Goal: Task Accomplishment & Management: Manage account settings

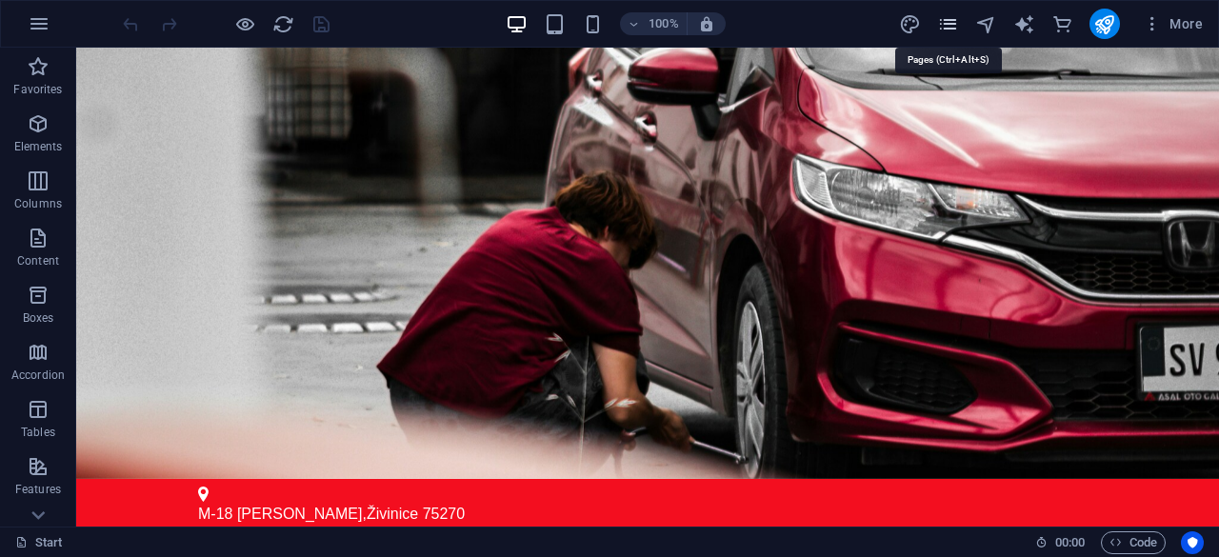
click at [950, 22] on icon "pages" at bounding box center [948, 24] width 22 height 22
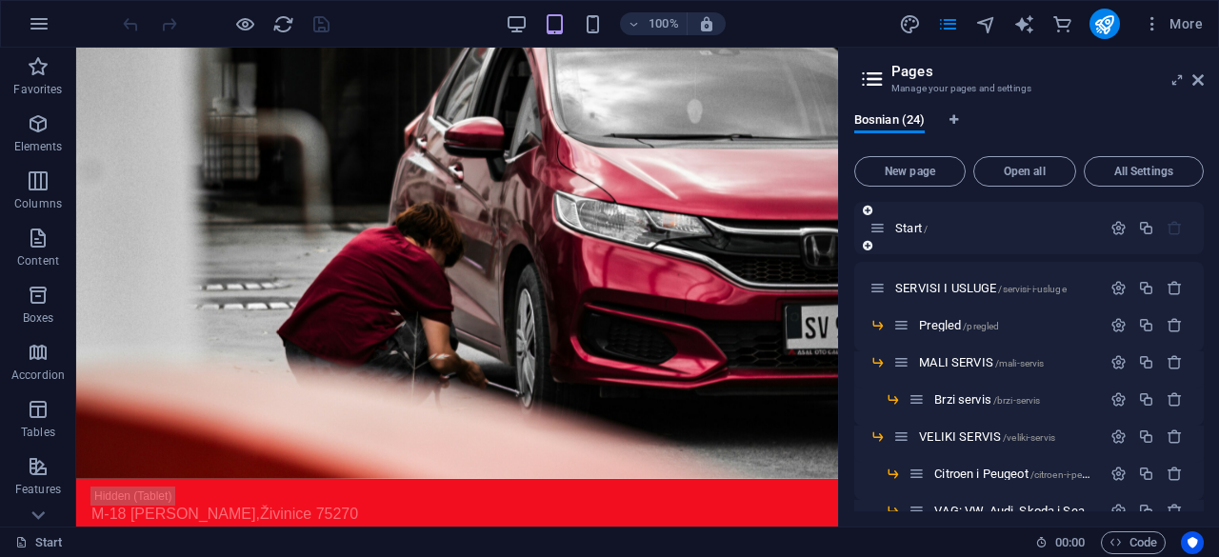
click at [1178, 224] on icon "button" at bounding box center [1174, 228] width 16 height 16
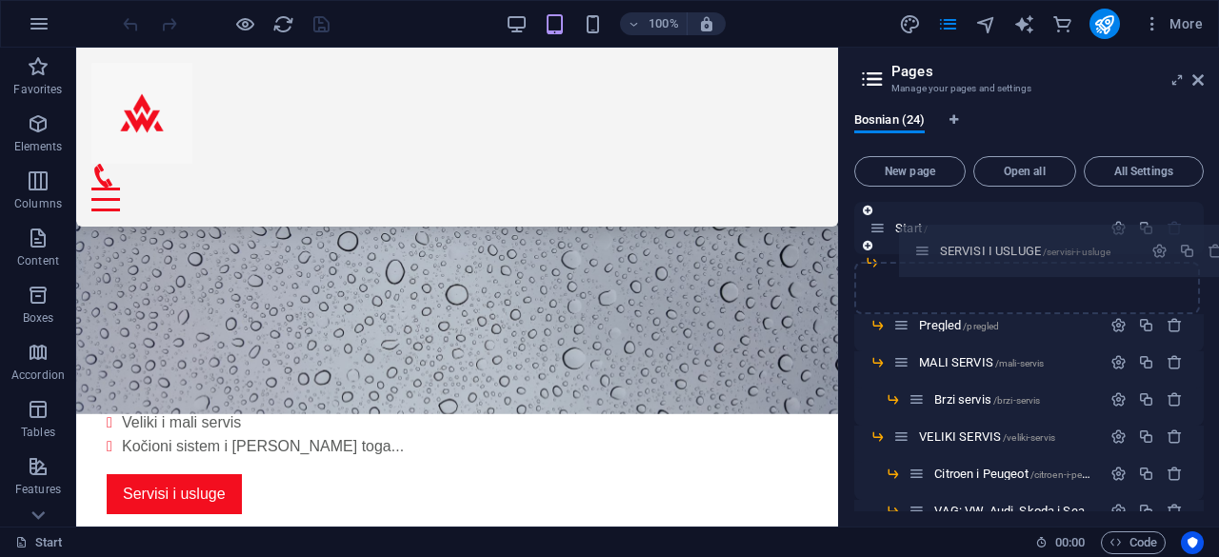
drag, startPoint x: 875, startPoint y: 288, endPoint x: 924, endPoint y: 245, distance: 64.8
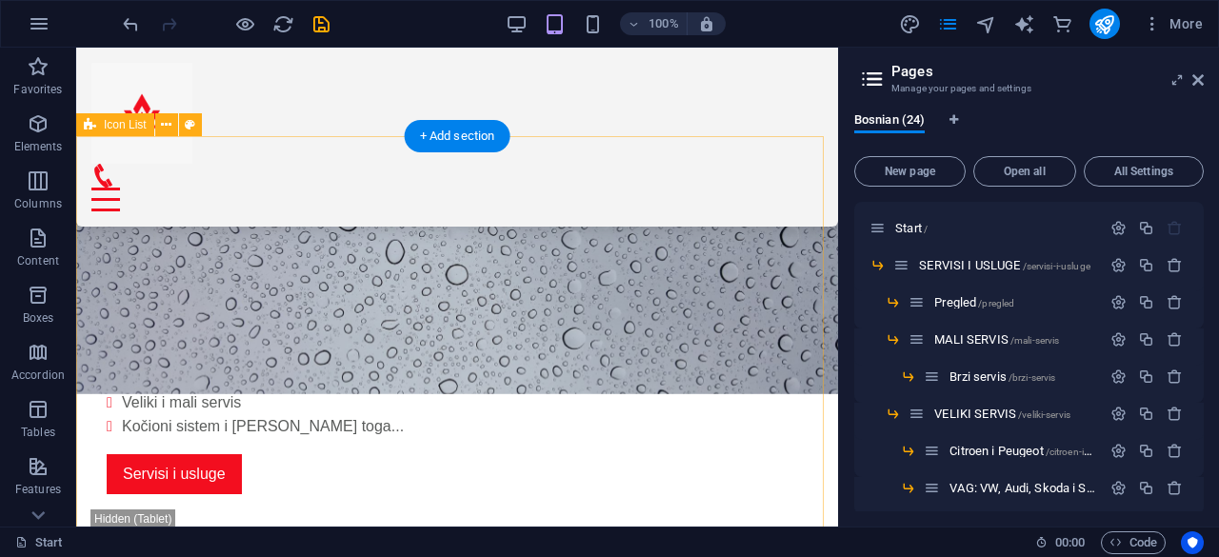
scroll to position [492, 0]
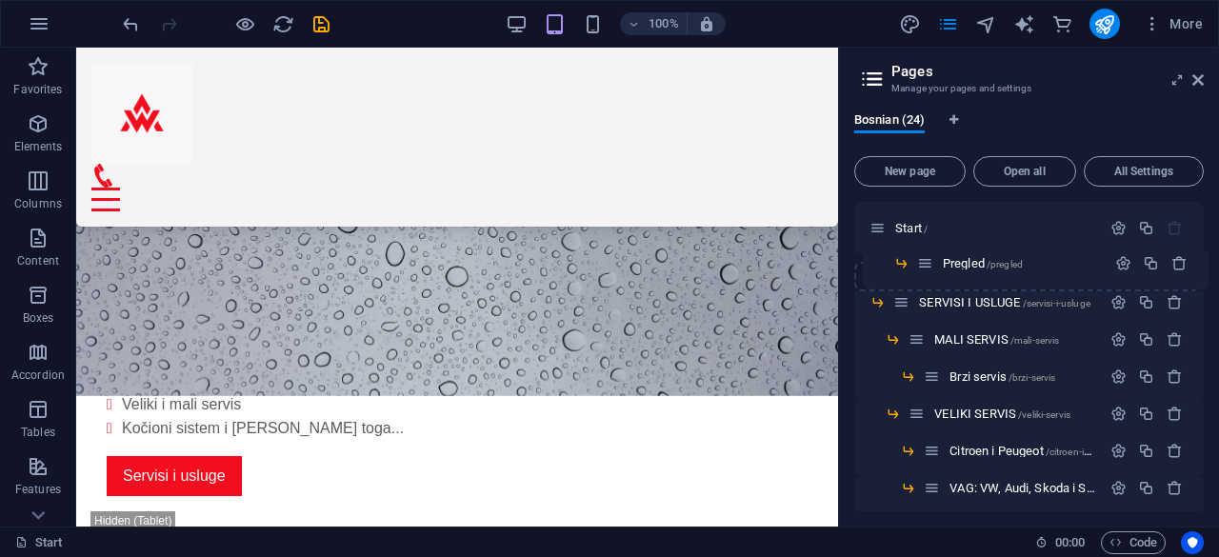
drag, startPoint x: 918, startPoint y: 304, endPoint x: 923, endPoint y: 259, distance: 45.0
drag, startPoint x: 924, startPoint y: 344, endPoint x: 910, endPoint y: 294, distance: 51.3
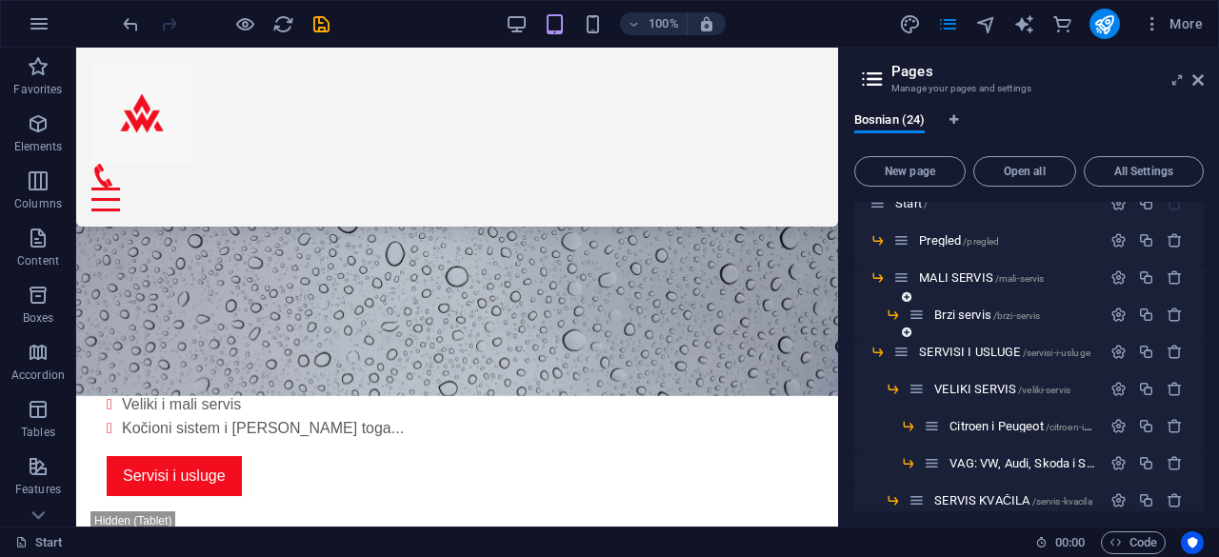
scroll to position [27, 0]
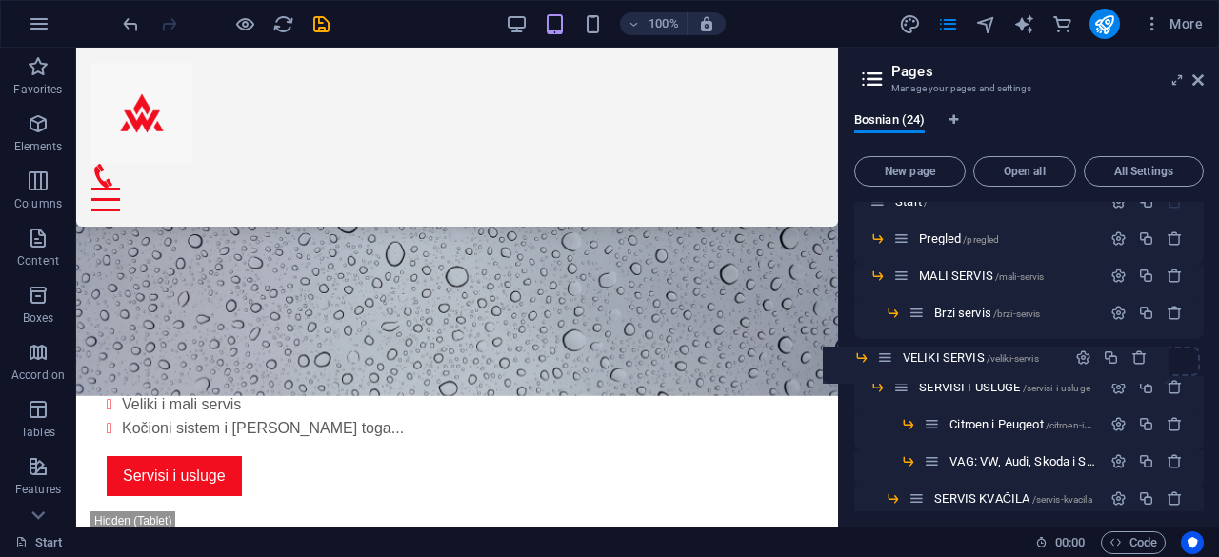
drag, startPoint x: 914, startPoint y: 385, endPoint x: 882, endPoint y: 348, distance: 49.3
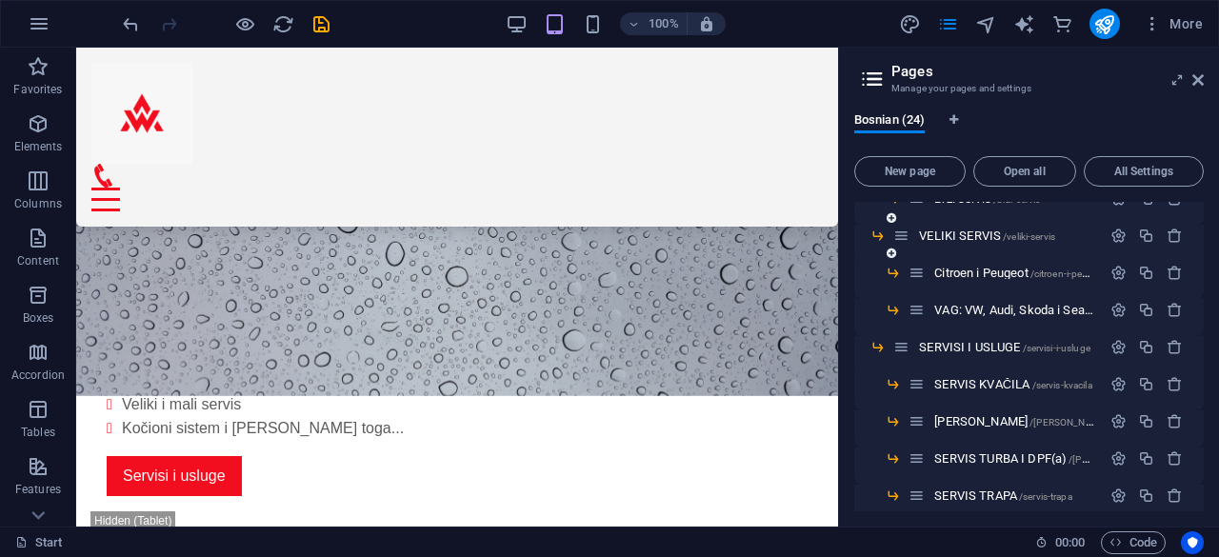
scroll to position [147, 0]
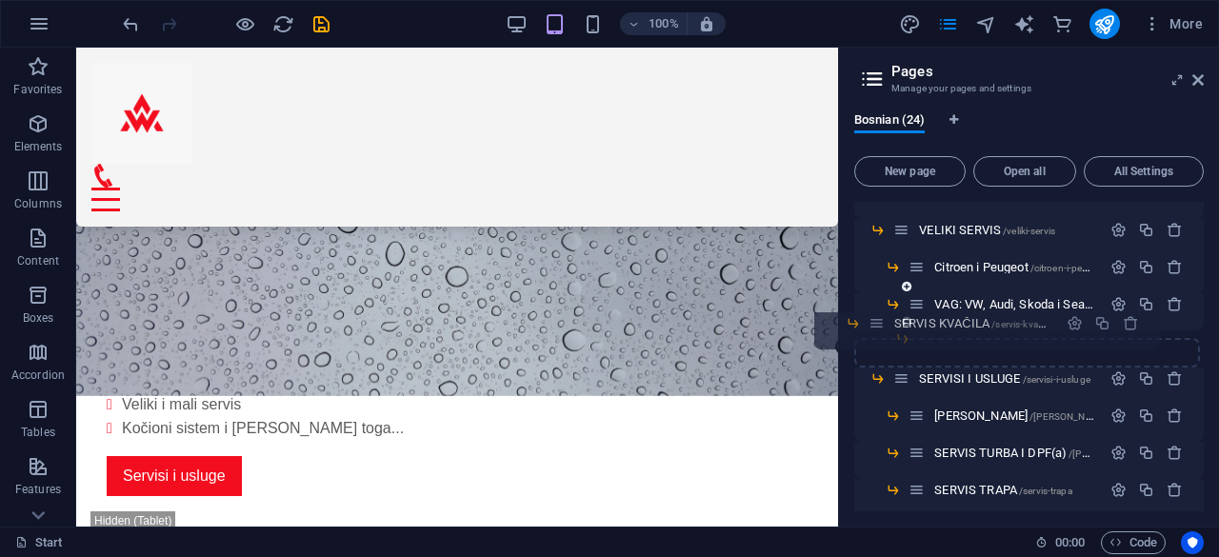
drag, startPoint x: 914, startPoint y: 376, endPoint x: 868, endPoint y: 309, distance: 80.8
click at [868, 309] on div "Start / Pregled /pregled MALI SERVIS /mali-servis Brzi servis /brzi-servis VELI…" at bounding box center [1028, 547] width 349 height 984
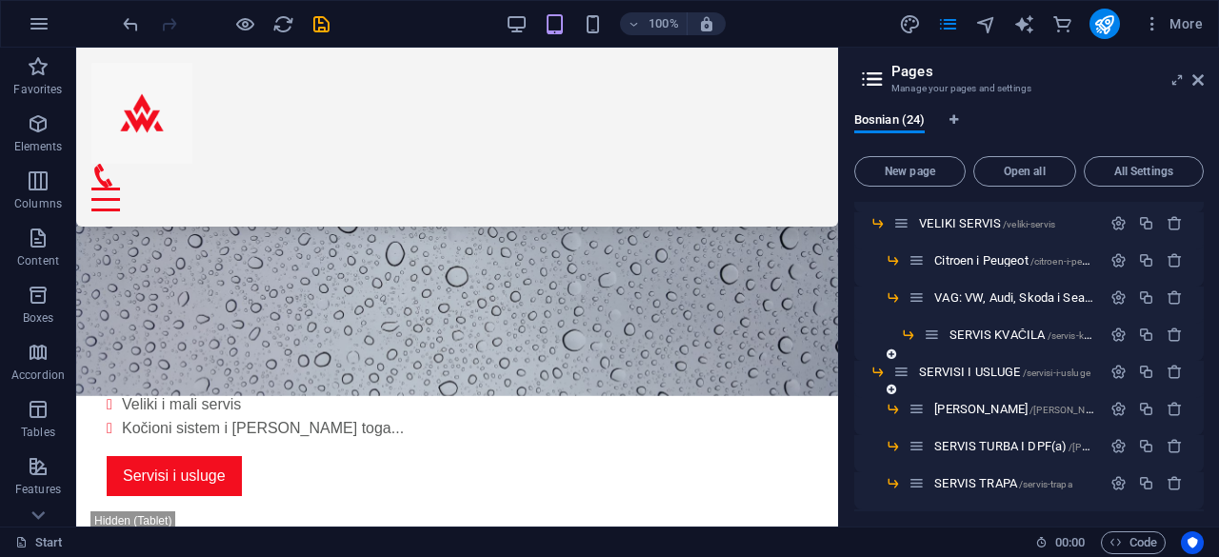
scroll to position [154, 0]
drag, startPoint x: 935, startPoint y: 338, endPoint x: 867, endPoint y: 340, distance: 68.6
click at [867, 340] on div "Start / Pregled /pregled MALI SERVIS /mali-servis Brzi servis /brzi-servis VELI…" at bounding box center [1028, 558] width 349 height 1021
drag, startPoint x: 920, startPoint y: 331, endPoint x: 888, endPoint y: 332, distance: 31.4
click at [888, 332] on div "Start / Pregled /pregled MALI SERVIS /mali-servis Brzi servis /brzi-servis VELI…" at bounding box center [1028, 540] width 349 height 984
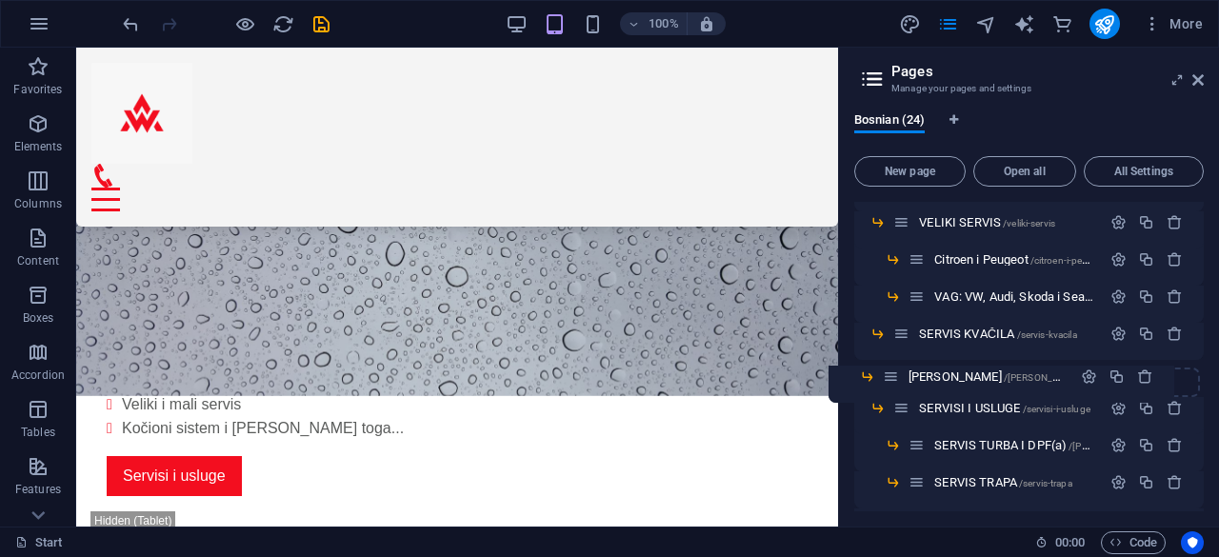
drag, startPoint x: 918, startPoint y: 402, endPoint x: 889, endPoint y: 364, distance: 47.6
click at [889, 364] on div "Start / Pregled /pregled MALI SERVIS /mali-servis Brzi servis /brzi-servis VELI…" at bounding box center [1028, 540] width 349 height 984
drag, startPoint x: 905, startPoint y: 370, endPoint x: 879, endPoint y: 365, distance: 26.3
click at [879, 365] on div "Start / Pregled /pregled MALI SERVIS /mali-servis Brzi servis /brzi-servis VELI…" at bounding box center [1028, 540] width 349 height 984
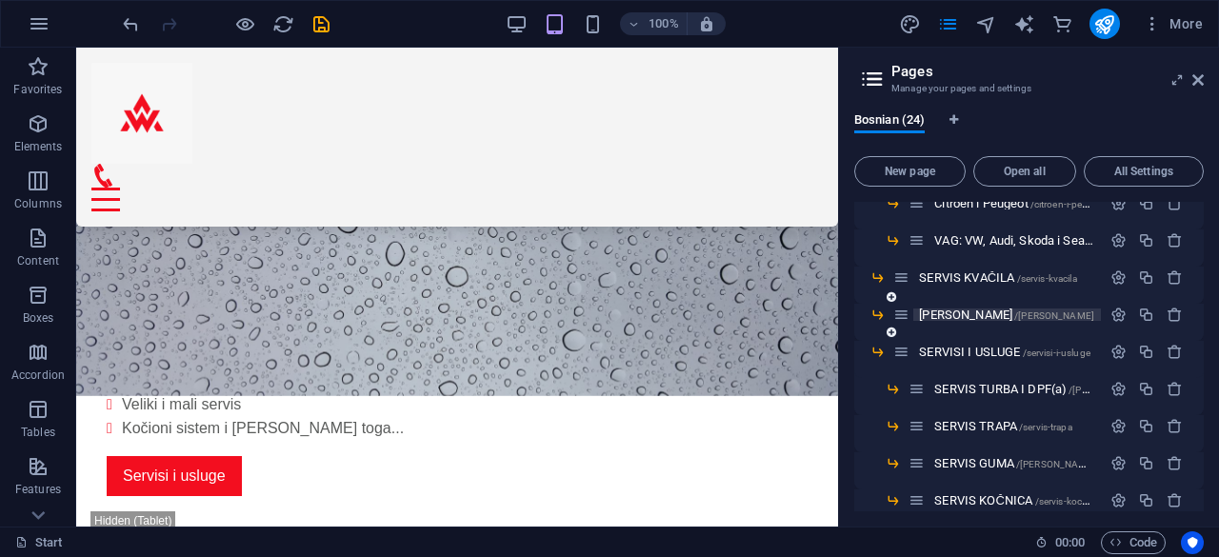
scroll to position [211, 0]
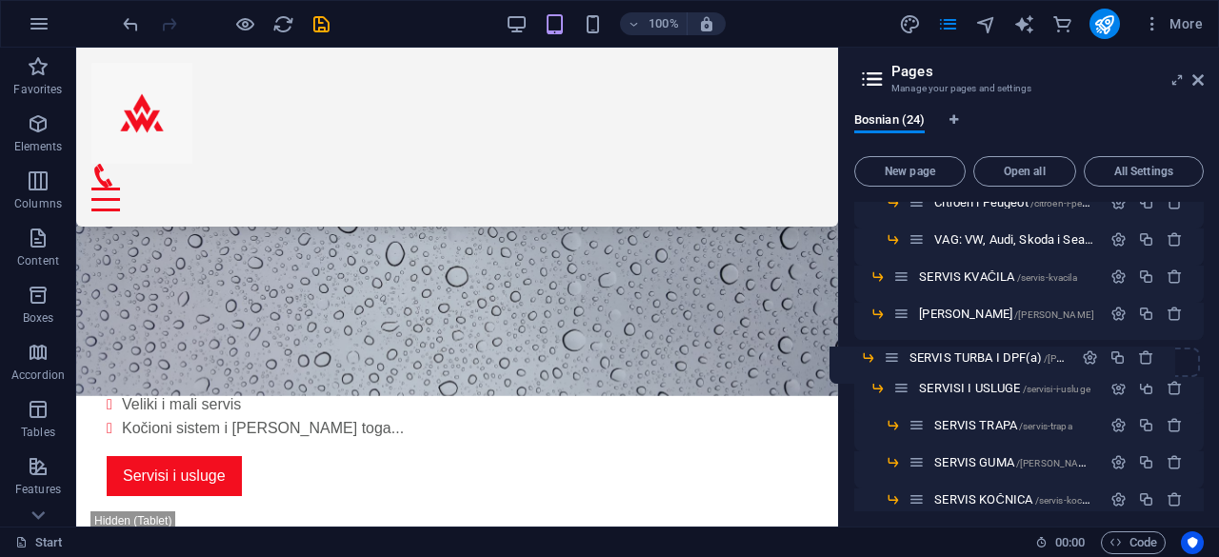
drag, startPoint x: 919, startPoint y: 383, endPoint x: 891, endPoint y: 348, distance: 44.8
click at [891, 348] on div "Start / Pregled /pregled MALI SERVIS /mali-servis Brzi servis /brzi-servis VELI…" at bounding box center [1028, 500] width 349 height 1021
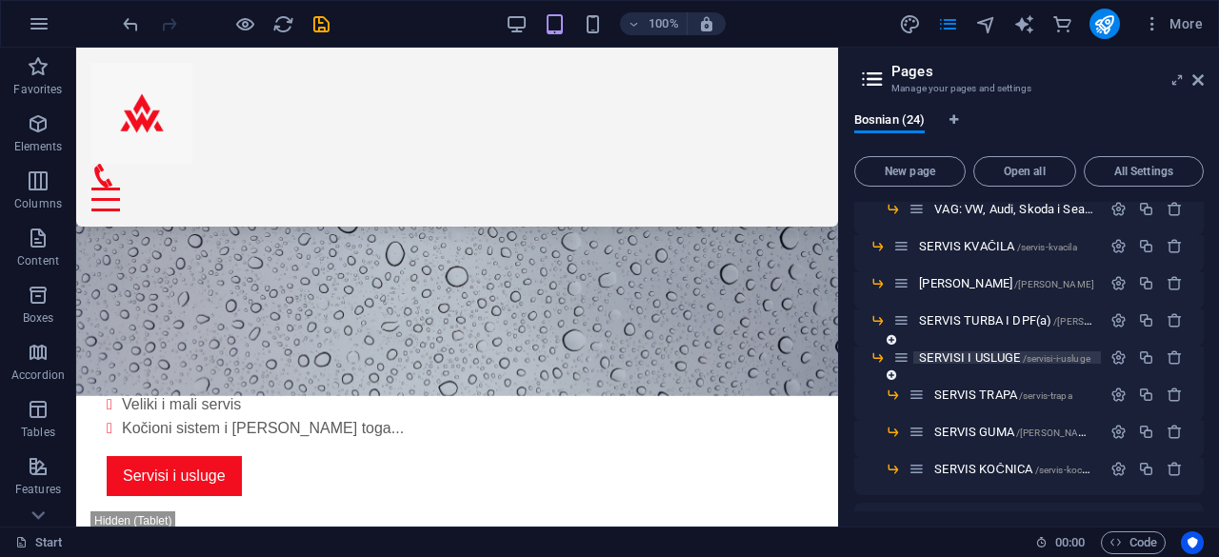
scroll to position [246, 0]
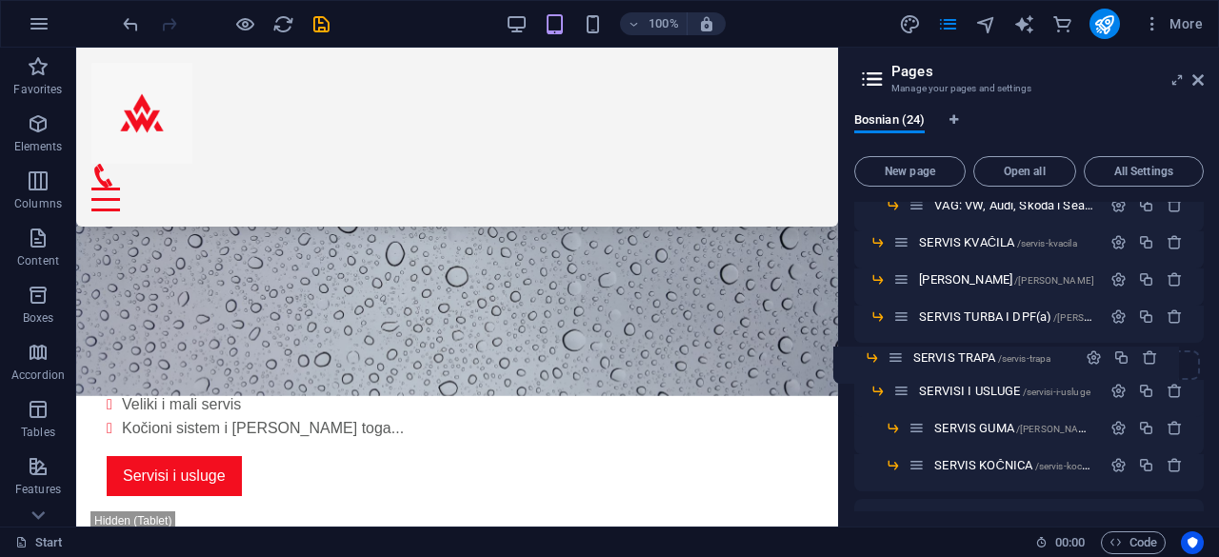
drag, startPoint x: 914, startPoint y: 386, endPoint x: 892, endPoint y: 346, distance: 45.6
click at [892, 346] on div "Start / Pregled /pregled MALI SERVIS /mali-servis Brzi servis /brzi-servis VELI…" at bounding box center [1028, 448] width 349 height 984
click at [926, 423] on div "SERVIS GUMA /[PERSON_NAME]-24" at bounding box center [1004, 428] width 192 height 22
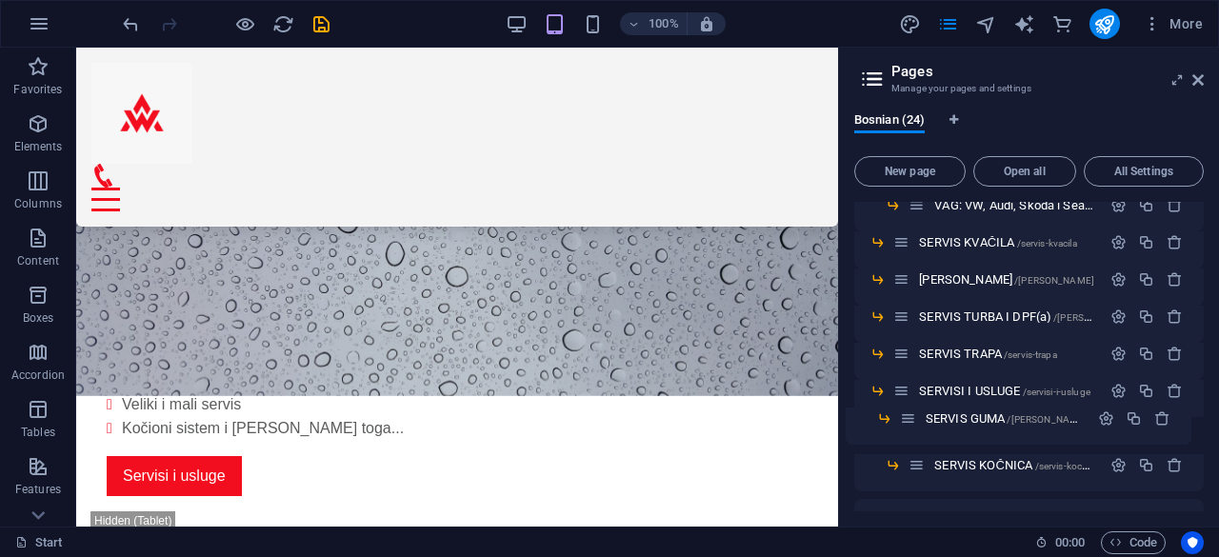
scroll to position [247, 0]
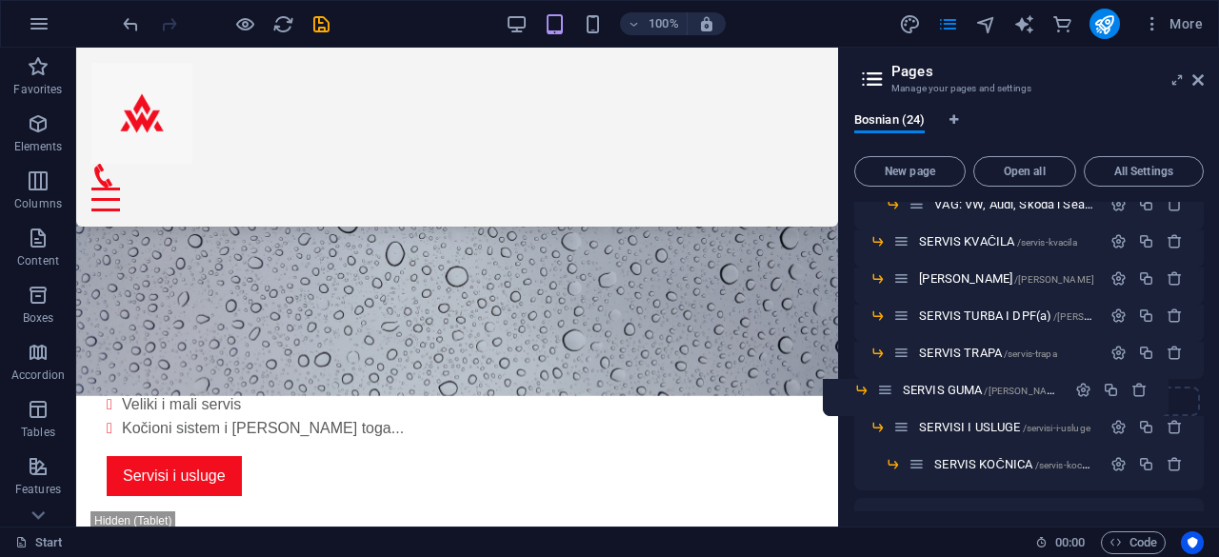
drag, startPoint x: 915, startPoint y: 435, endPoint x: 880, endPoint y: 391, distance: 56.2
click at [880, 391] on div "Start / Pregled /pregled MALI SERVIS /mali-servis Brzi servis /brzi-servis VELI…" at bounding box center [1028, 465] width 349 height 1021
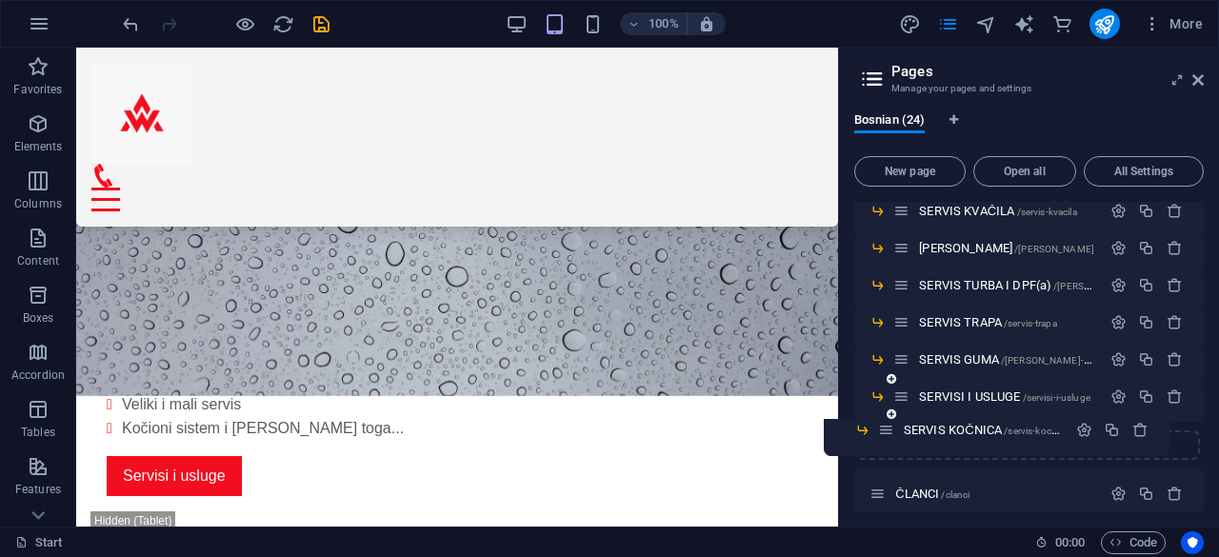
scroll to position [285, 0]
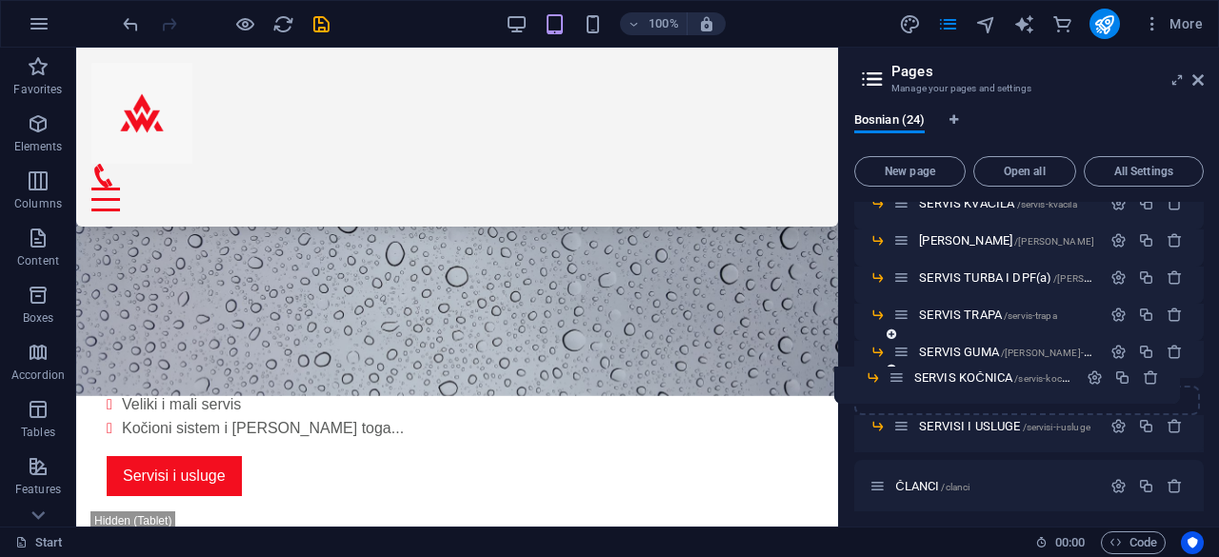
drag, startPoint x: 918, startPoint y: 465, endPoint x: 894, endPoint y: 373, distance: 94.5
click at [894, 373] on div "Start / Pregled /pregled MALI SERVIS /mali-servis Brzi servis /brzi-servis VELI…" at bounding box center [1028, 409] width 349 height 984
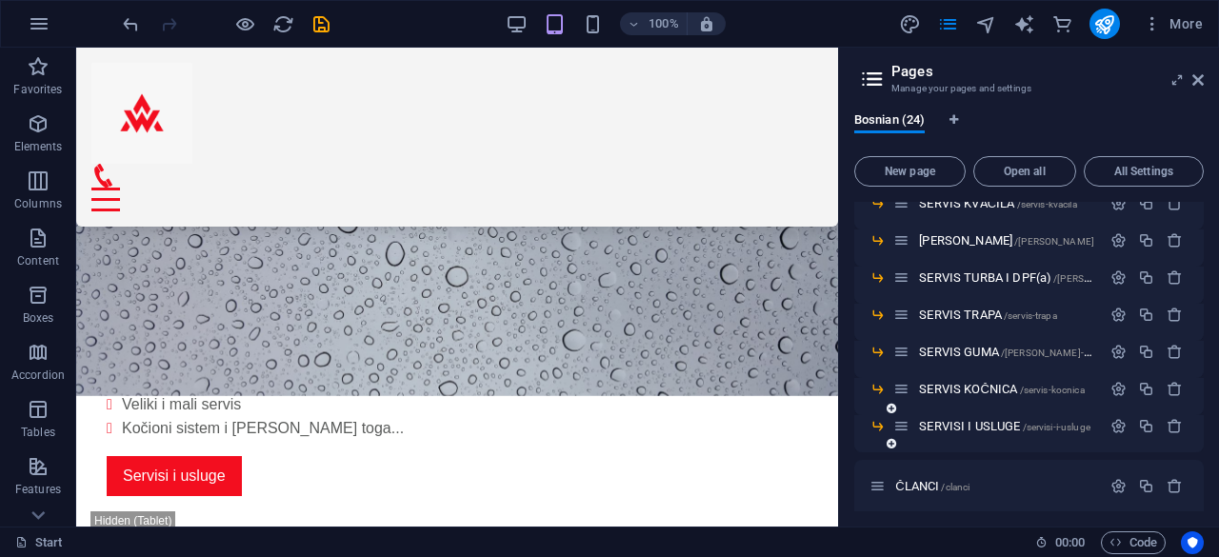
click at [904, 425] on icon at bounding box center [901, 426] width 16 height 16
click at [904, 431] on icon at bounding box center [901, 426] width 16 height 16
click at [1002, 424] on span "SERVISI I USLUGE /servisi-i-usluge" at bounding box center [1004, 426] width 171 height 14
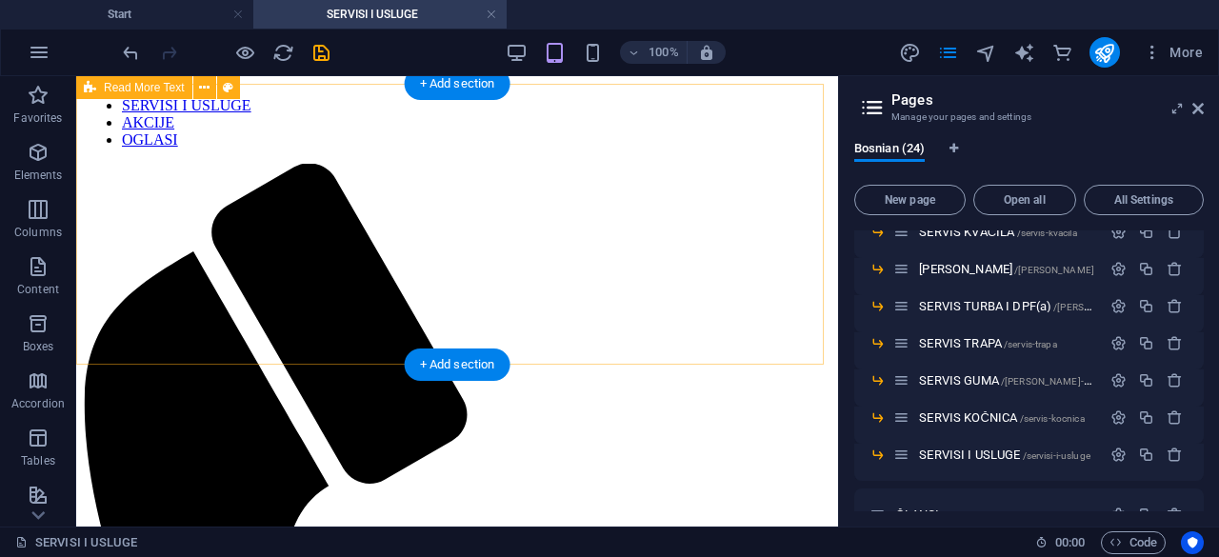
scroll to position [440, 0]
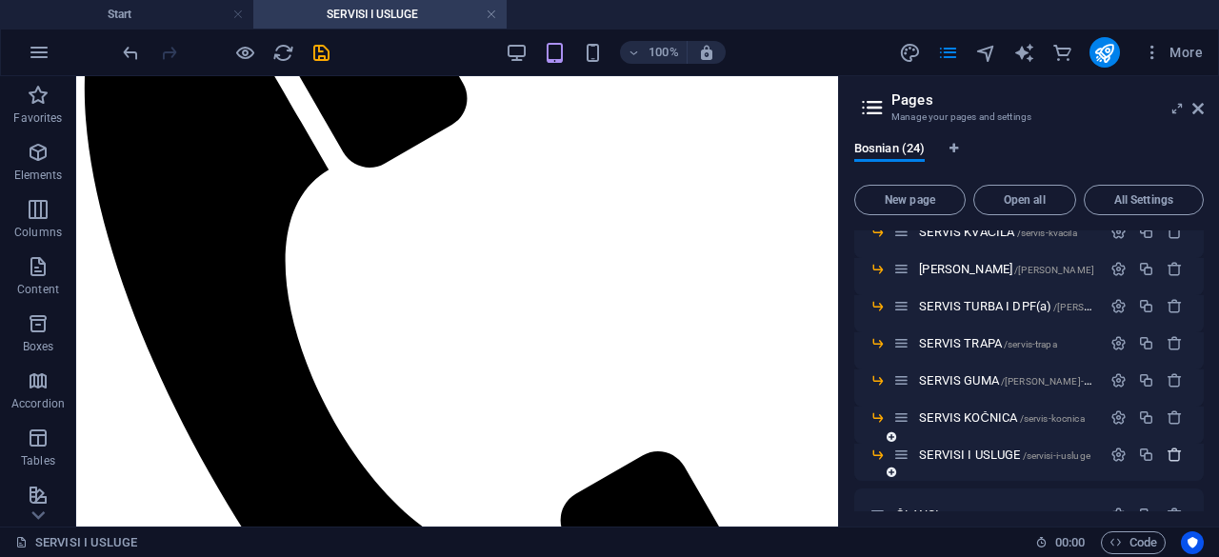
click at [1172, 453] on icon "button" at bounding box center [1174, 455] width 16 height 16
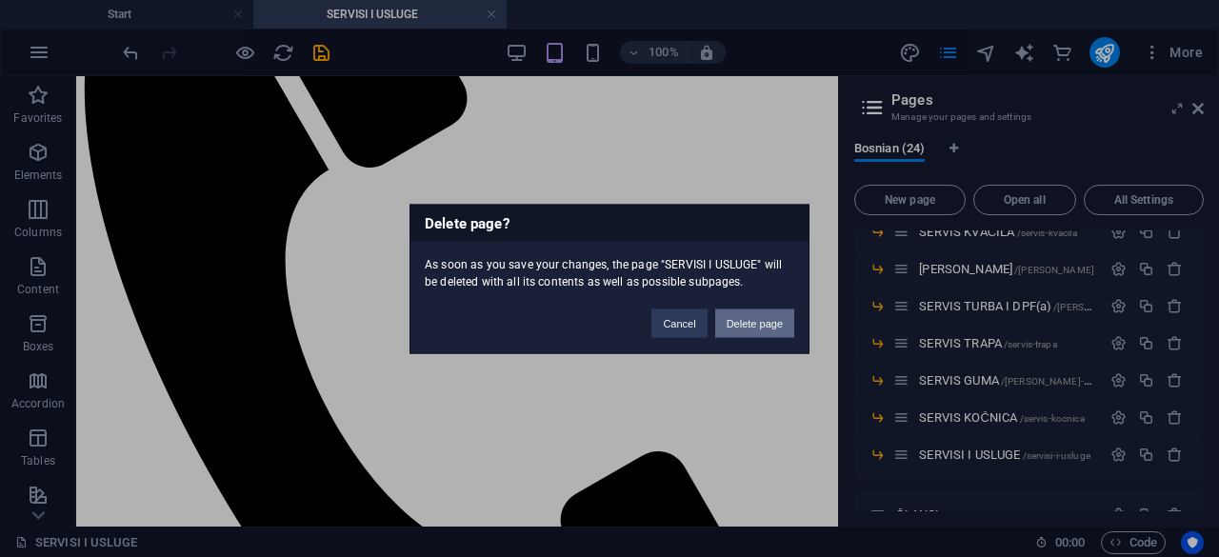
click at [768, 330] on button "Delete page" at bounding box center [754, 323] width 79 height 29
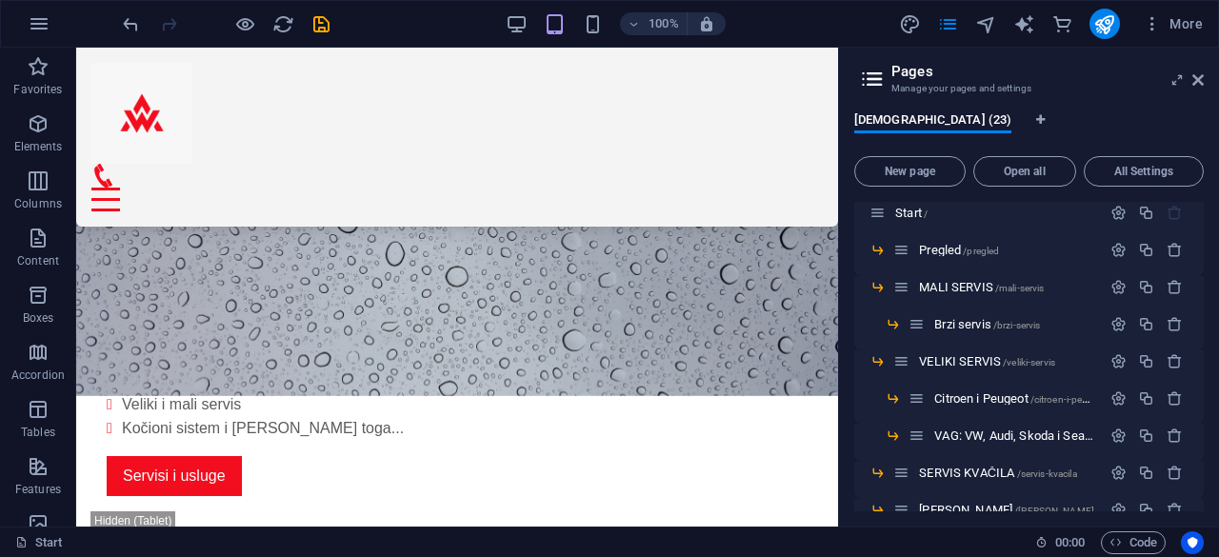
scroll to position [0, 0]
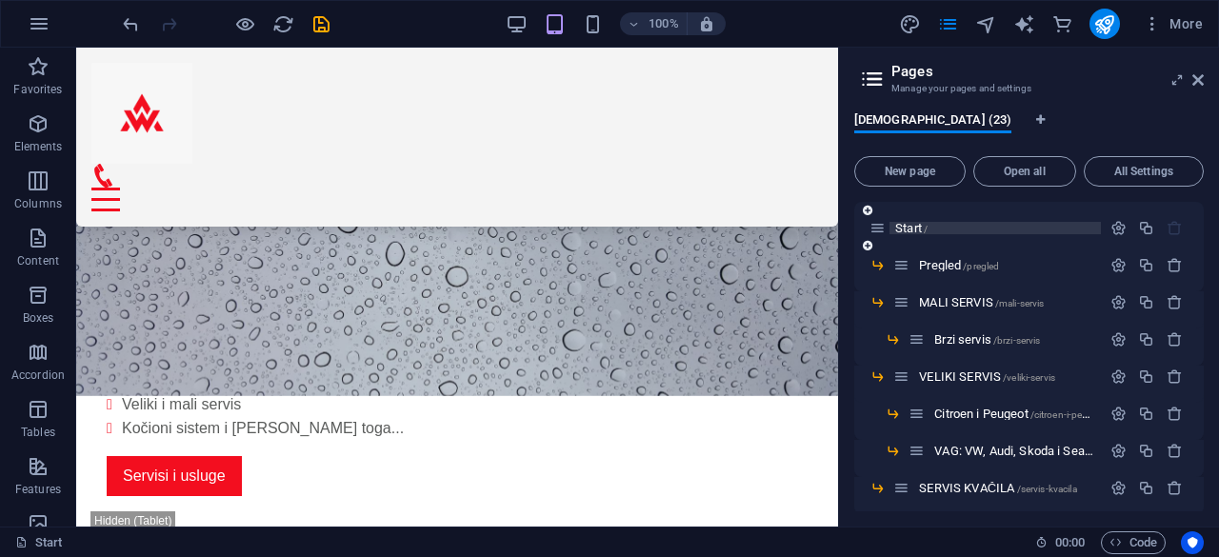
click at [927, 229] on span "/" at bounding box center [926, 229] width 4 height 10
click at [902, 227] on span "Start /" at bounding box center [911, 228] width 32 height 14
click at [906, 225] on span "Start /" at bounding box center [911, 228] width 32 height 14
click at [951, 224] on p "Start /" at bounding box center [995, 228] width 200 height 12
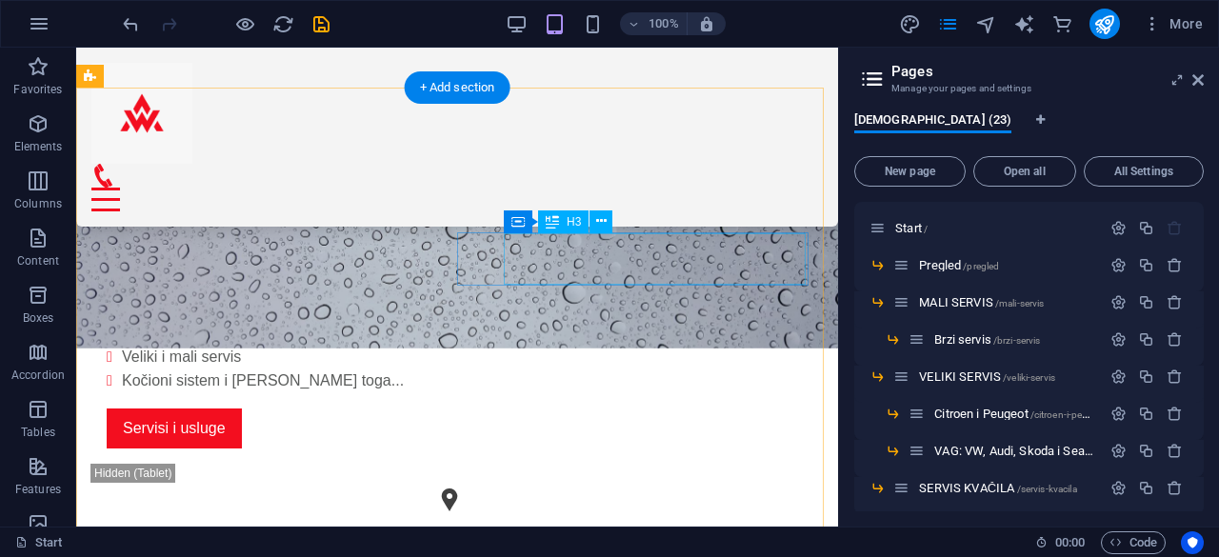
scroll to position [541, 0]
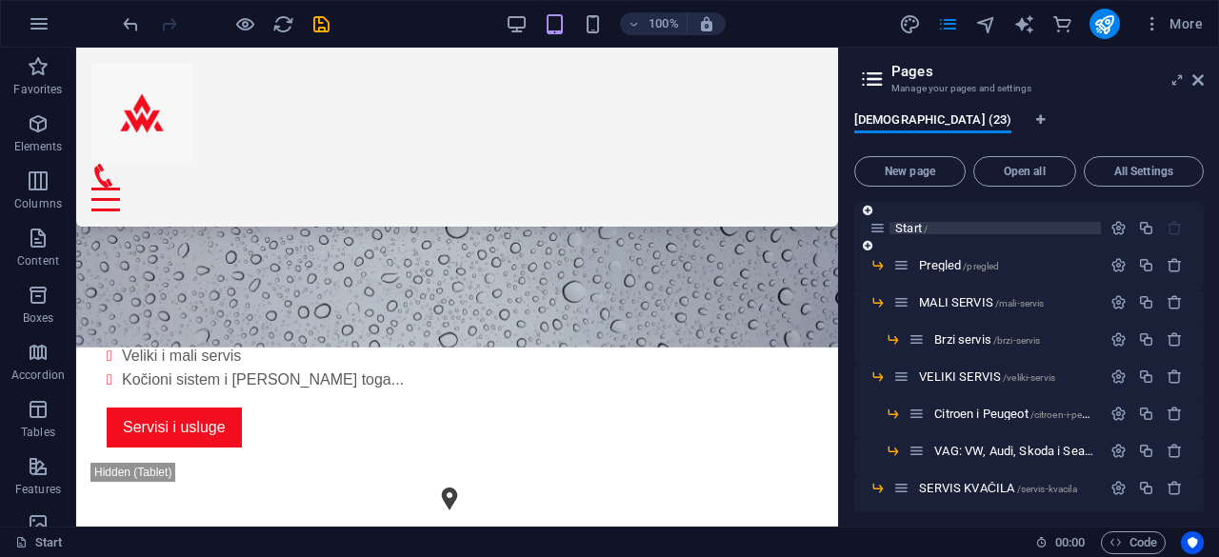
click at [908, 229] on span "Start /" at bounding box center [911, 228] width 32 height 14
click at [906, 224] on span "Start /" at bounding box center [911, 228] width 32 height 14
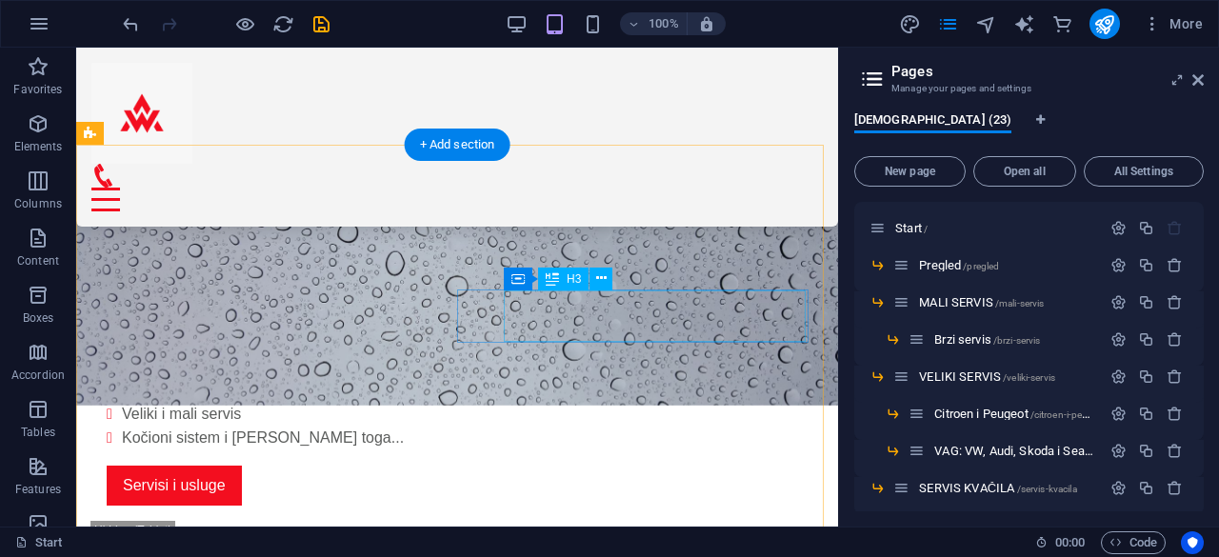
scroll to position [480, 0]
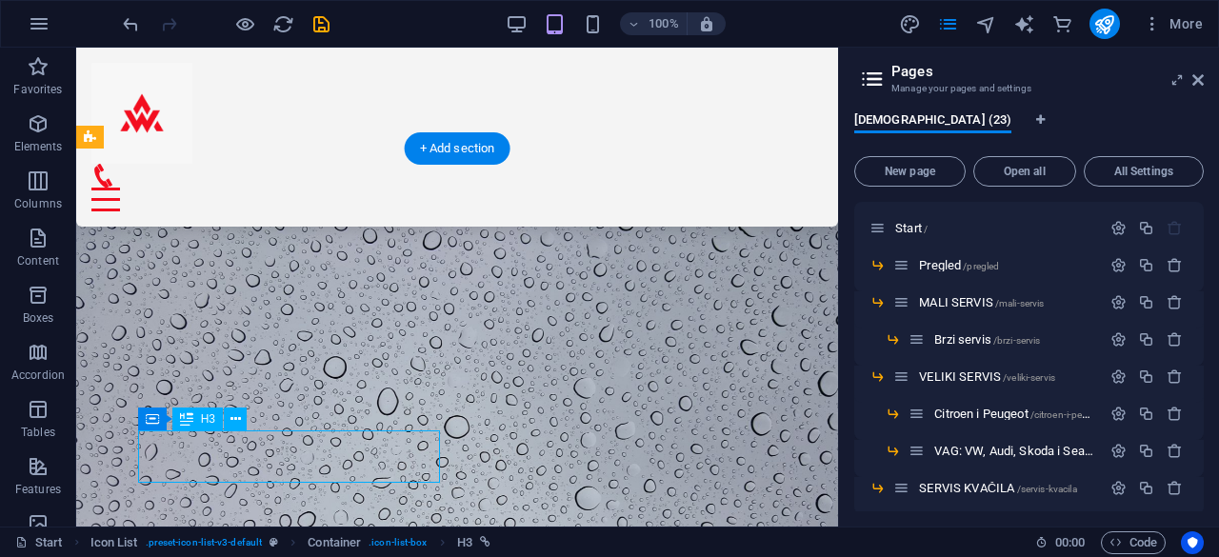
select select
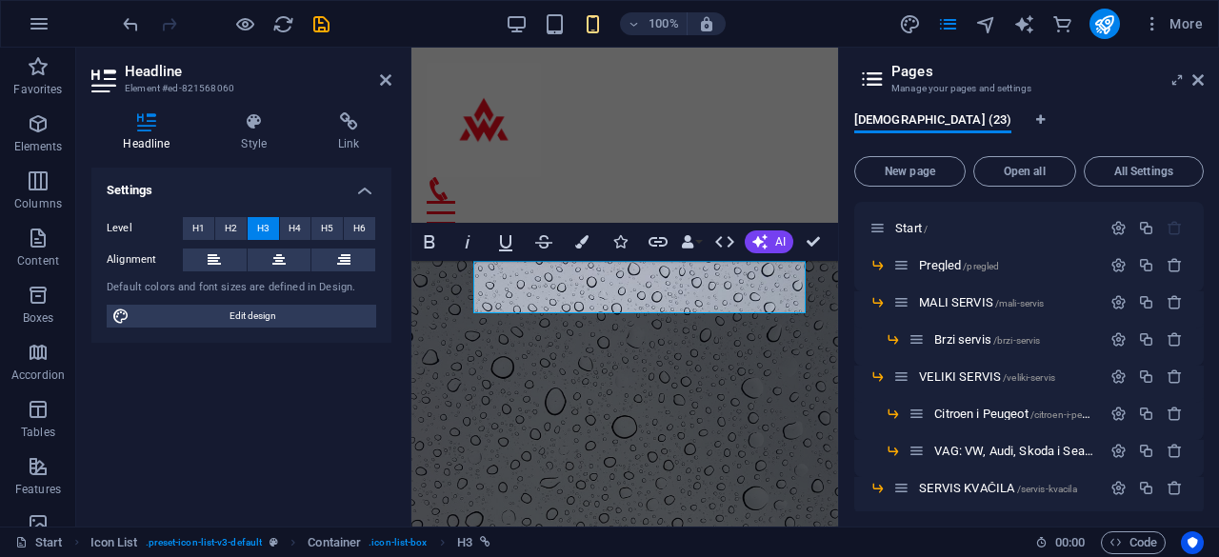
scroll to position [1231, 0]
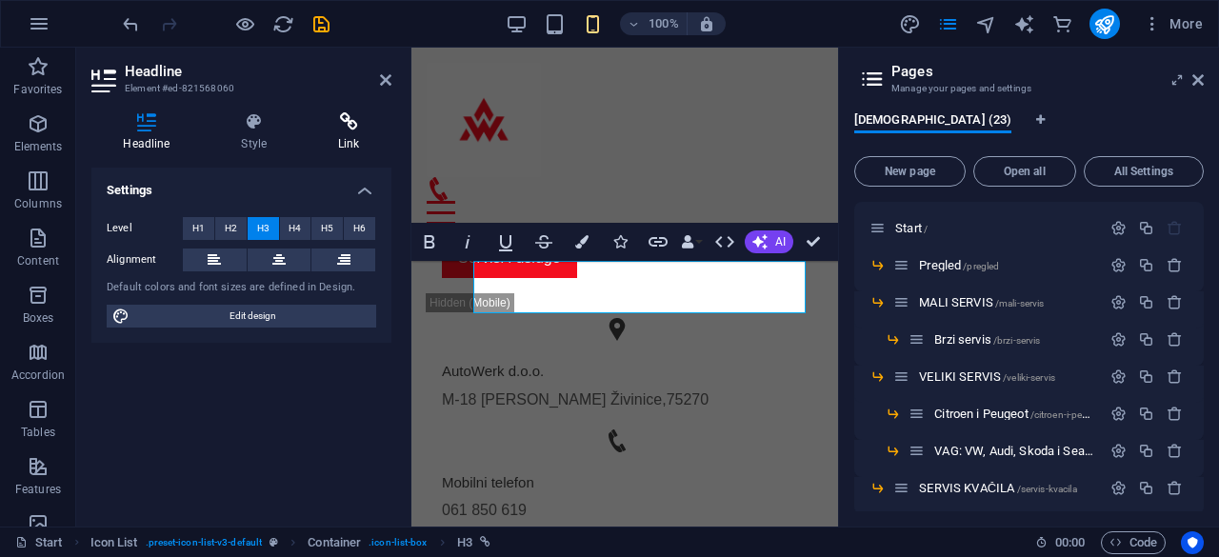
click at [344, 132] on h4 "Link" at bounding box center [349, 132] width 85 height 40
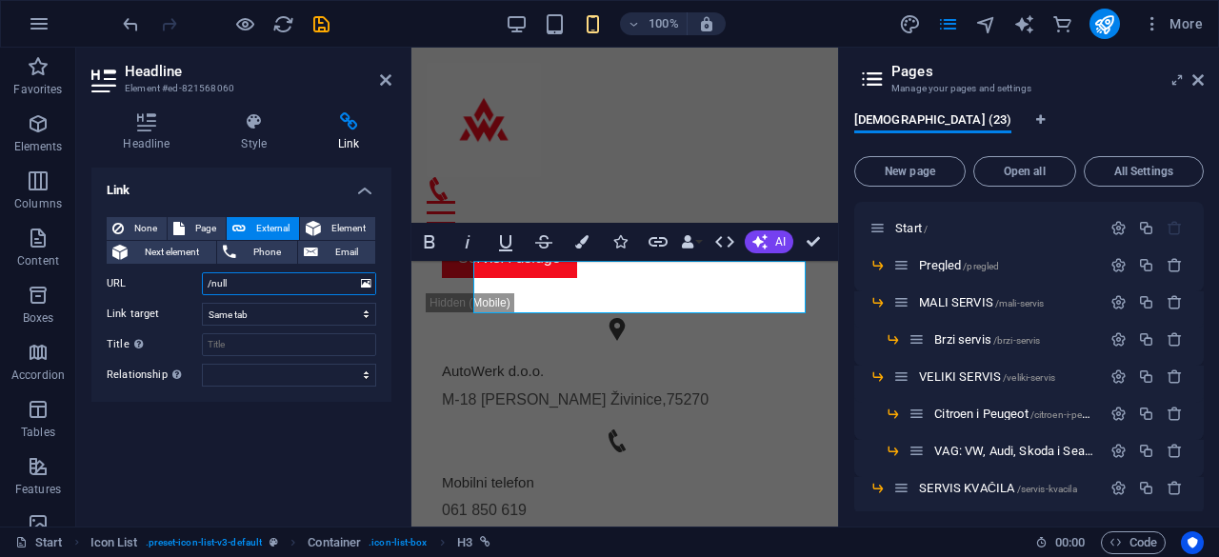
click at [251, 285] on input "/null" at bounding box center [289, 283] width 174 height 23
click at [193, 223] on span "Page" at bounding box center [205, 228] width 30 height 23
click at [236, 289] on select "Start -- Pregled -- MALI SERVIS ---- Brzi servis -- VELIKI SERVIS ---- Citroen …" at bounding box center [289, 283] width 174 height 23
select select "11"
click at [202, 272] on select "Start -- Pregled -- MALI SERVIS ---- Brzi servis -- VELIKI SERVIS ---- Citroen …" at bounding box center [289, 283] width 174 height 23
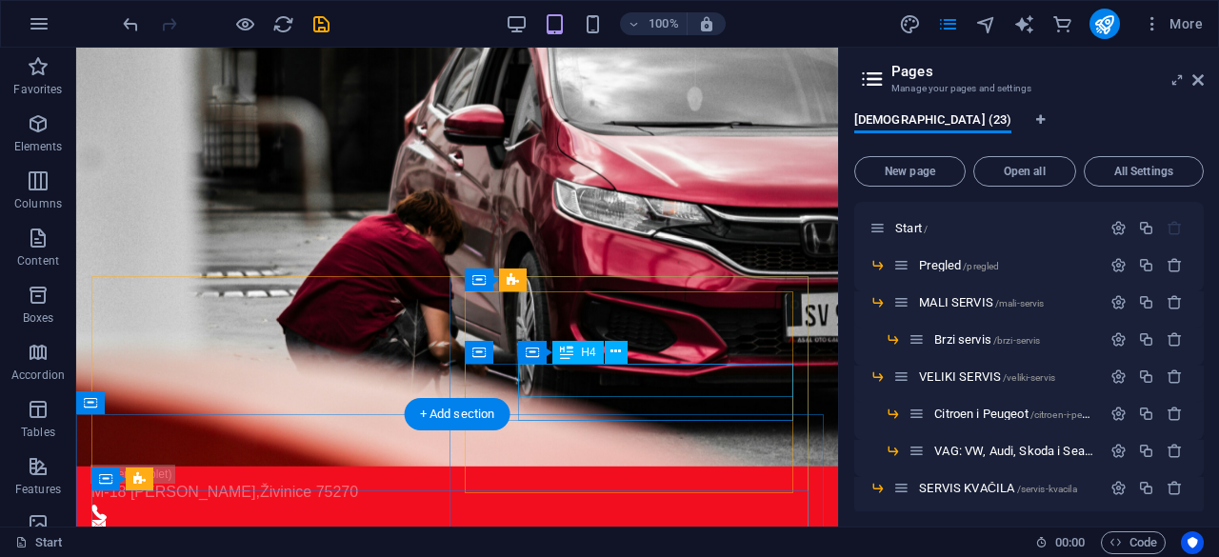
scroll to position [0, 0]
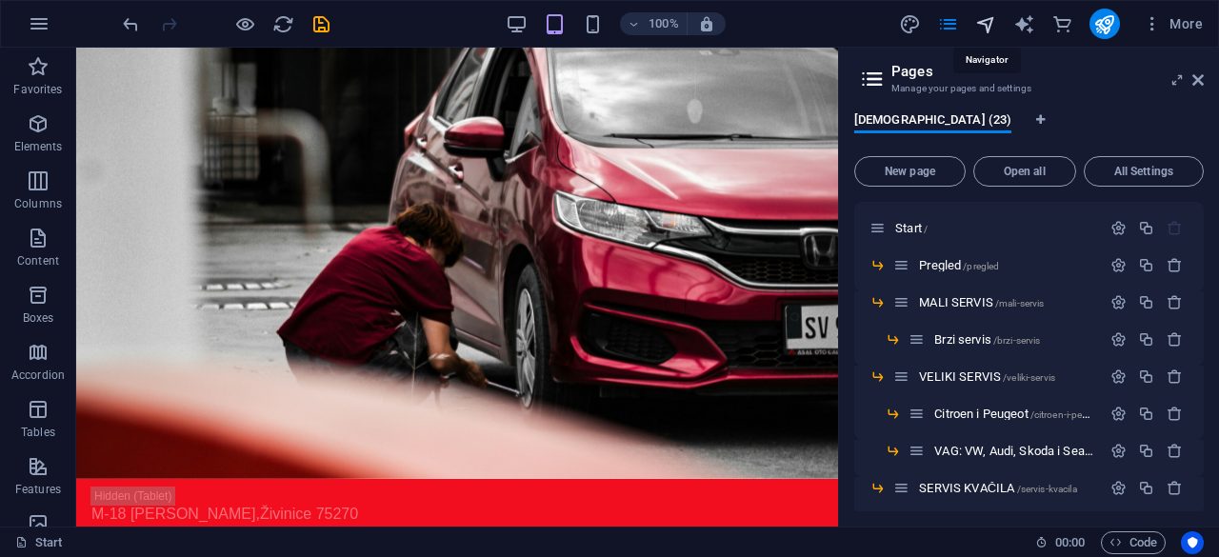
click at [985, 30] on icon "navigator" at bounding box center [986, 24] width 22 height 22
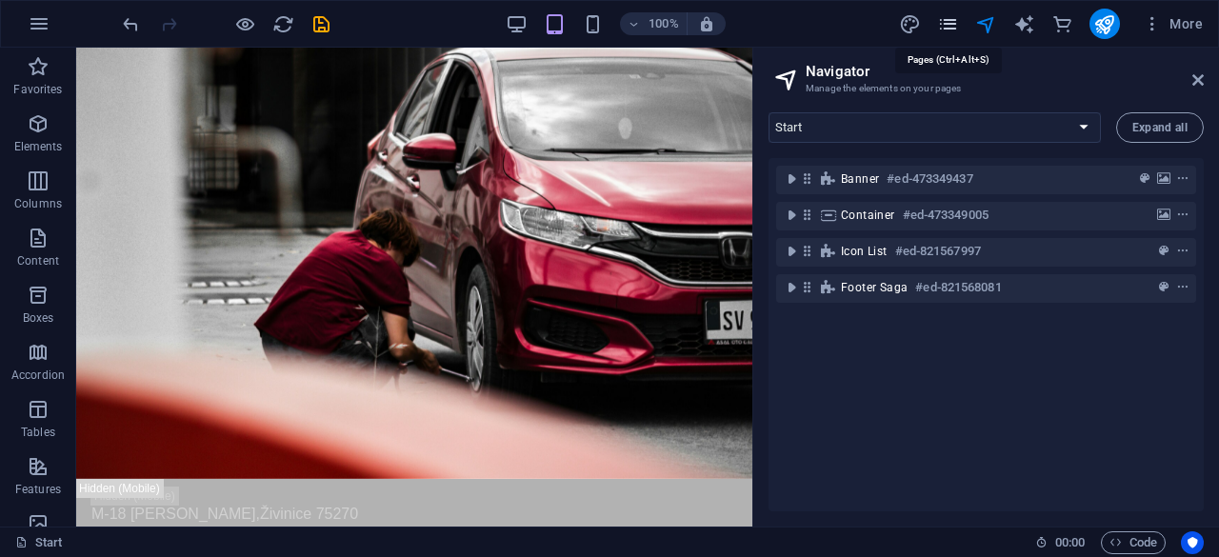
click at [957, 20] on icon "pages" at bounding box center [948, 24] width 22 height 22
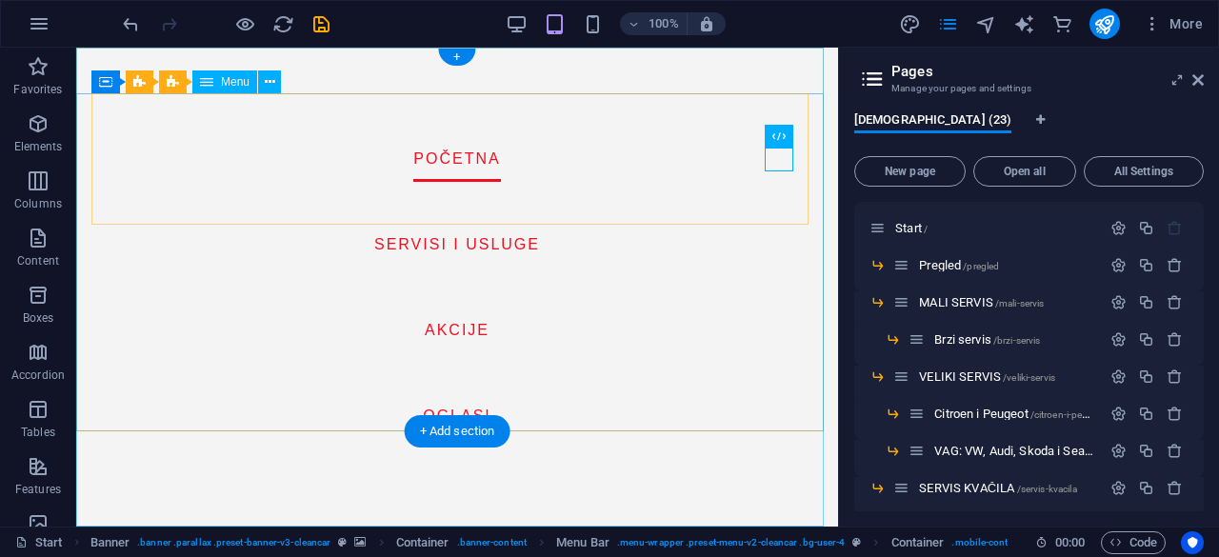
click at [474, 245] on nav "Početna SERVISI I USLUGE AKCIJE OGLASI" at bounding box center [457, 287] width 762 height 479
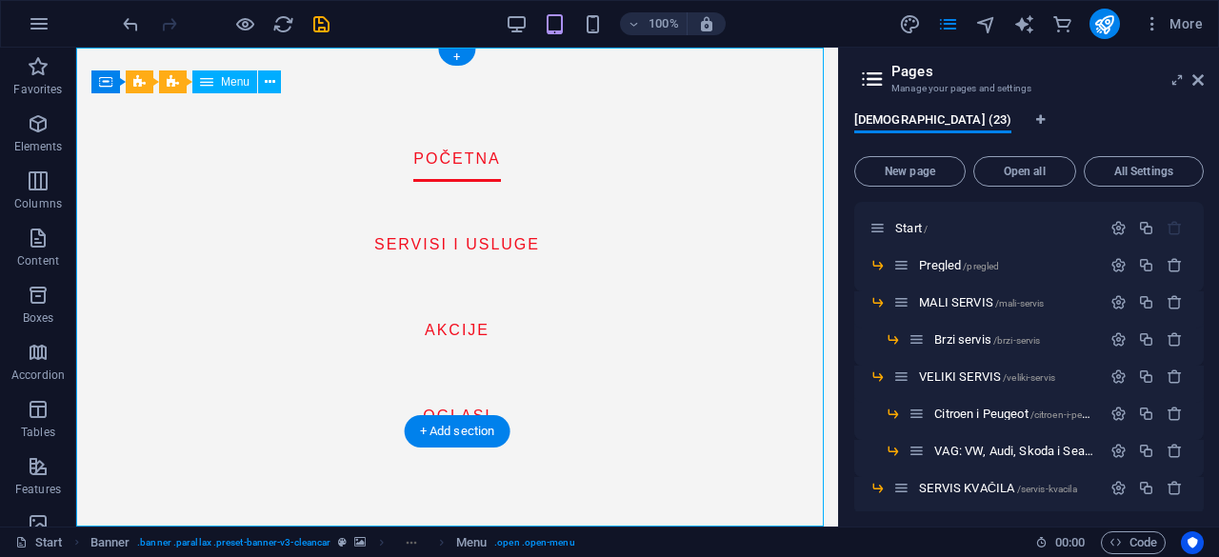
click at [476, 241] on nav "Početna SERVISI I USLUGE AKCIJE OGLASI" at bounding box center [457, 287] width 762 height 479
click at [207, 87] on icon at bounding box center [206, 81] width 13 height 23
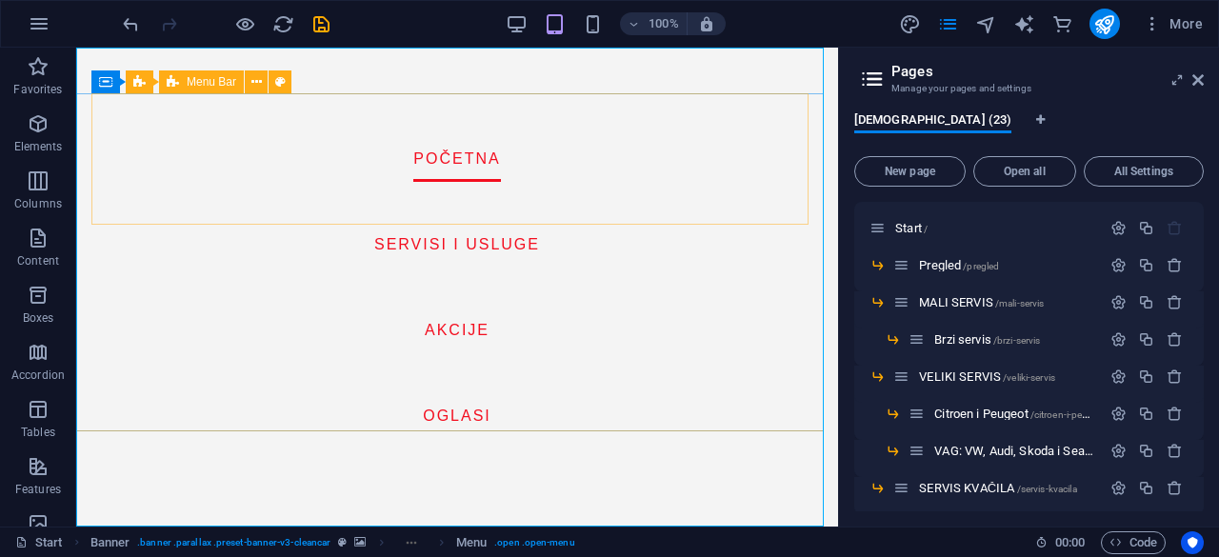
click at [209, 77] on span "Menu Bar" at bounding box center [212, 81] width 50 height 11
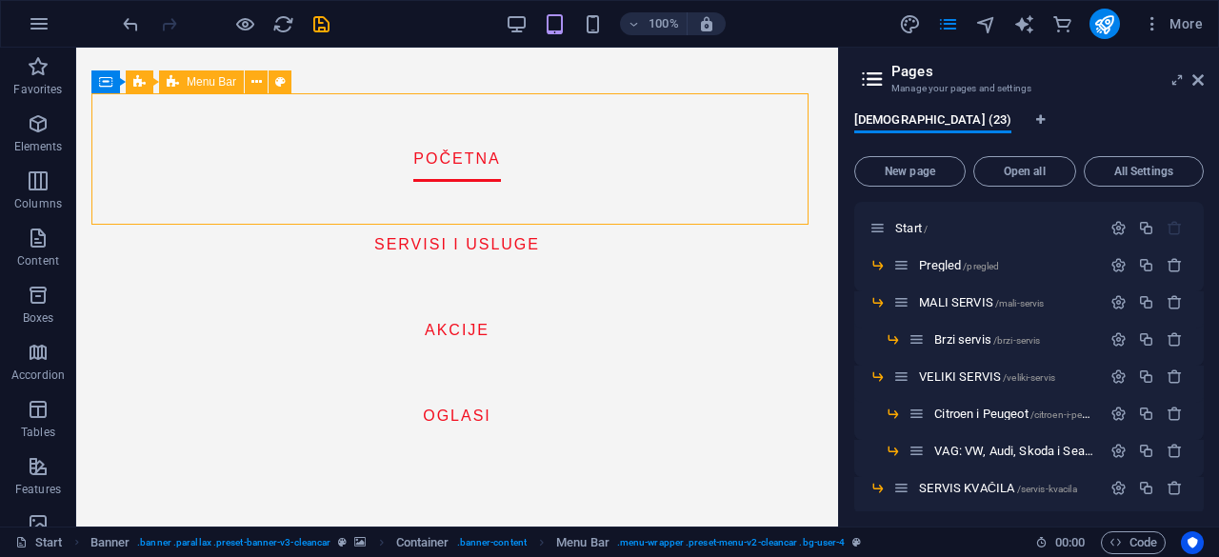
click at [209, 77] on span "Menu Bar" at bounding box center [212, 81] width 50 height 11
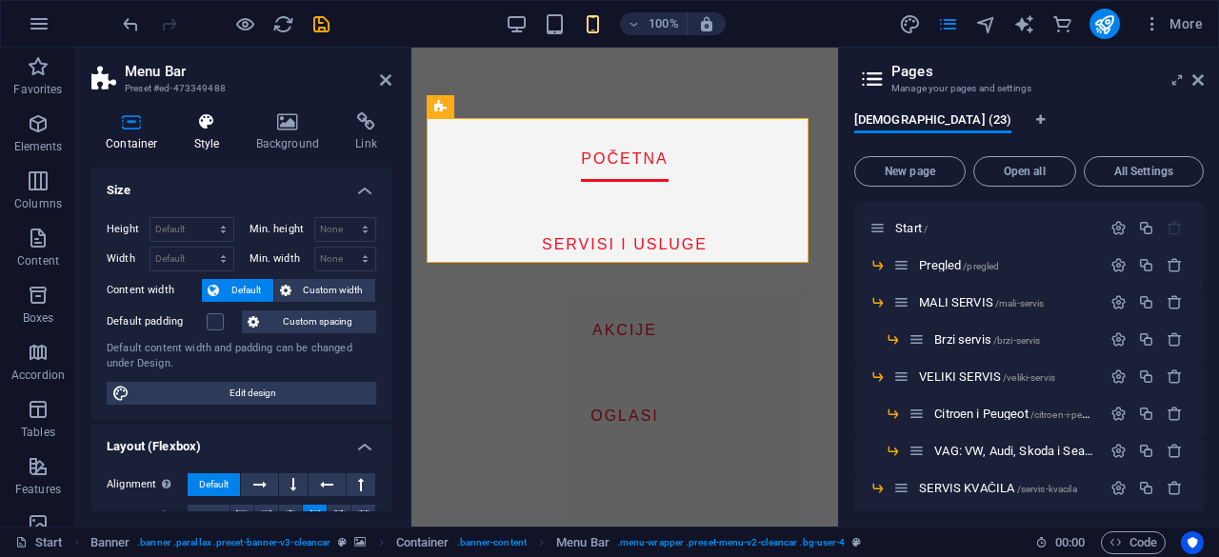
click at [204, 125] on icon at bounding box center [207, 121] width 54 height 19
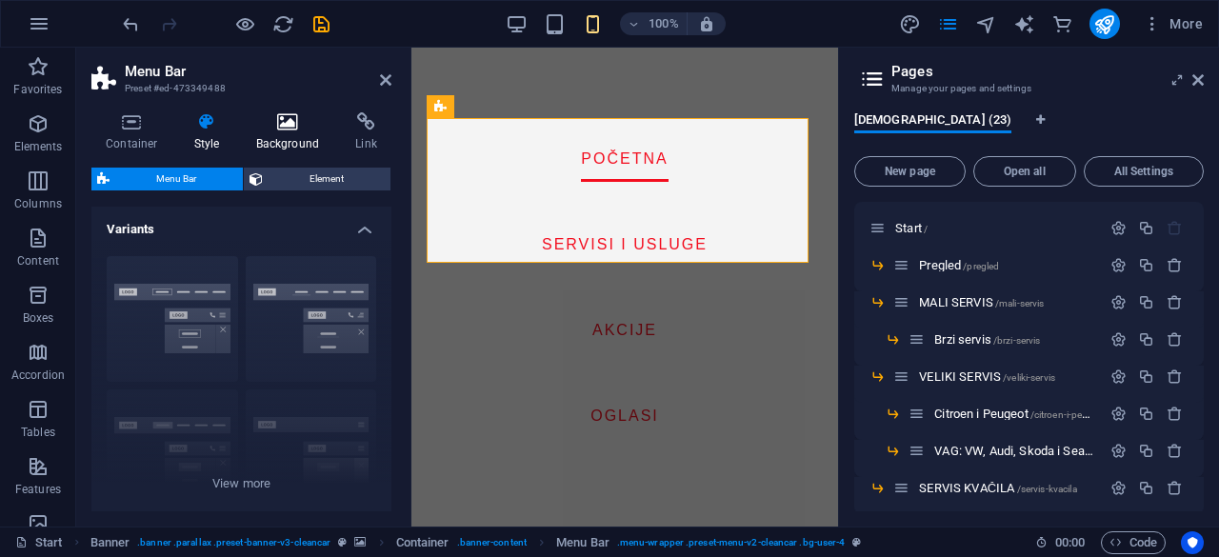
click at [270, 115] on icon at bounding box center [288, 121] width 92 height 19
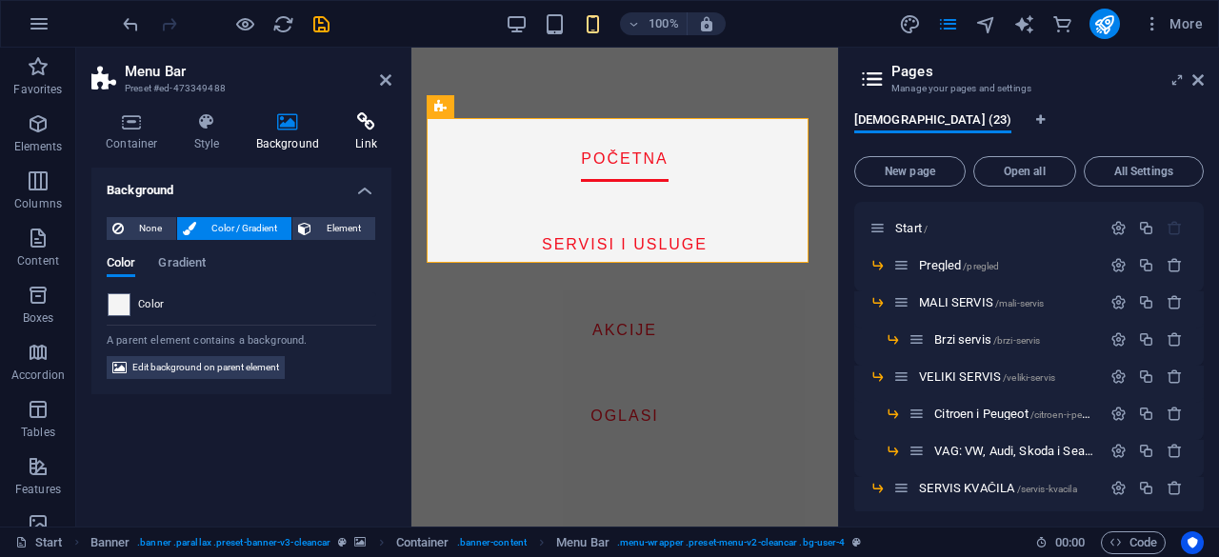
click at [367, 136] on h4 "Link" at bounding box center [366, 132] width 50 height 40
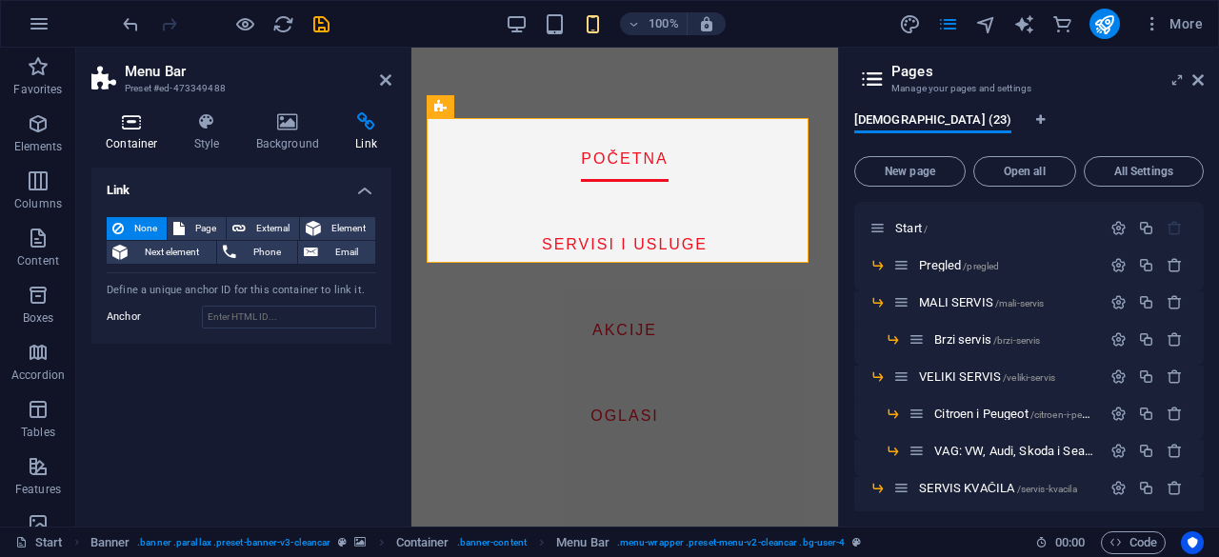
click at [125, 126] on icon at bounding box center [131, 121] width 81 height 19
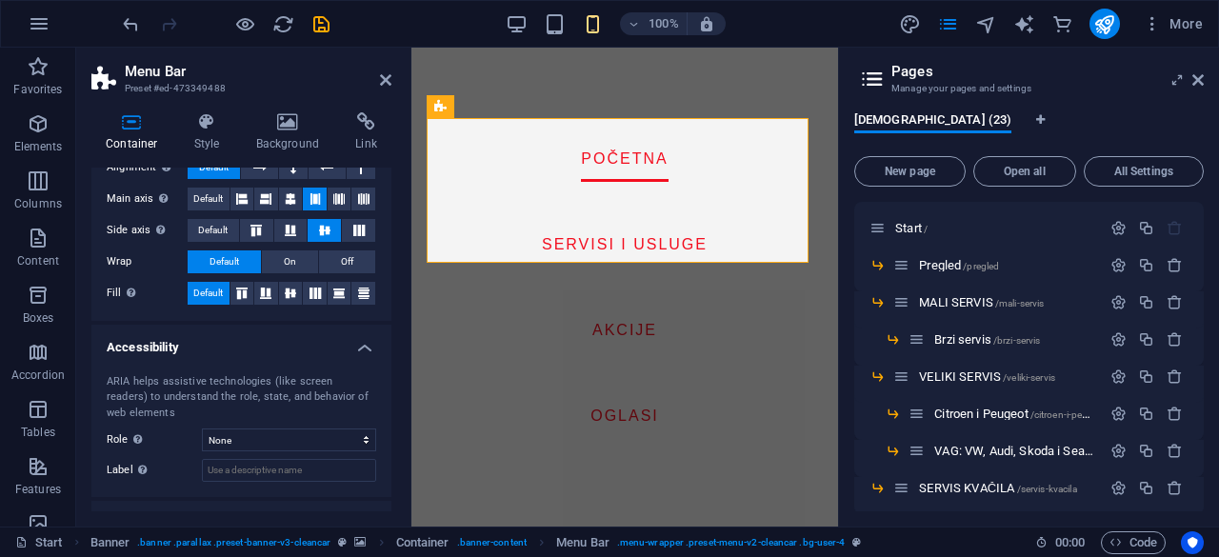
scroll to position [392, 0]
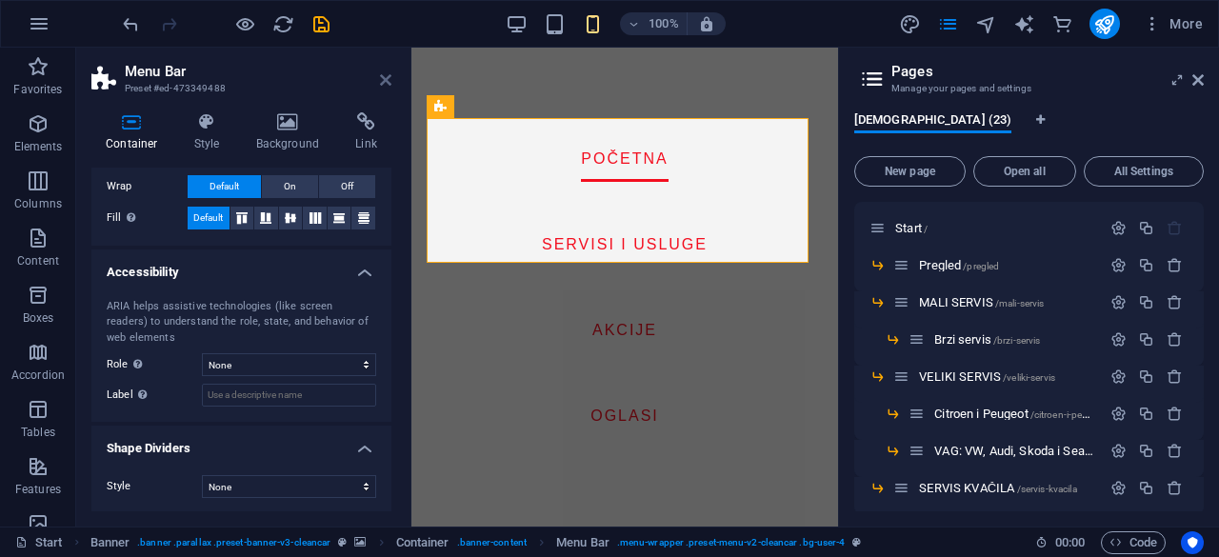
click at [384, 81] on icon at bounding box center [385, 79] width 11 height 15
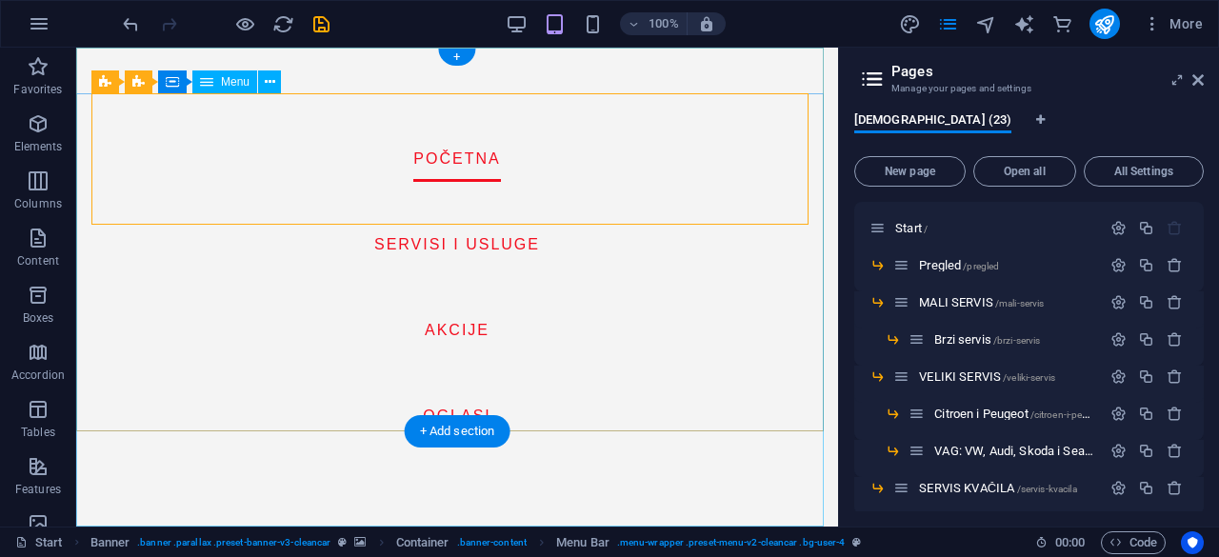
click at [501, 250] on nav "Početna SERVISI I USLUGE AKCIJE OGLASI" at bounding box center [457, 287] width 762 height 479
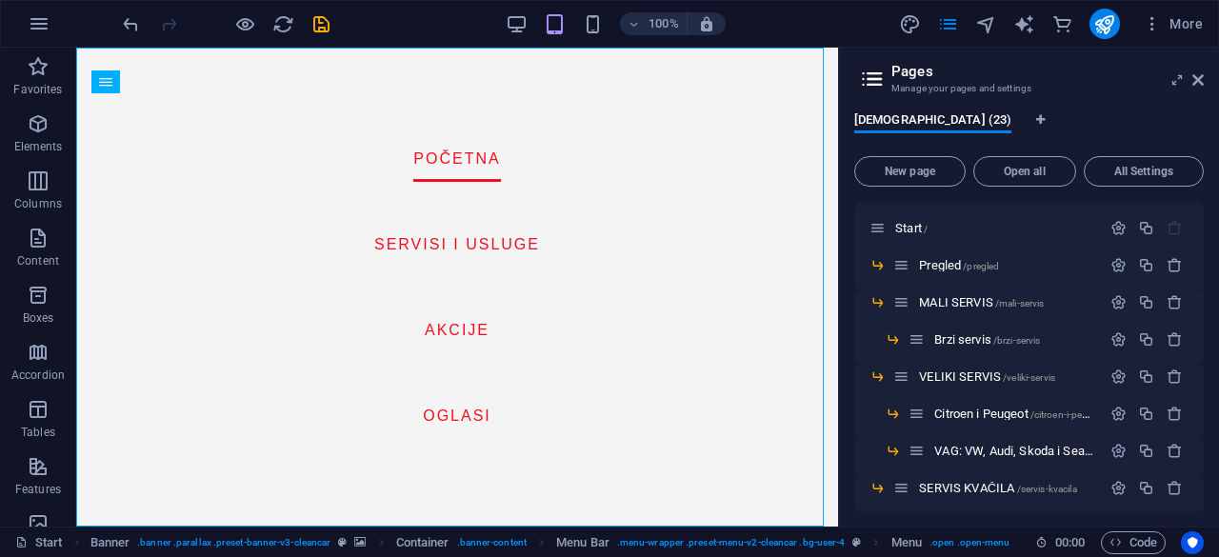
click at [975, 90] on h3 "Manage your pages and settings" at bounding box center [1028, 88] width 274 height 17
click at [1002, 87] on h3 "Manage your pages and settings" at bounding box center [1028, 88] width 274 height 17
click at [927, 228] on p "Start /" at bounding box center [995, 228] width 200 height 12
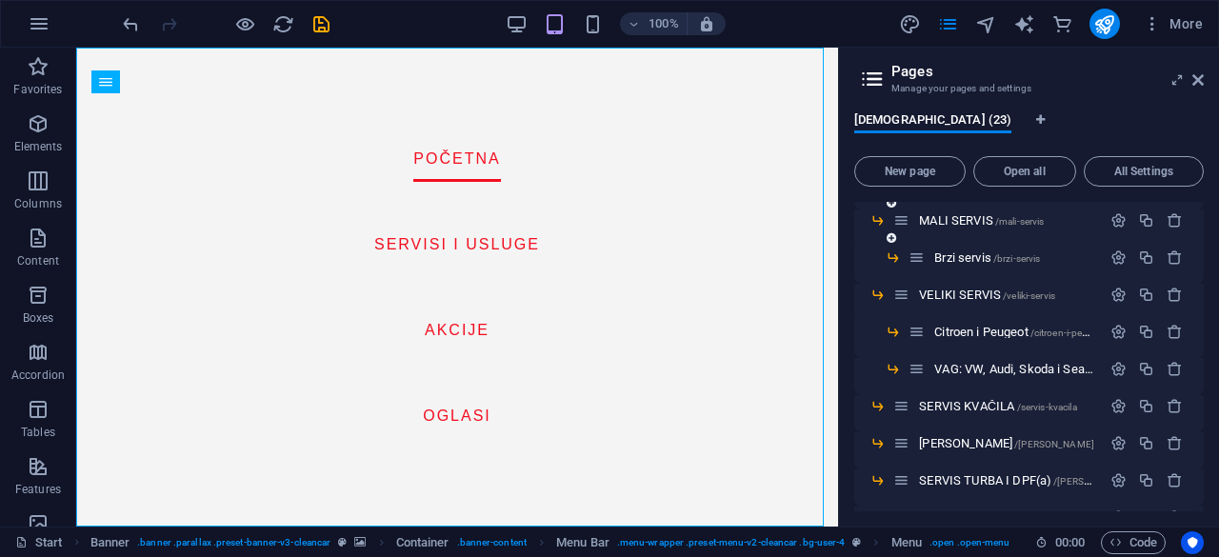
scroll to position [89, 0]
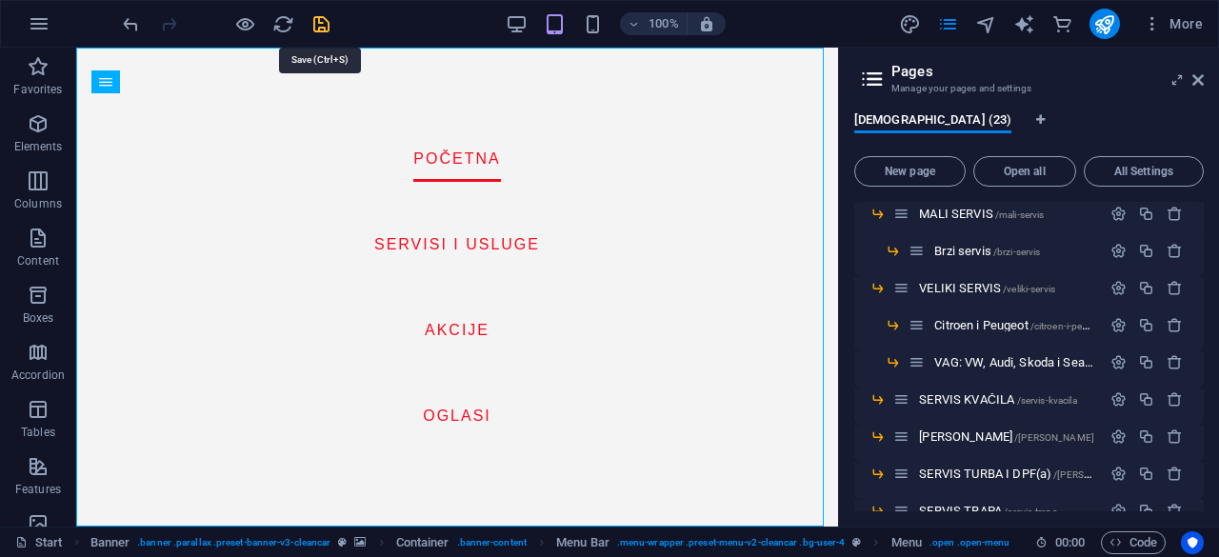
click at [322, 20] on icon "save" at bounding box center [321, 24] width 22 height 22
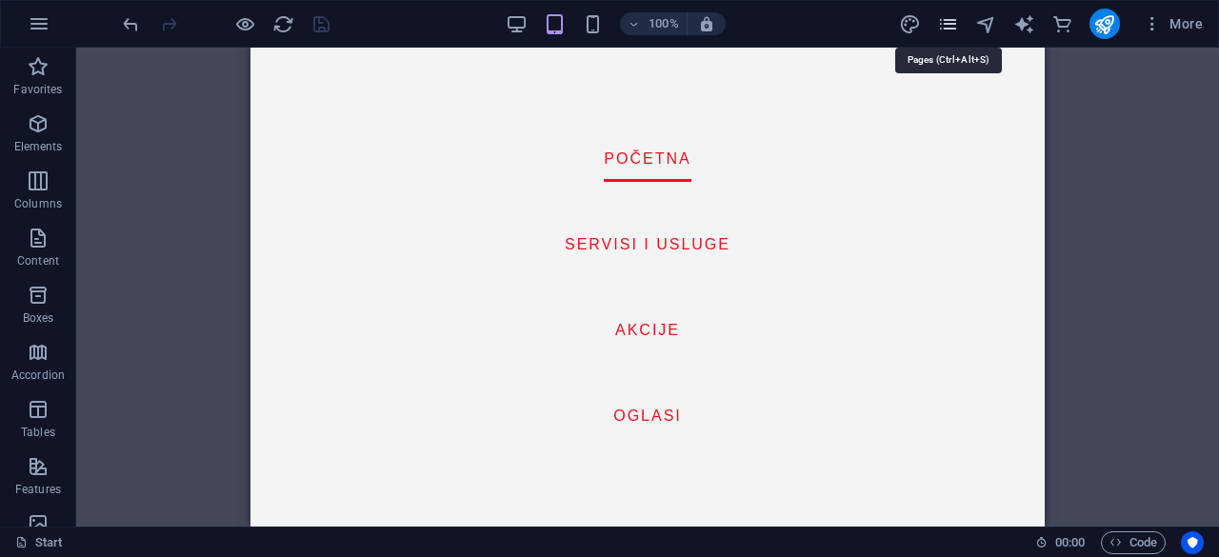
click at [951, 26] on icon "pages" at bounding box center [948, 24] width 22 height 22
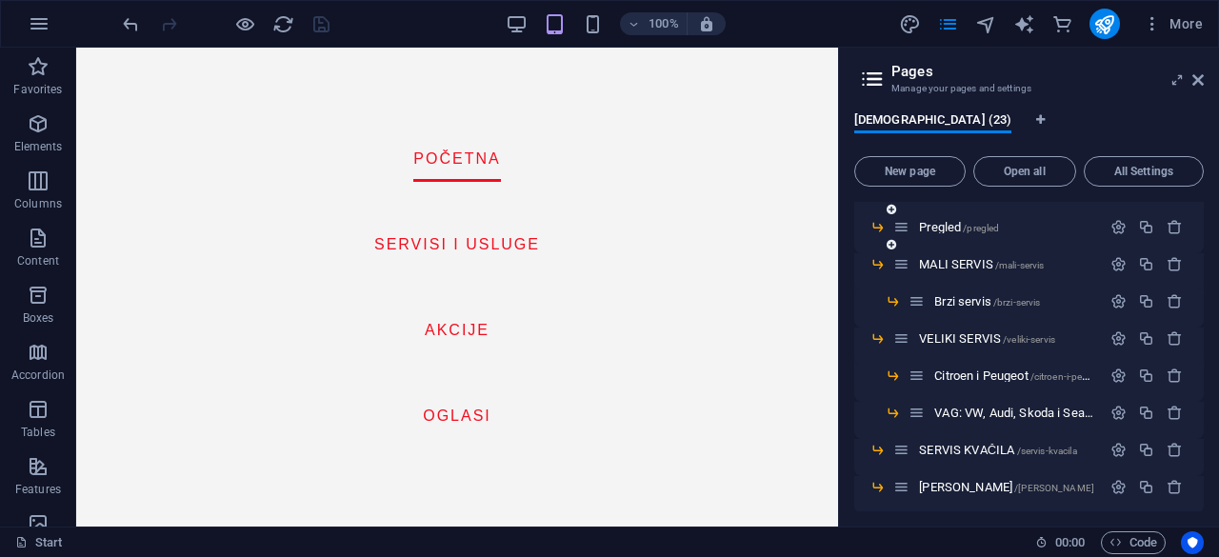
scroll to position [25, 0]
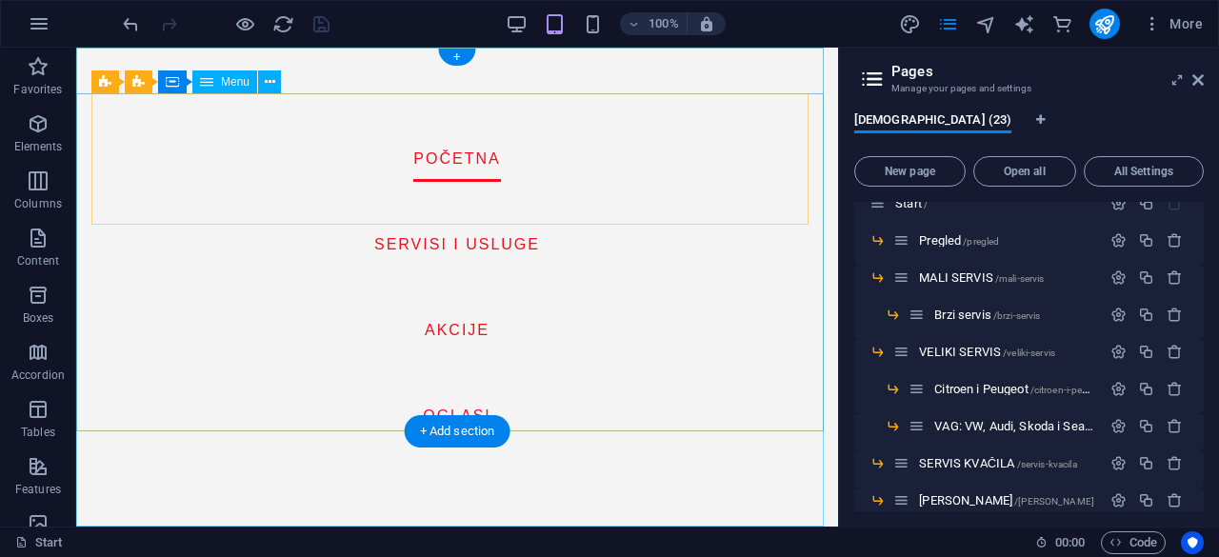
click at [510, 250] on nav "Početna SERVISI I USLUGE AKCIJE OGLASI" at bounding box center [457, 287] width 762 height 479
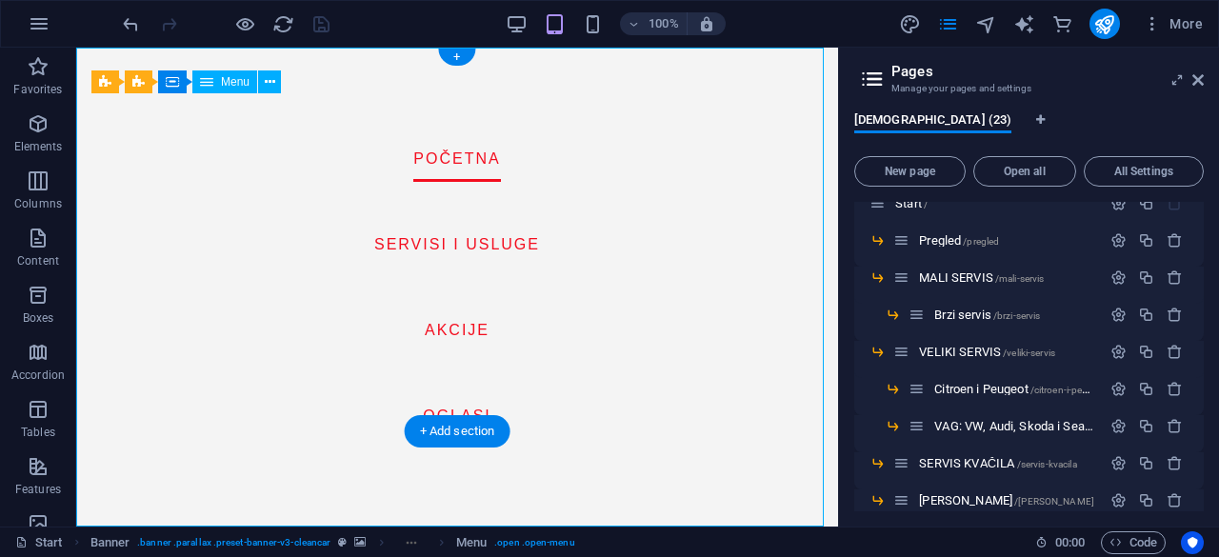
click at [513, 241] on nav "Početna SERVISI I USLUGE AKCIJE OGLASI" at bounding box center [457, 287] width 762 height 479
select select
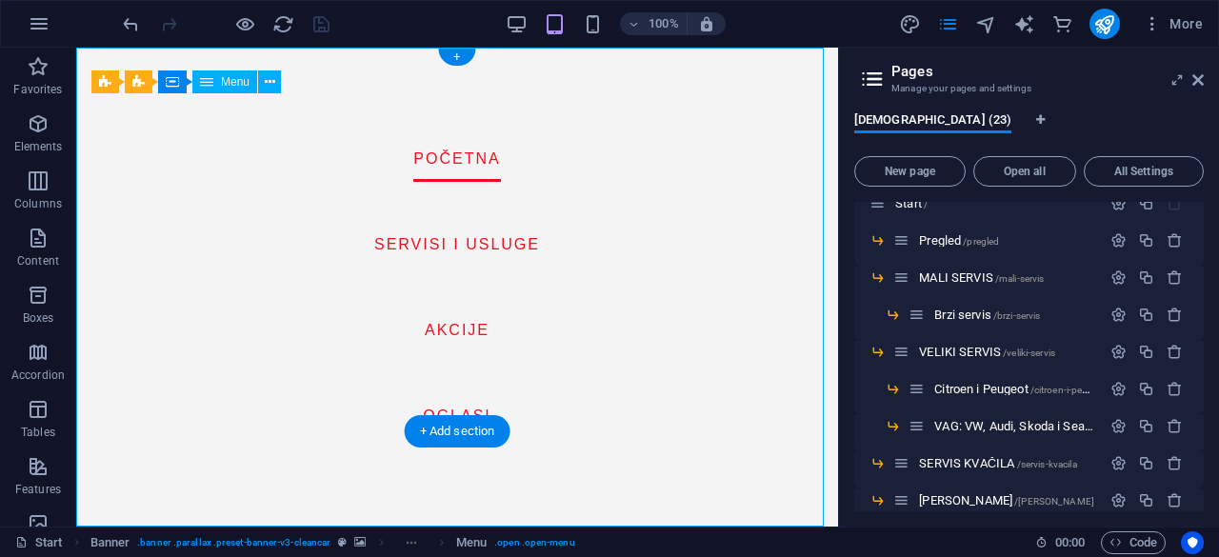
select select
select select "19"
select select
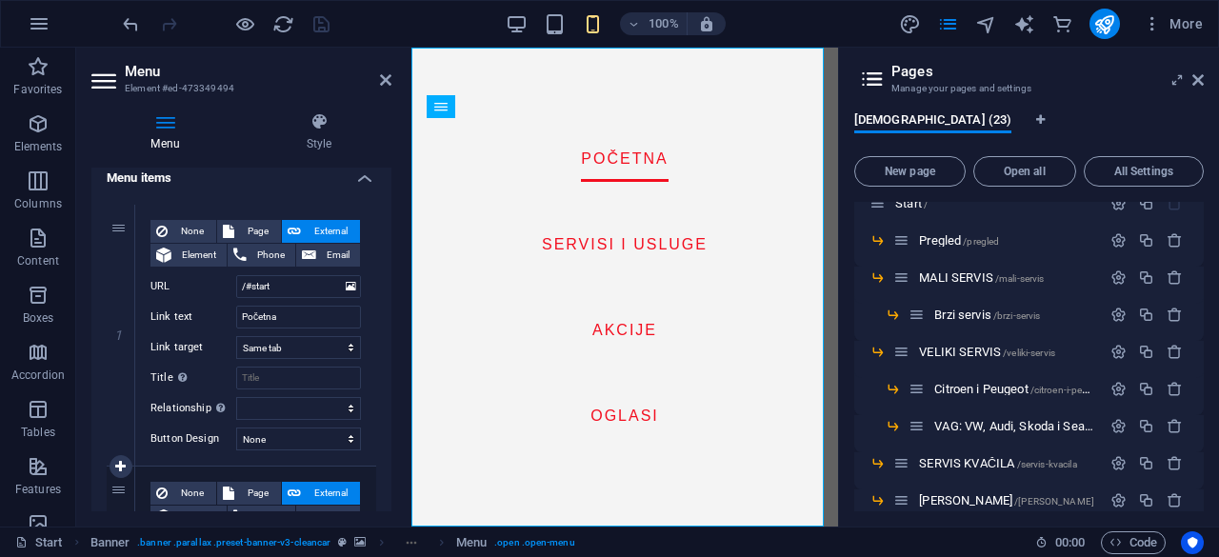
scroll to position [145, 0]
click at [272, 321] on input "Početna" at bounding box center [298, 316] width 125 height 23
click at [267, 315] on input "Početna" at bounding box center [298, 316] width 125 height 23
type input "sER"
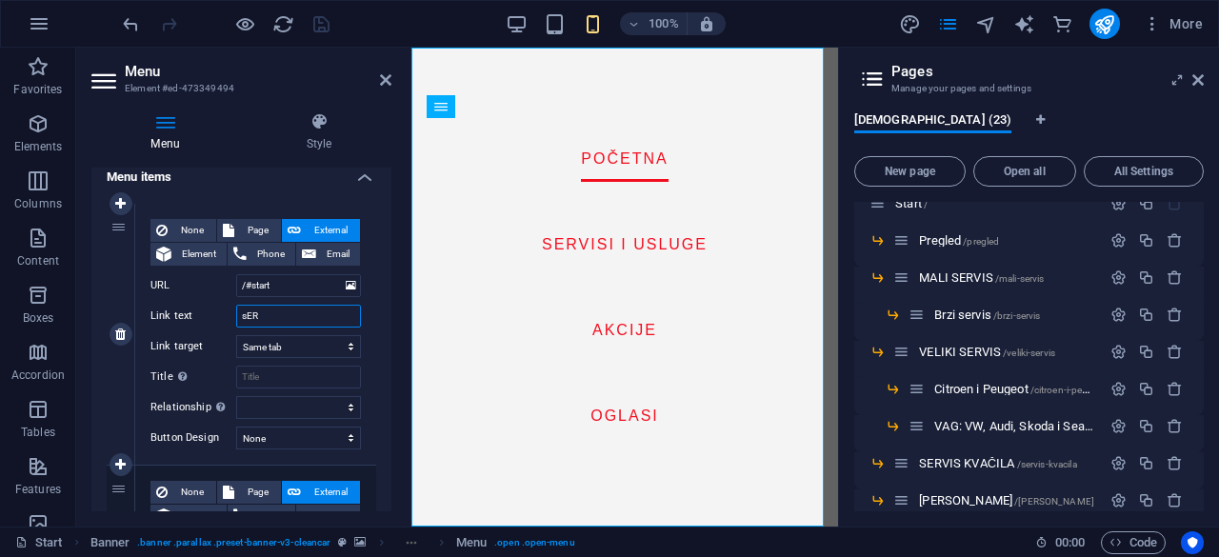
select select
type input "s"
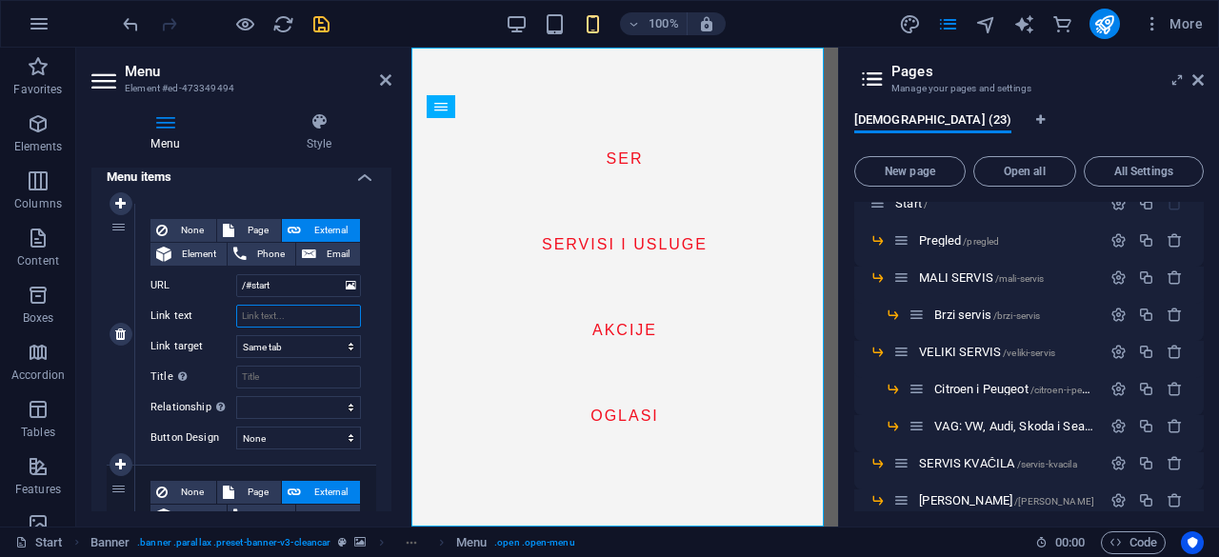
select select
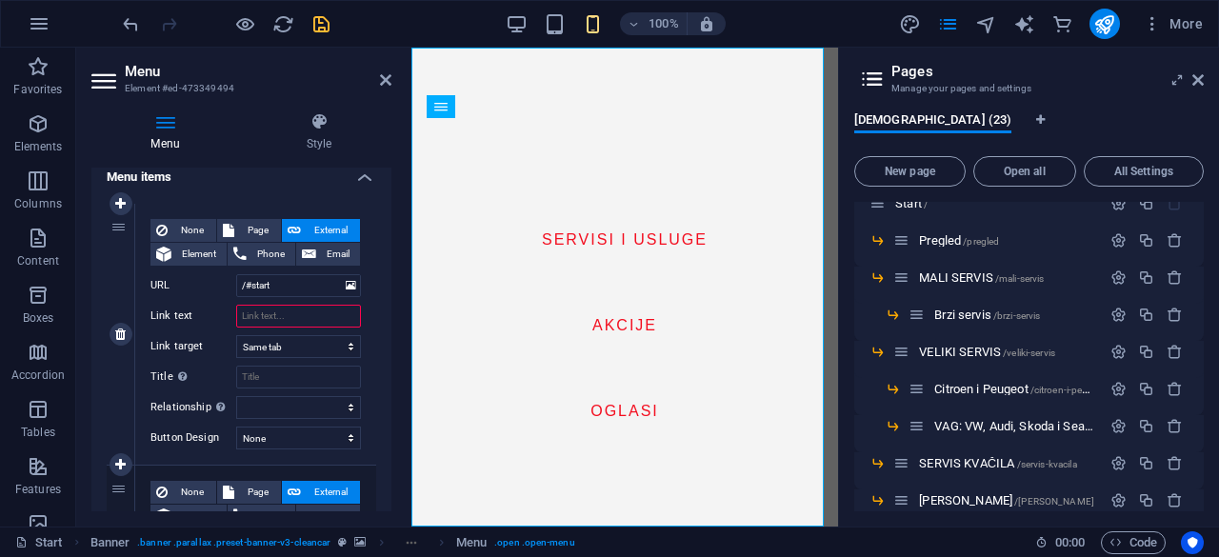
type input "s"
type input "SERVISI I USLUGE"
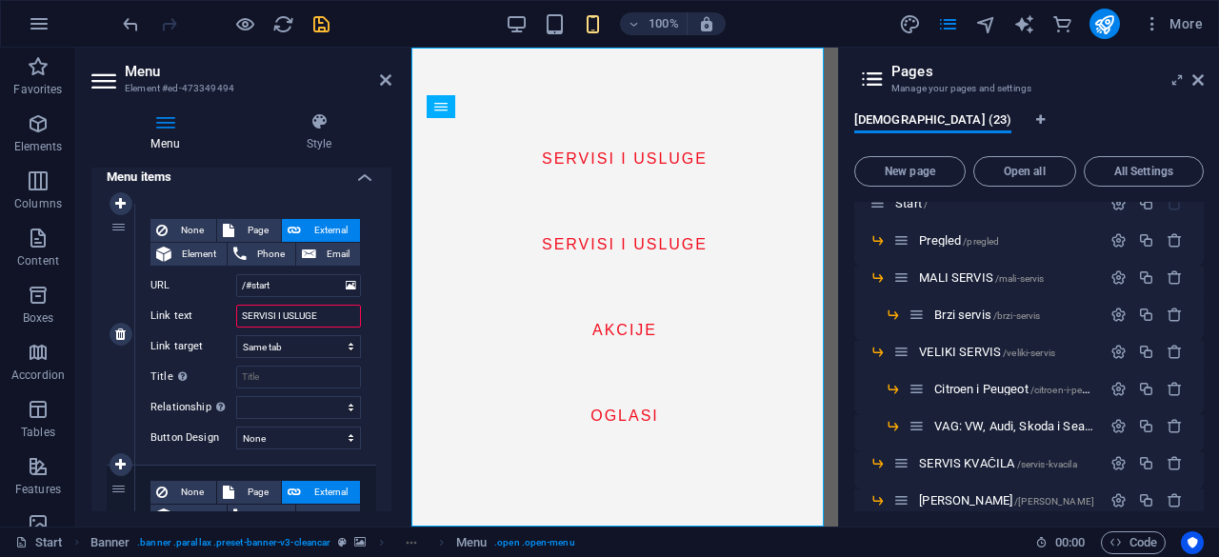
select select
type input "SERVISI I USLUGE"
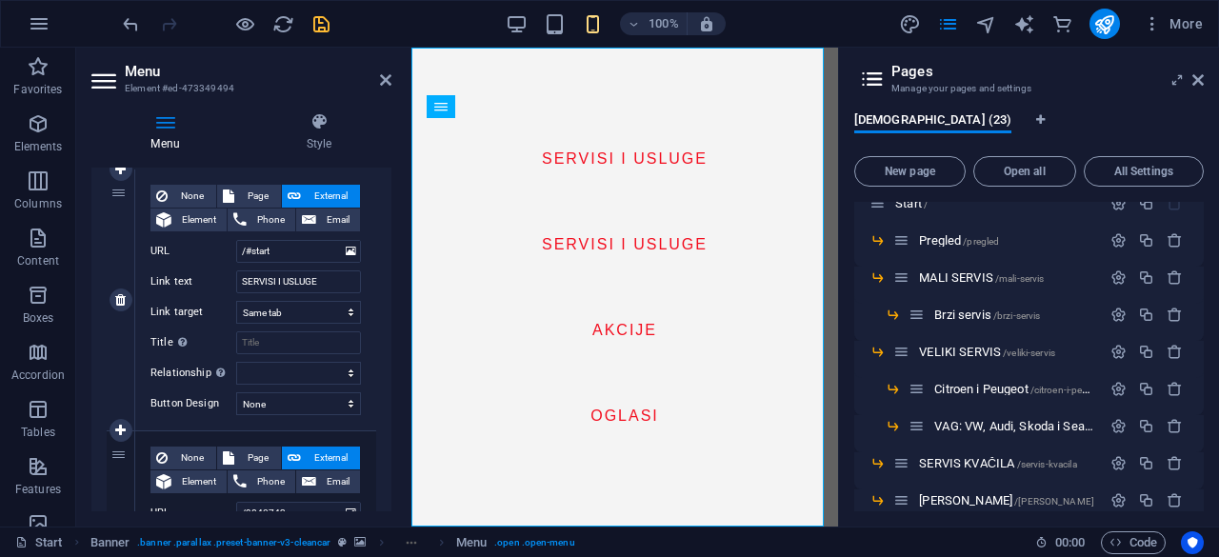
scroll to position [182, 0]
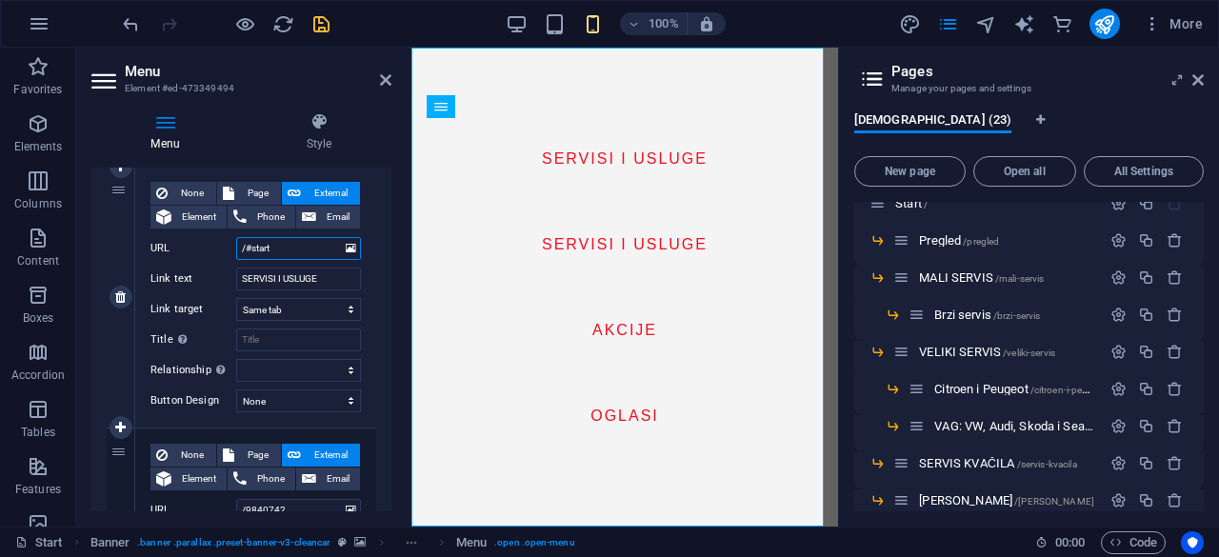
click at [284, 249] on input "/#start" at bounding box center [298, 248] width 125 height 23
type input "/#sta"
select select
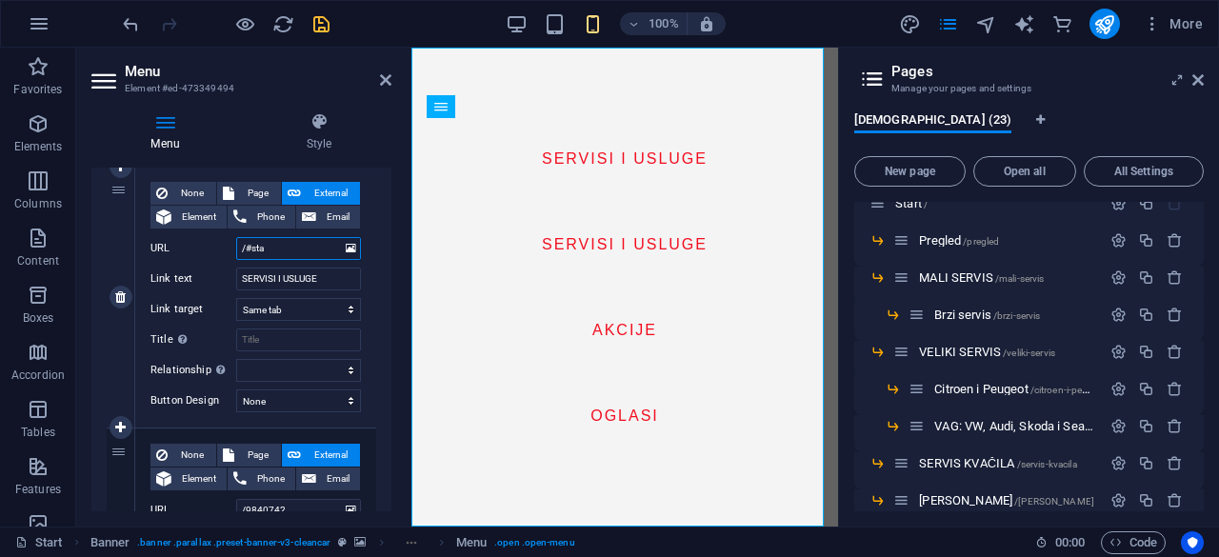
select select
type input "/#SE"
select select
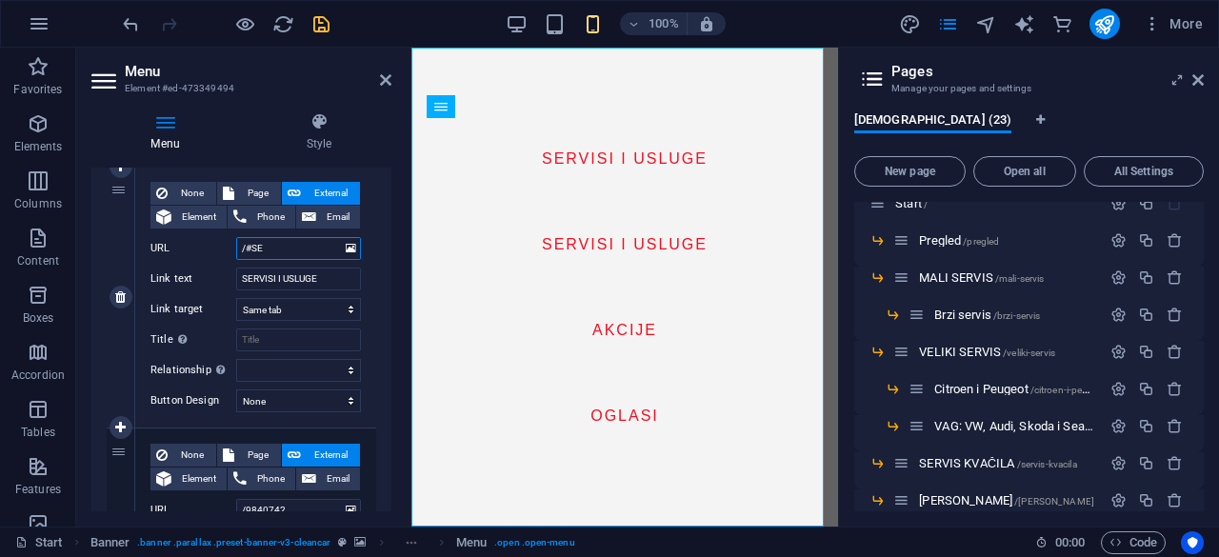
select select
type input "/#SERV"
select select
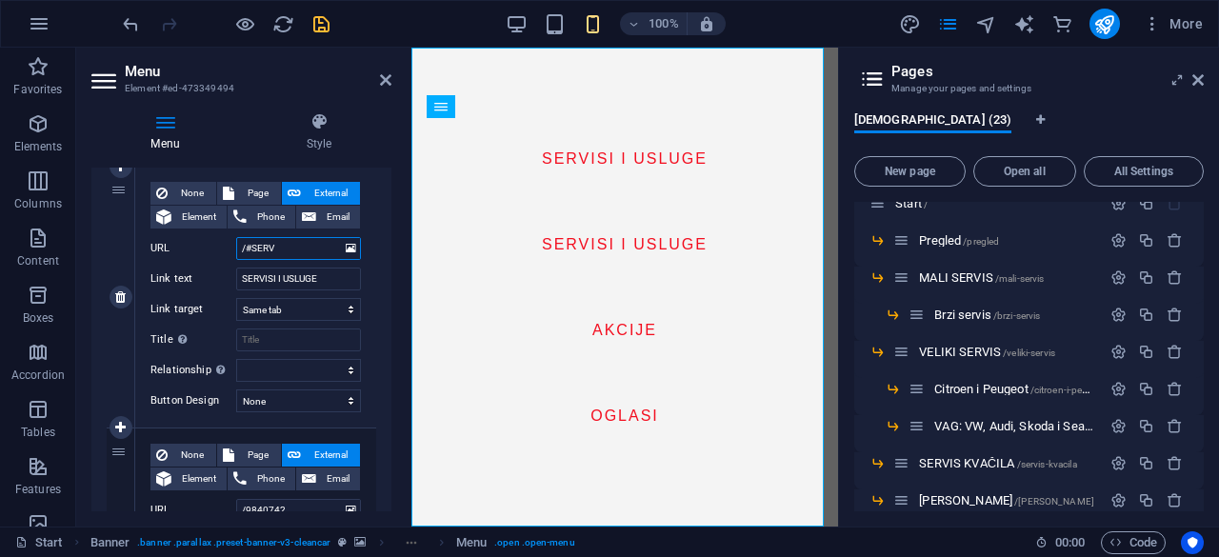
select select
type input "/#SERVISI"
select select
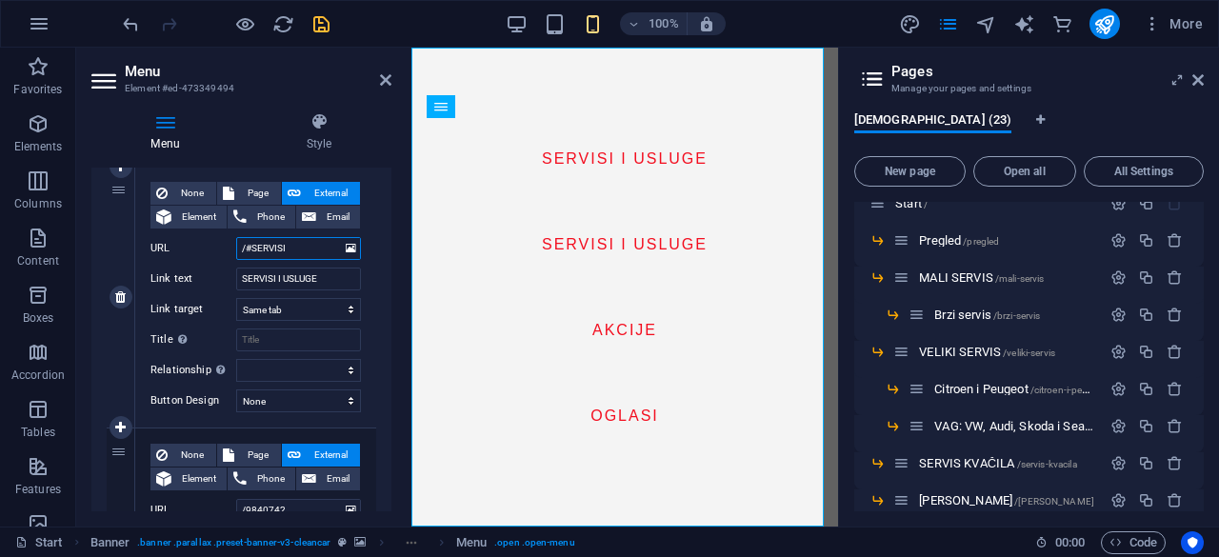
select select
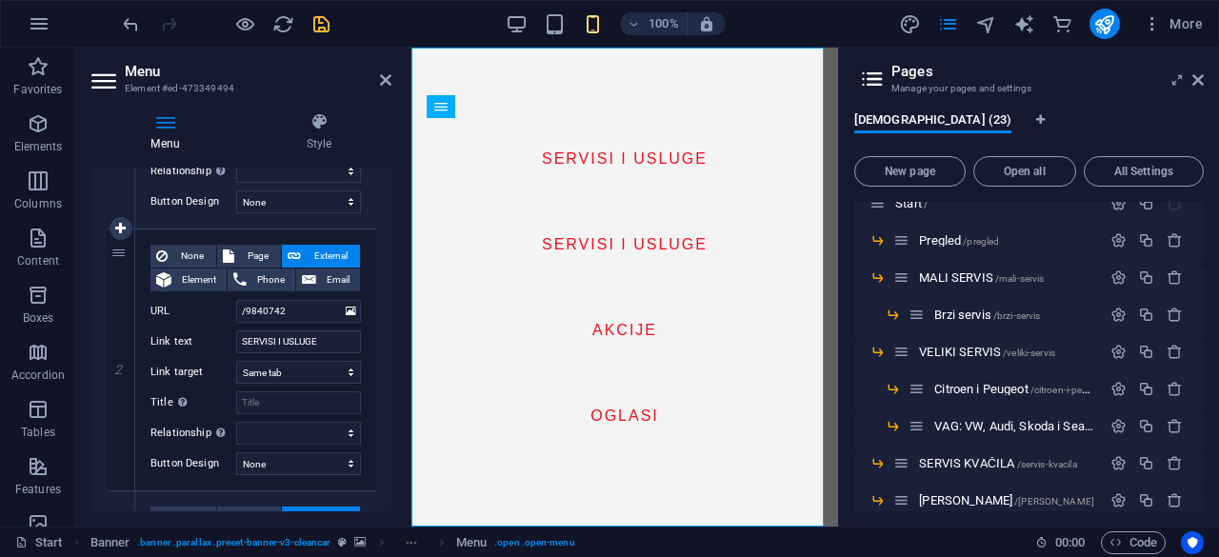
scroll to position [375, 0]
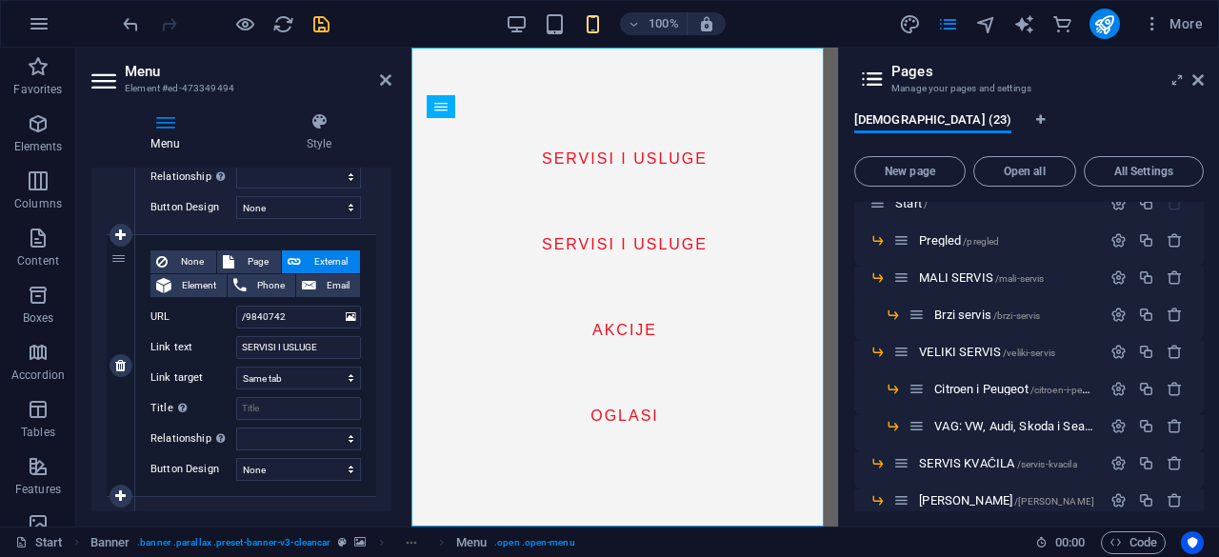
type input "/#SERVISI"
click at [118, 260] on div "2" at bounding box center [121, 365] width 29 height 261
click at [118, 365] on icon at bounding box center [120, 365] width 10 height 13
select select
type input "/12737619"
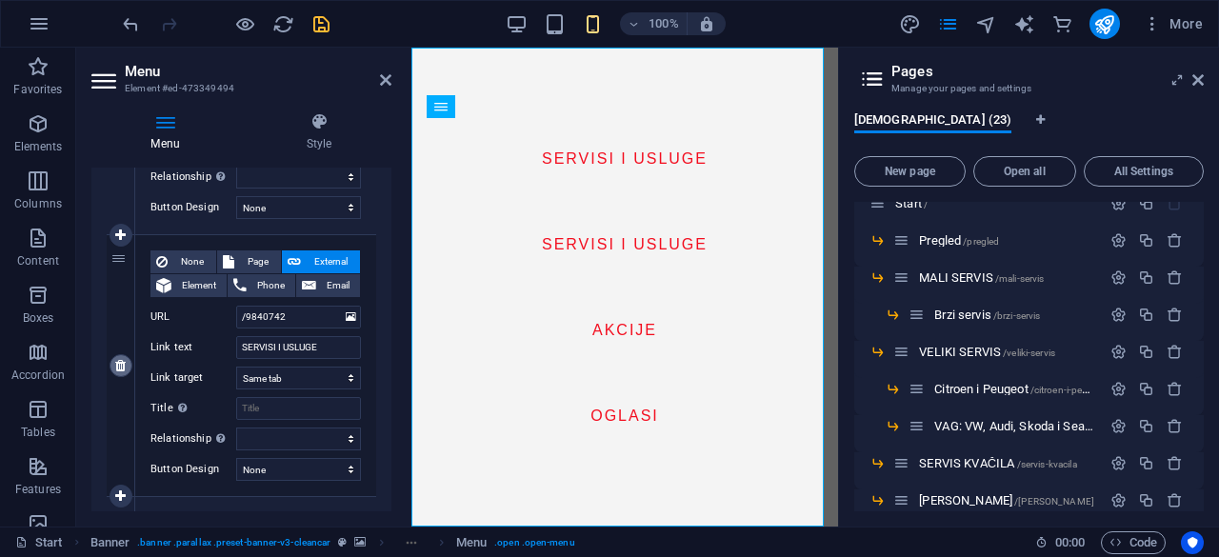
type input "AKCIJE"
select select
select select "19"
type input "OGLASI"
select select
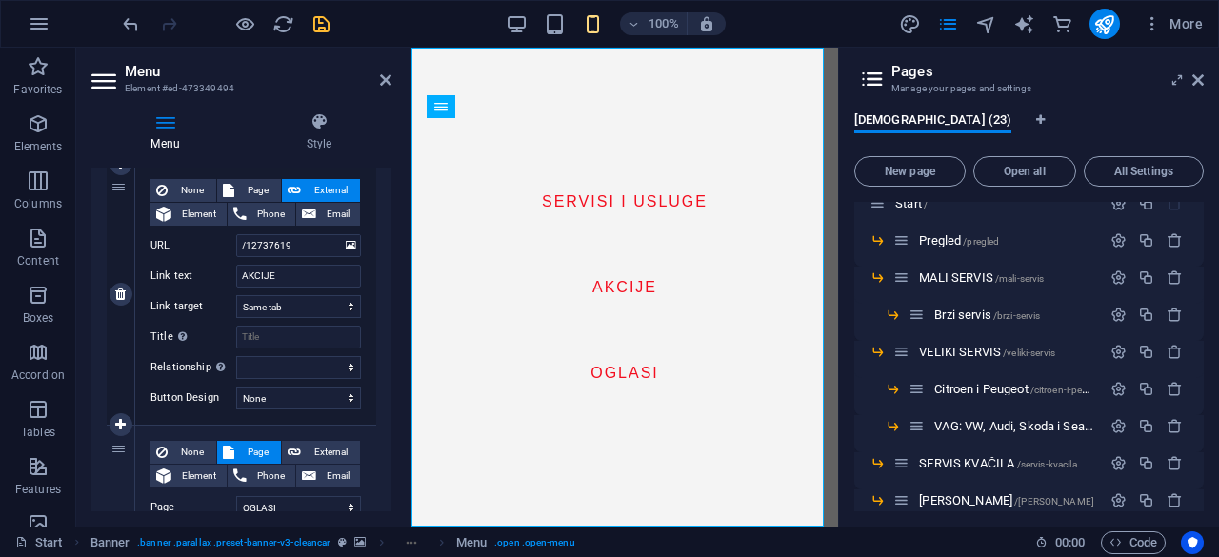
scroll to position [436, 0]
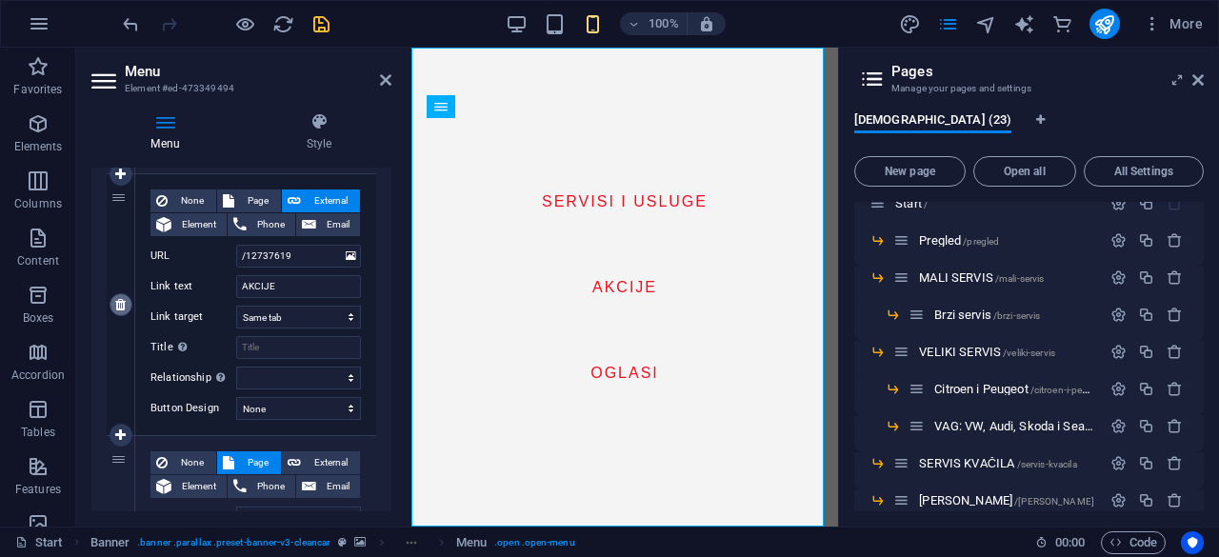
click at [116, 311] on link at bounding box center [121, 304] width 23 height 23
select select
select select "19"
type input "OGLASI"
select select
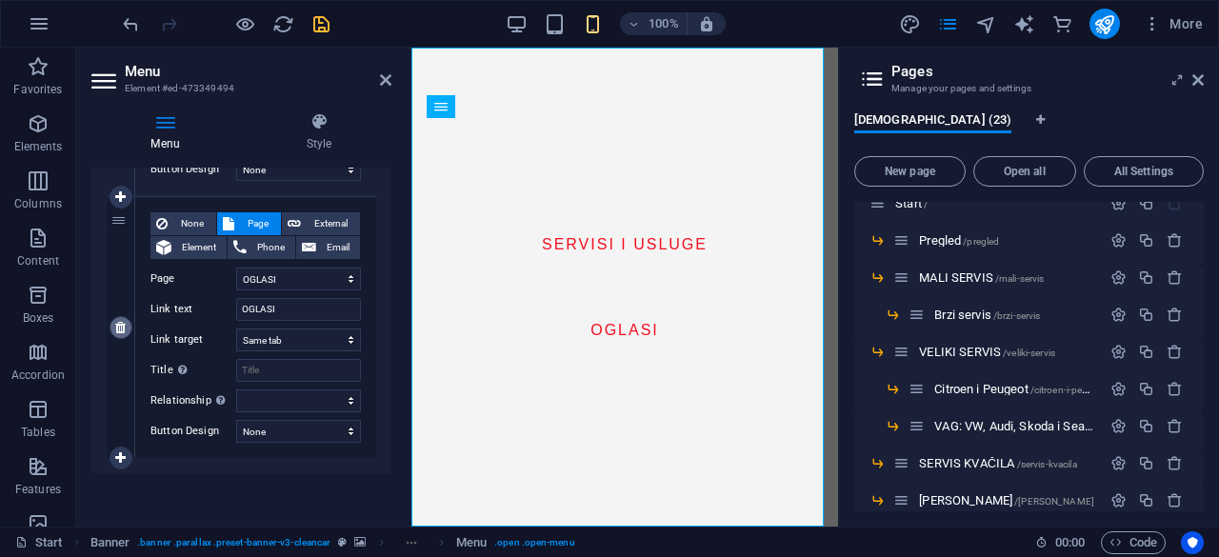
scroll to position [412, 0]
click at [320, 30] on icon "save" at bounding box center [321, 24] width 22 height 22
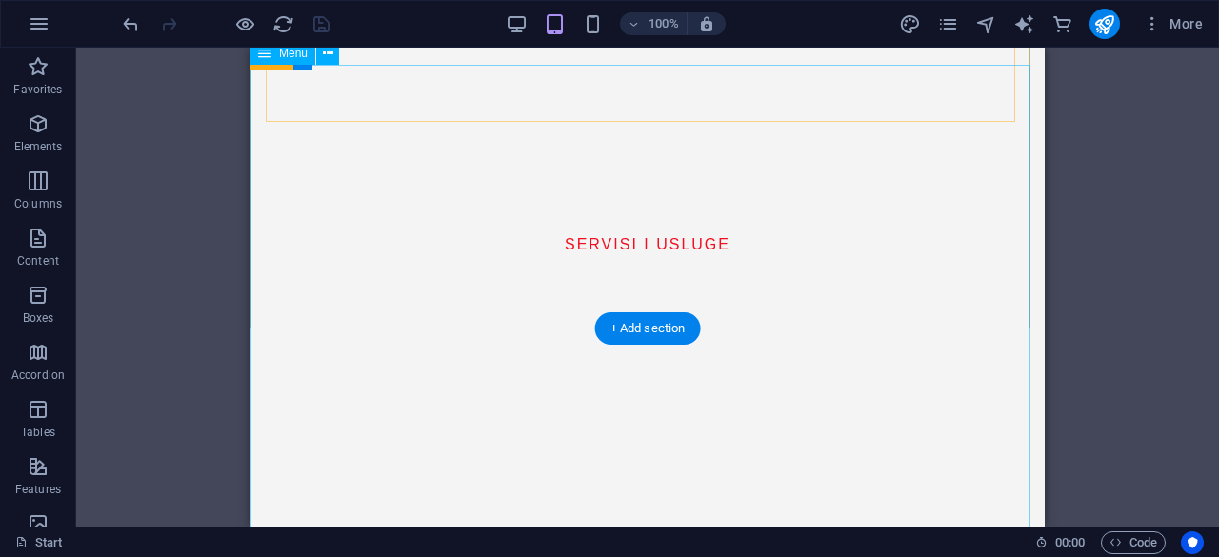
scroll to position [0, 0]
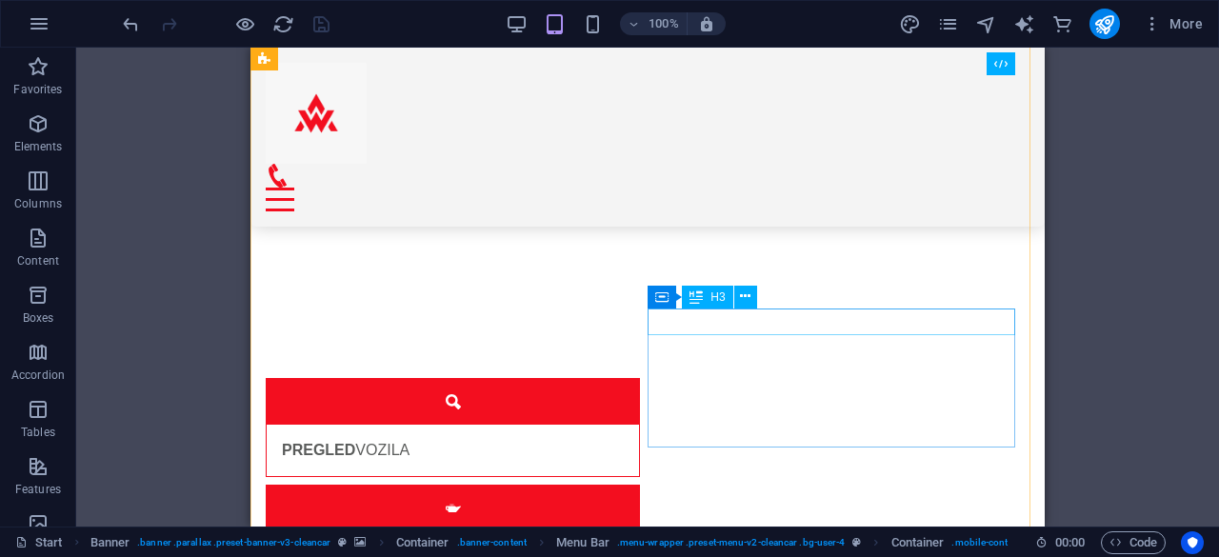
scroll to position [1132, 0]
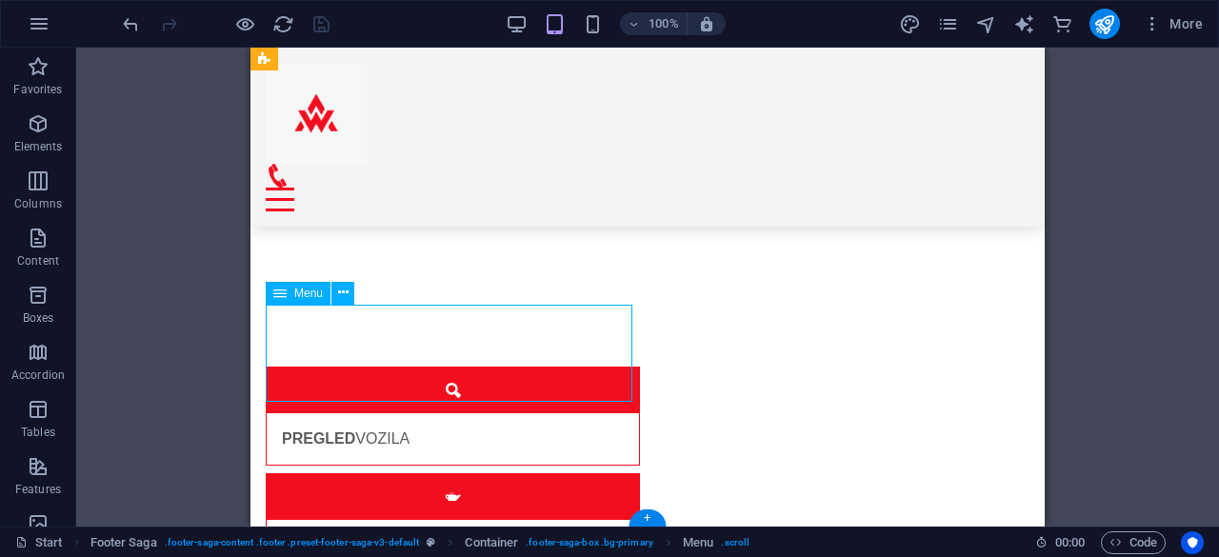
select select
select select "13"
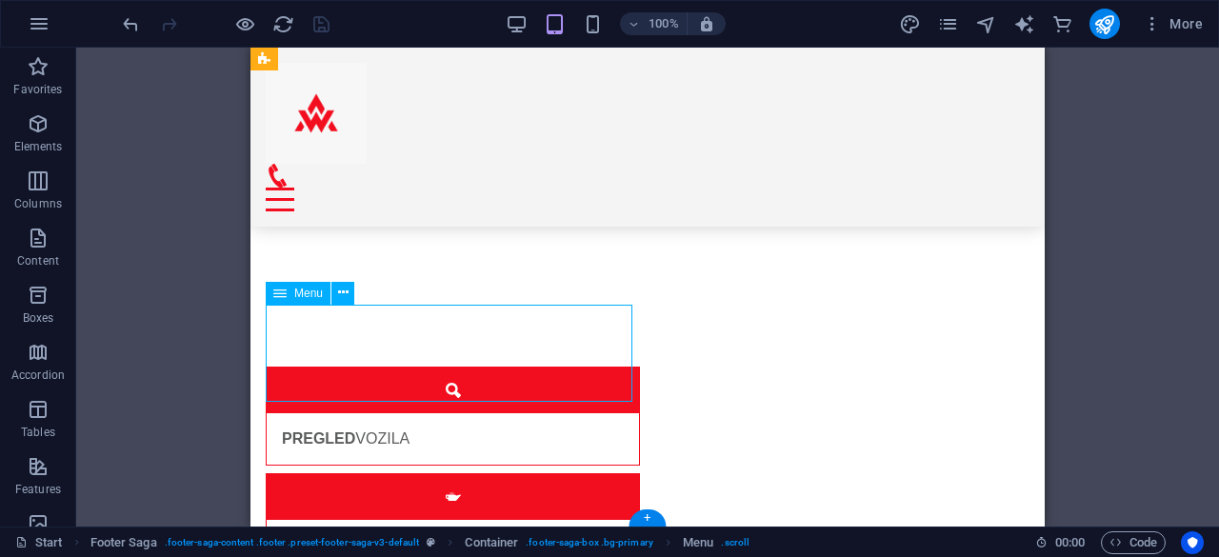
select select
select select "19"
select select
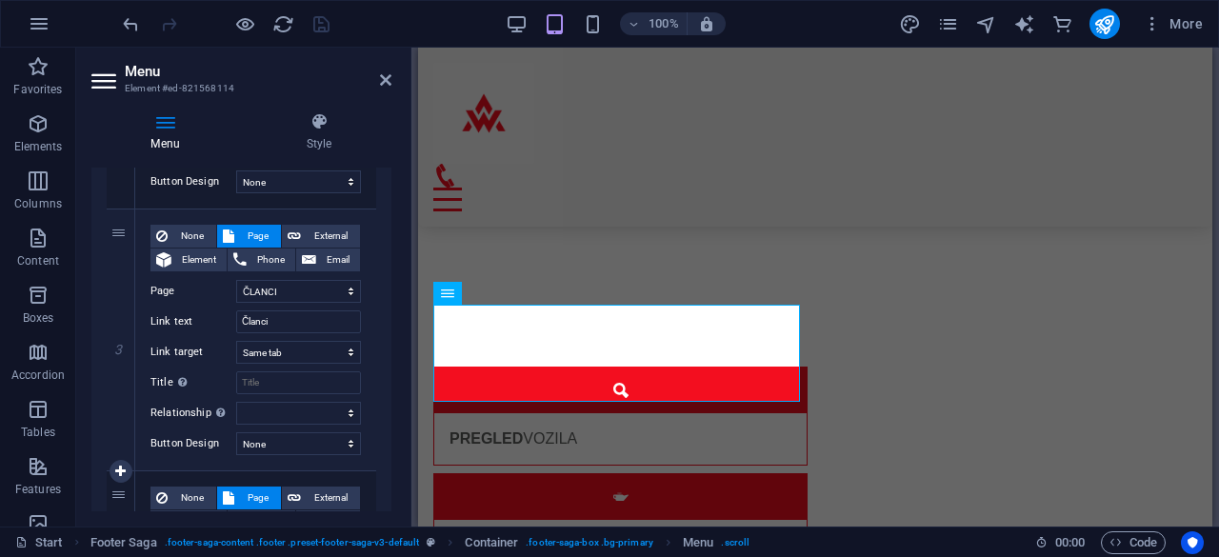
scroll to position [661, 0]
click at [120, 342] on icon at bounding box center [120, 341] width 10 height 13
select select
select select "19"
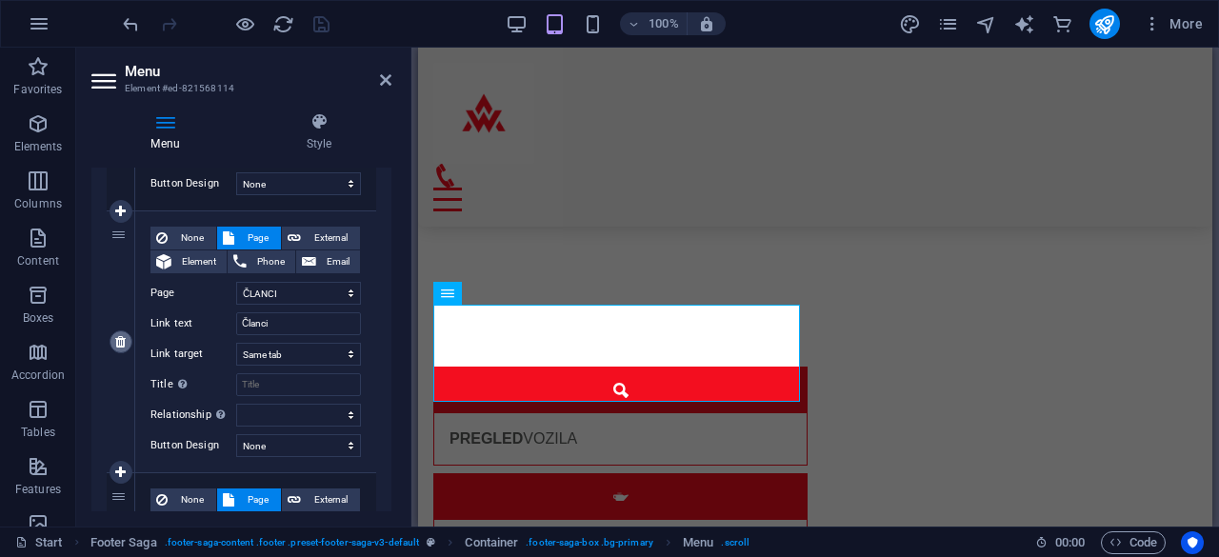
type input "Oglasi"
select select
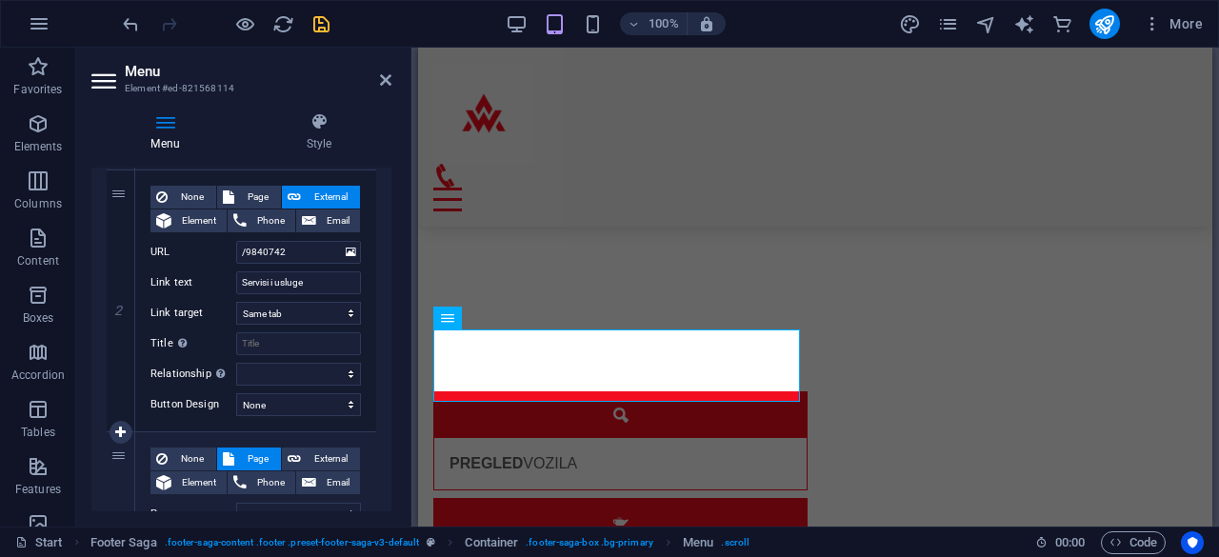
scroll to position [440, 0]
click at [123, 294] on icon at bounding box center [120, 300] width 10 height 13
select select
select select "19"
type input "Oglasi"
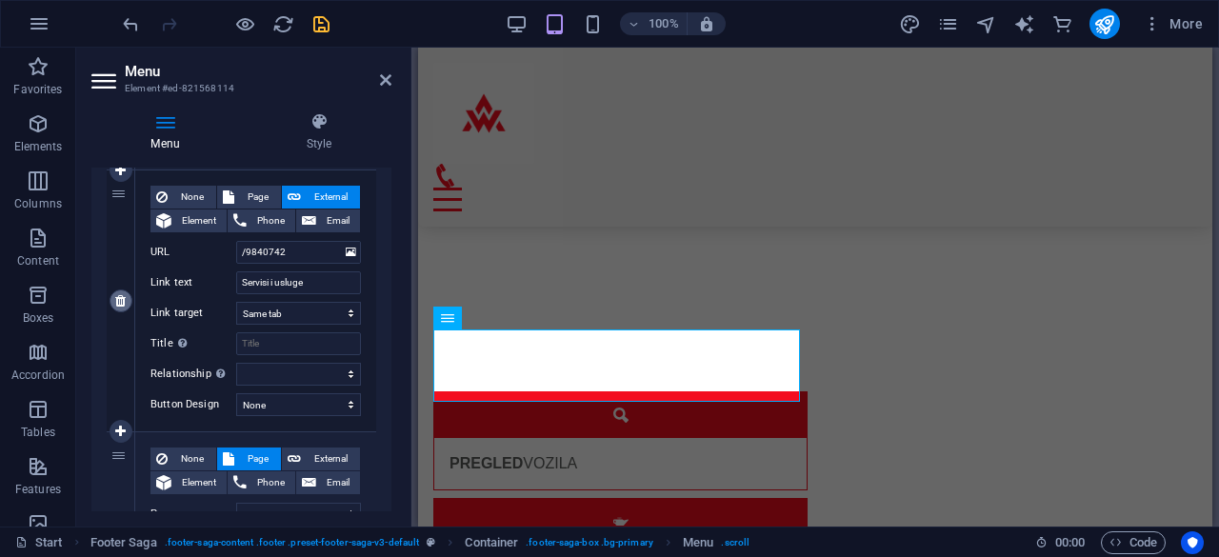
select select
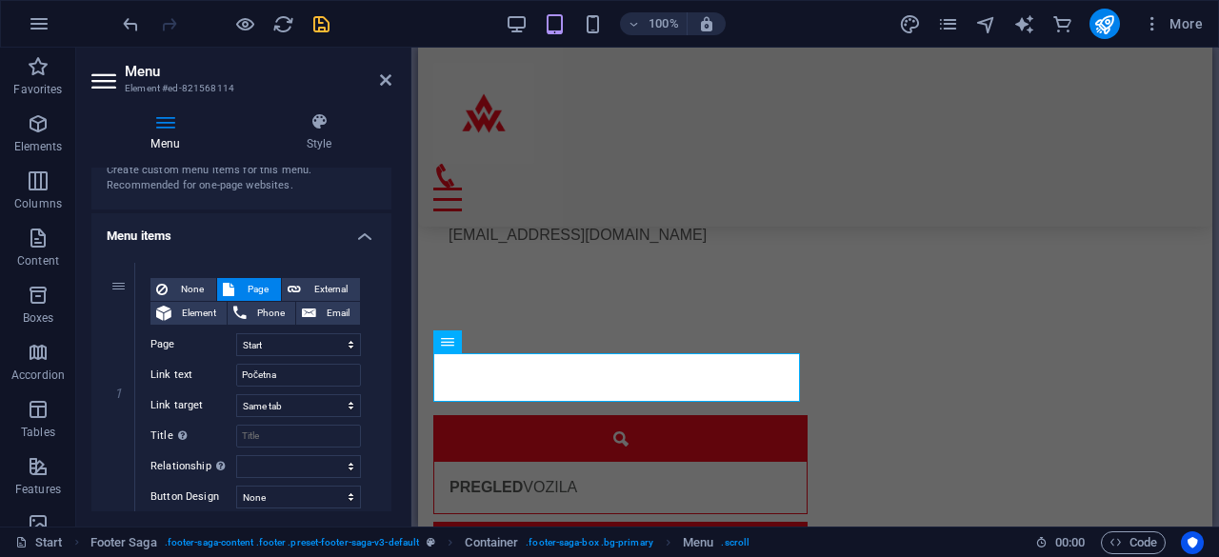
scroll to position [86, 0]
click at [280, 349] on select "Start -- Pregled -- MALI SERVIS ---- Brzi servis -- VELIKI SERVIS ---- Citroen …" at bounding box center [298, 344] width 125 height 23
click at [236, 333] on select "Start -- Pregled -- MALI SERVIS ---- Brzi servis -- VELIKI SERVIS ---- Citroen …" at bounding box center [298, 344] width 125 height 23
drag, startPoint x: 274, startPoint y: 370, endPoint x: 291, endPoint y: 378, distance: 18.8
click at [291, 378] on input "Početna" at bounding box center [298, 375] width 125 height 23
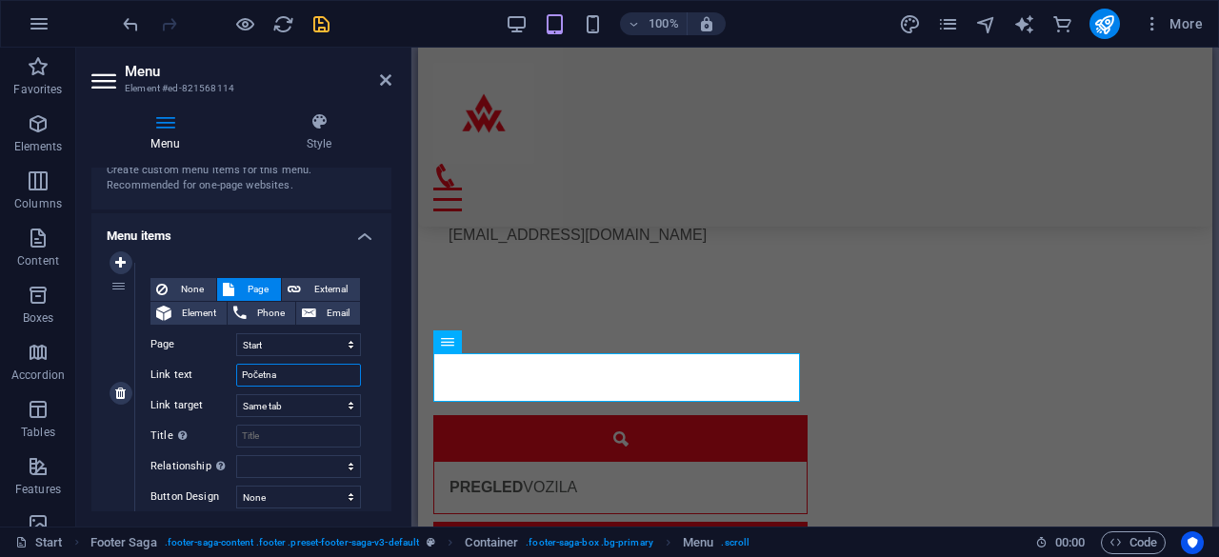
drag, startPoint x: 291, startPoint y: 378, endPoint x: 202, endPoint y: 374, distance: 89.6
click at [202, 374] on div "Link text Početna" at bounding box center [255, 375] width 210 height 23
type input "SERVS"
select select
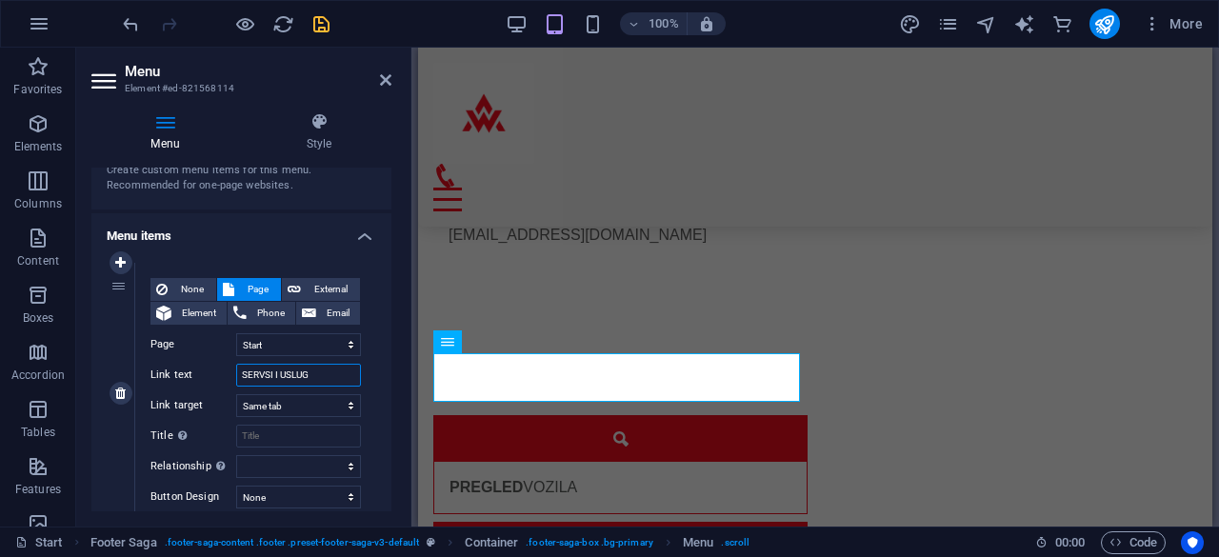
type input "SERVSI I USLUGE"
select select
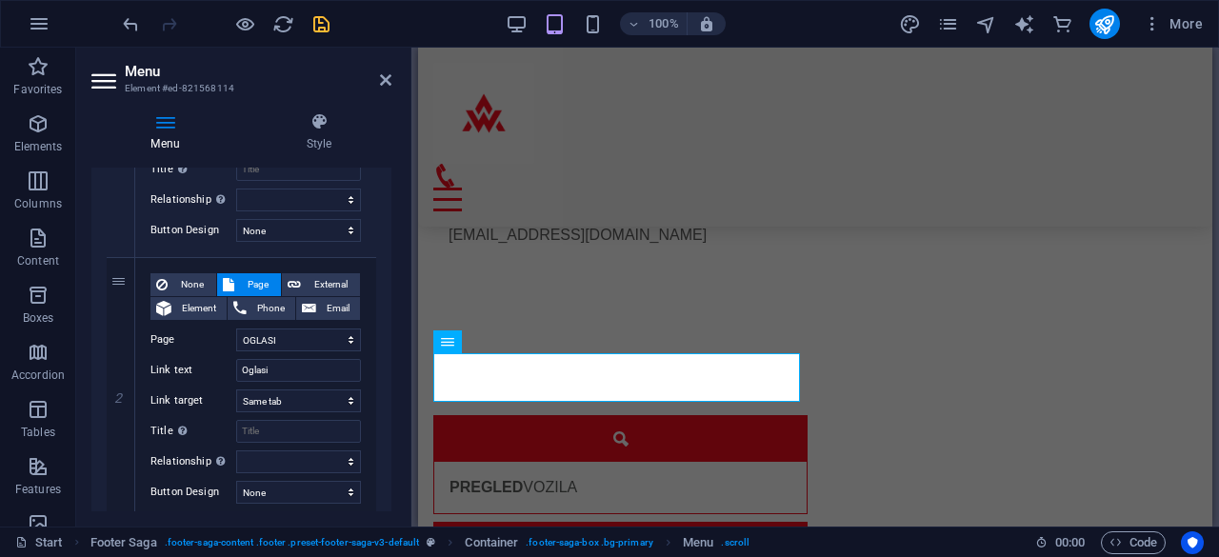
scroll to position [412, 0]
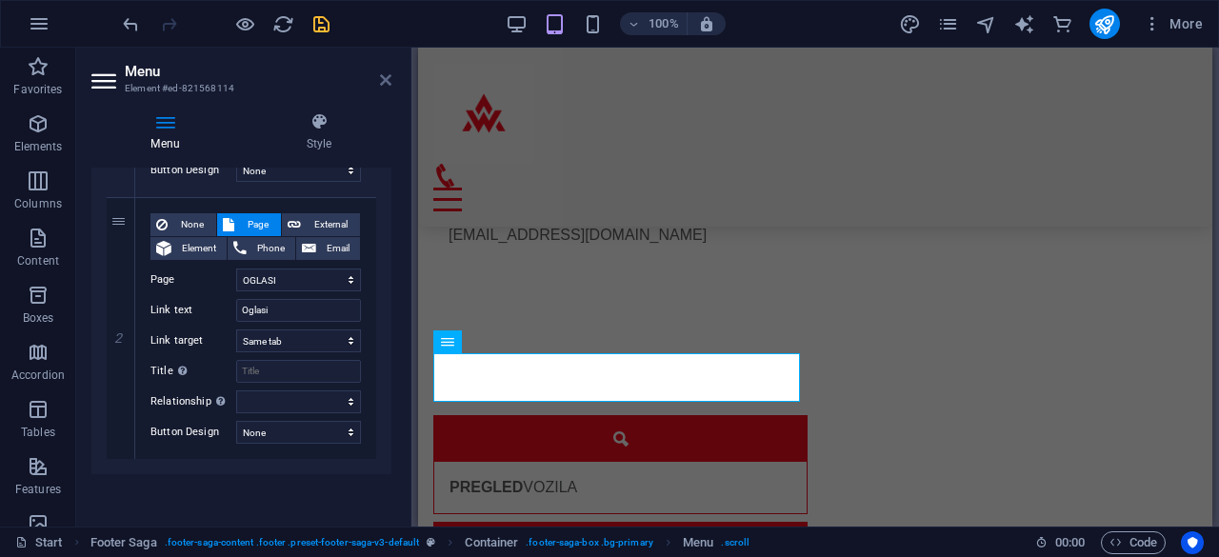
type input "SERVSI I USLUGE"
click at [386, 73] on icon at bounding box center [385, 79] width 11 height 15
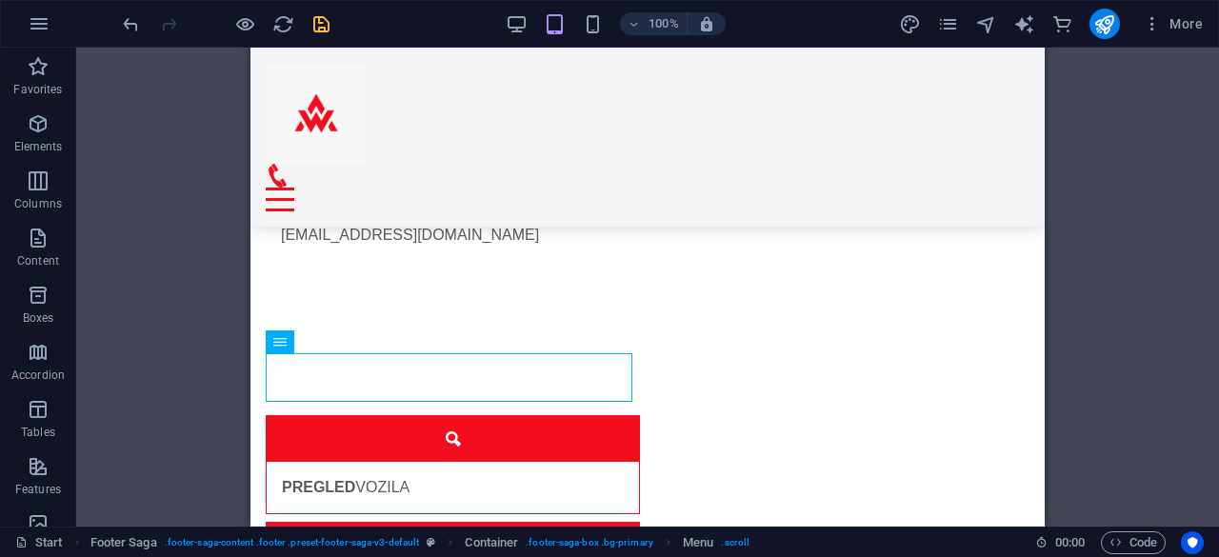
click at [162, 223] on div "H3 Container Container Container Preset Container Text Container Container Pres…" at bounding box center [647, 287] width 1143 height 479
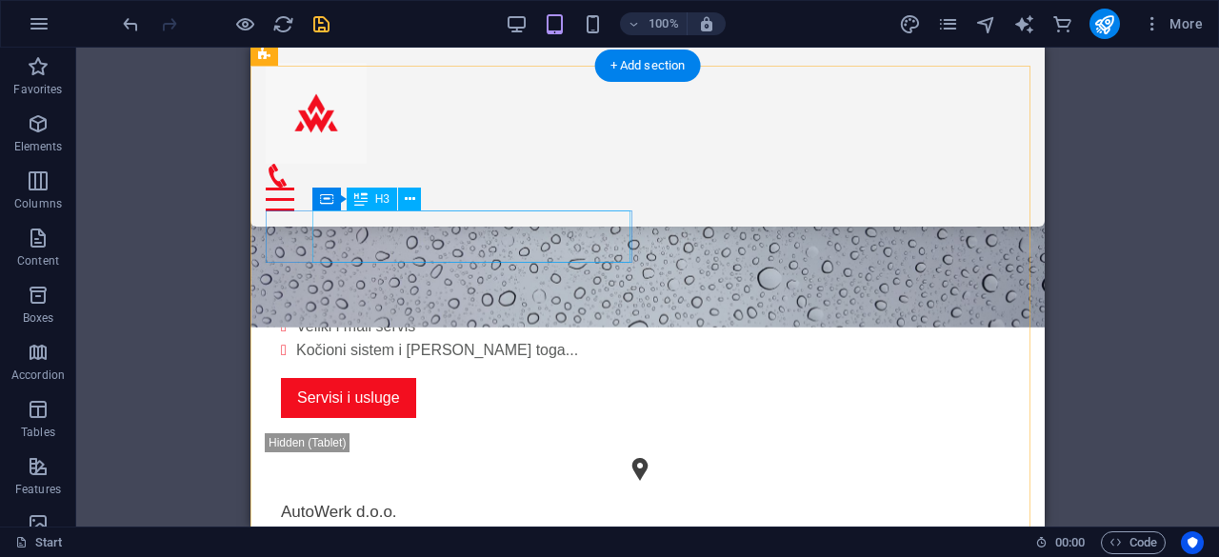
scroll to position [553, 0]
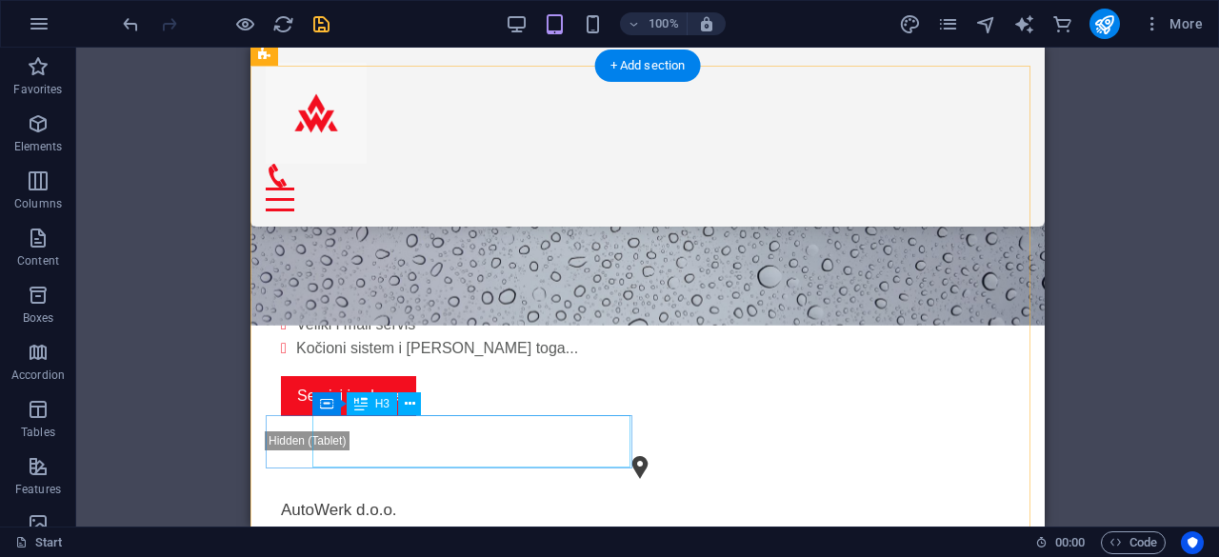
select select
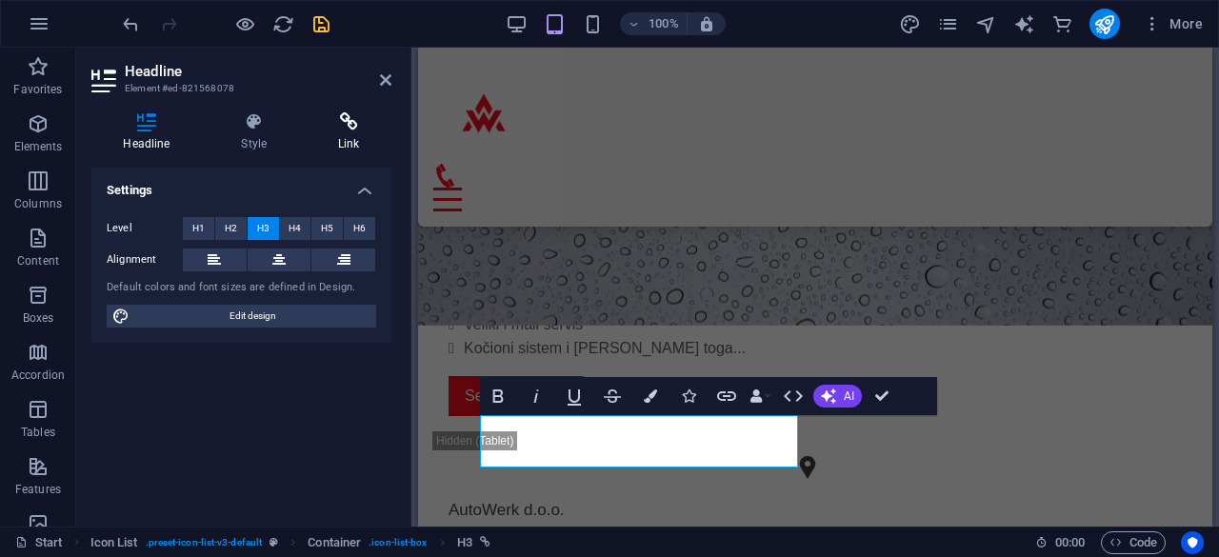
click at [341, 138] on h4 "Link" at bounding box center [349, 132] width 85 height 40
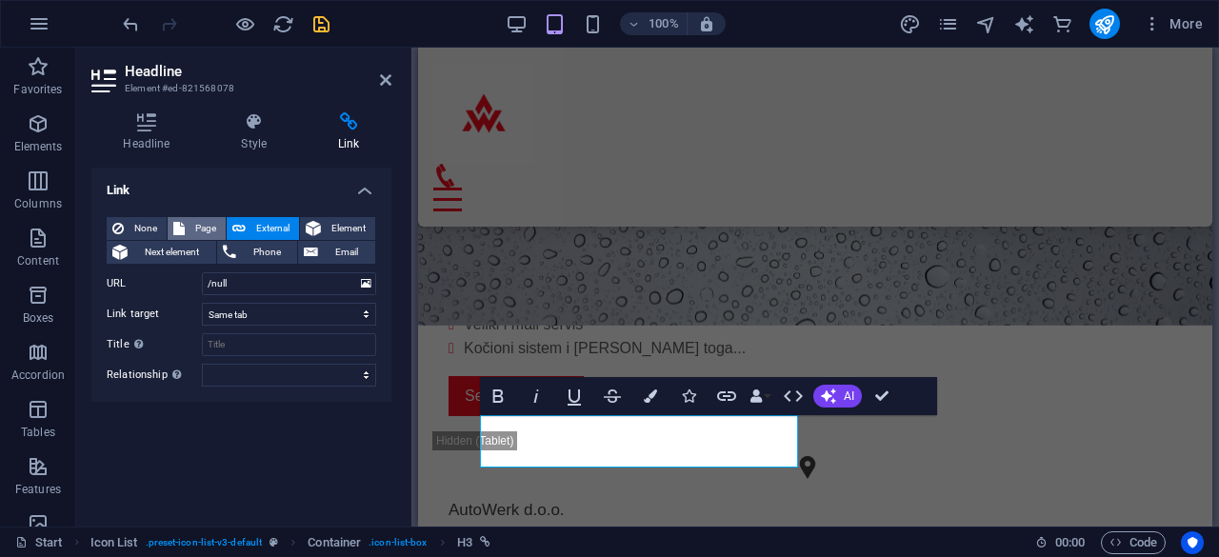
click at [186, 226] on button "Page" at bounding box center [197, 228] width 58 height 23
click at [225, 277] on select "Start -- Pregled -- MALI SERVIS ---- Brzi servis -- VELIKI SERVIS ---- Citroen …" at bounding box center [289, 283] width 174 height 23
select select "9"
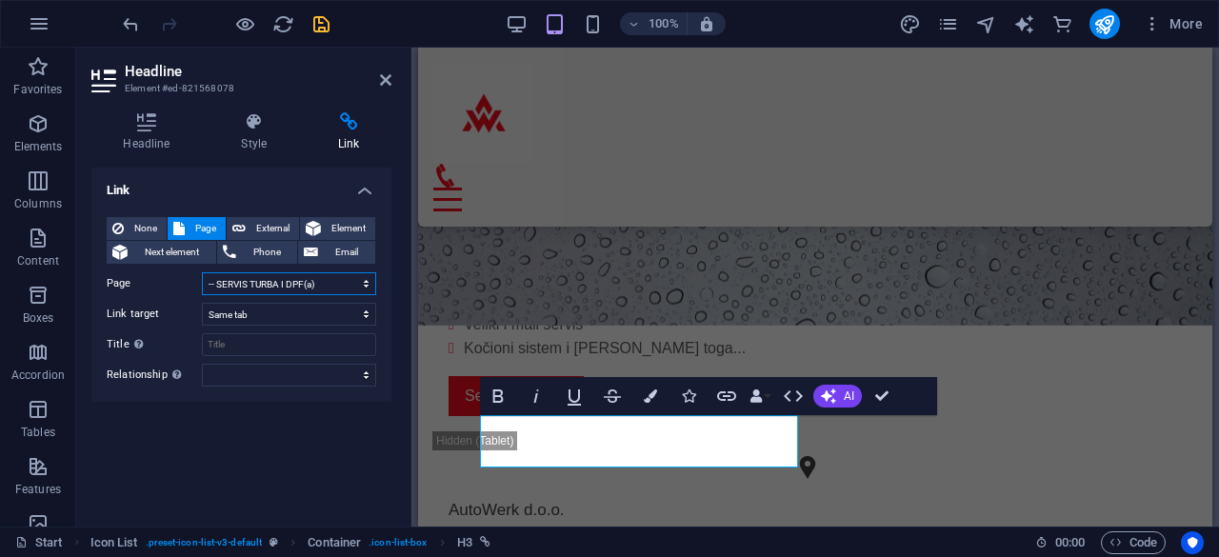
click at [202, 272] on select "Start -- Pregled -- MALI SERVIS ---- Brzi servis -- VELIKI SERVIS ---- Citroen …" at bounding box center [289, 283] width 174 height 23
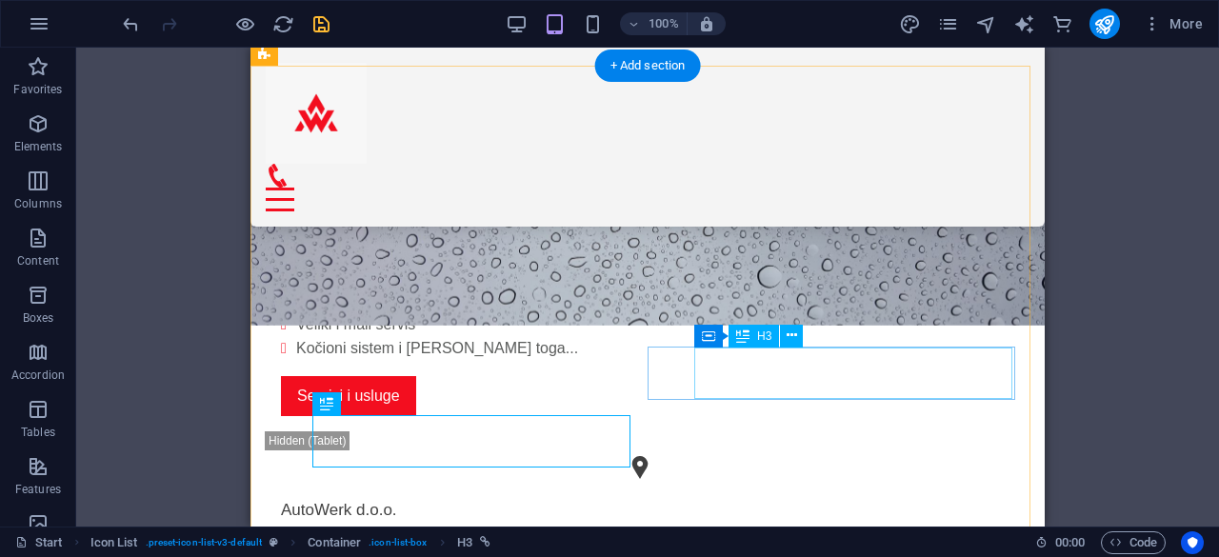
select select
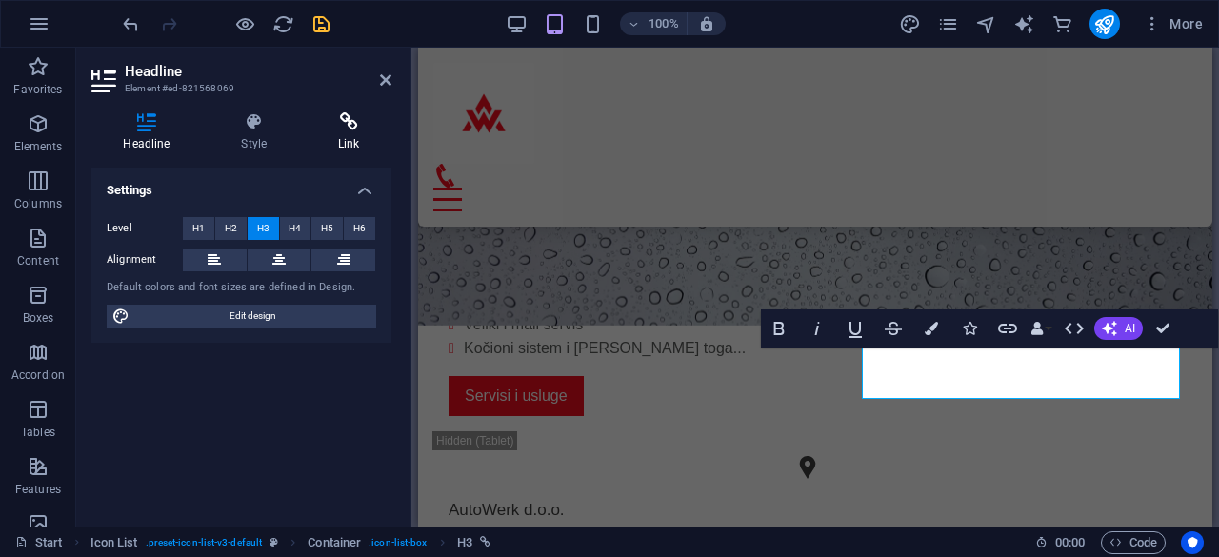
click at [338, 129] on icon at bounding box center [349, 121] width 85 height 19
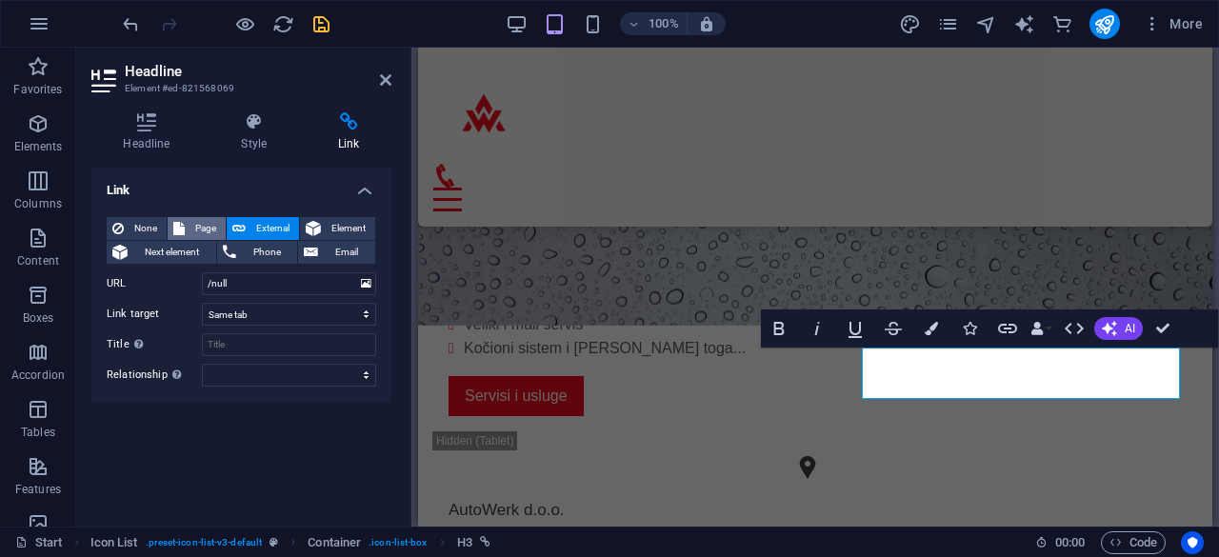
click at [196, 217] on span "Page" at bounding box center [205, 228] width 30 height 23
click at [226, 277] on select "Start -- Pregled -- MALI SERVIS ---- Brzi servis -- VELIKI SERVIS ---- Citroen …" at bounding box center [289, 283] width 174 height 23
select select "10"
click at [202, 272] on select "Start -- Pregled -- MALI SERVIS ---- Brzi servis -- VELIKI SERVIS ---- Citroen …" at bounding box center [289, 283] width 174 height 23
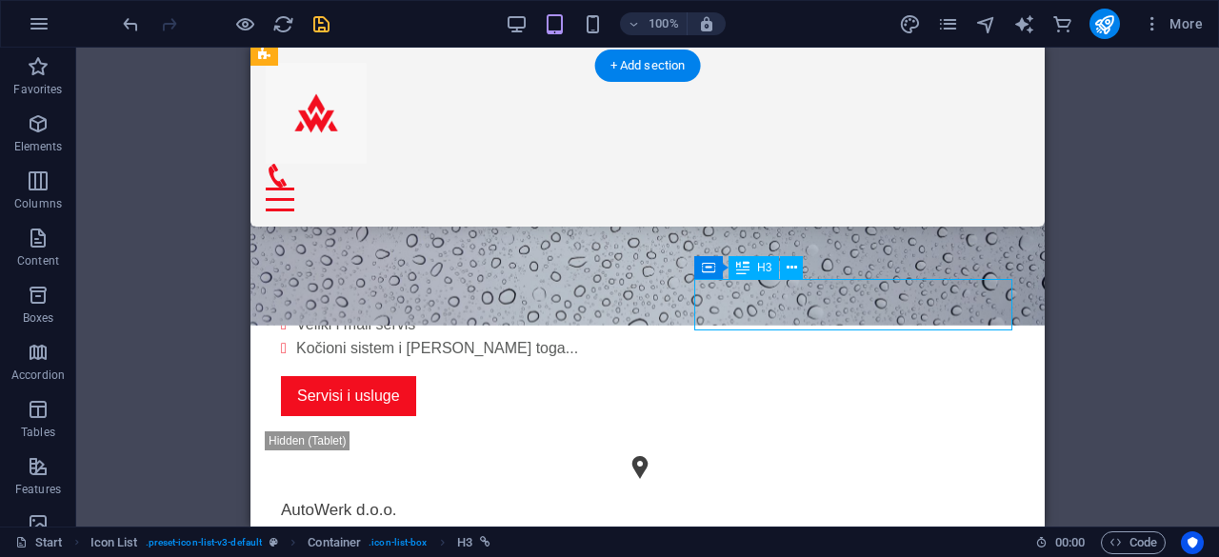
select select "7"
select select
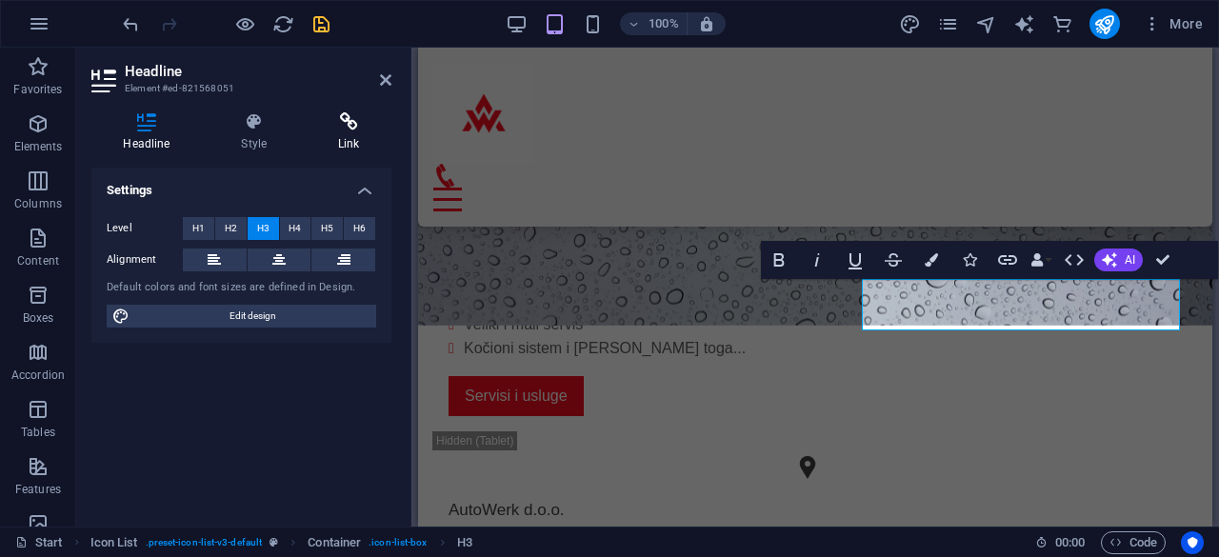
click at [348, 116] on icon at bounding box center [349, 121] width 85 height 19
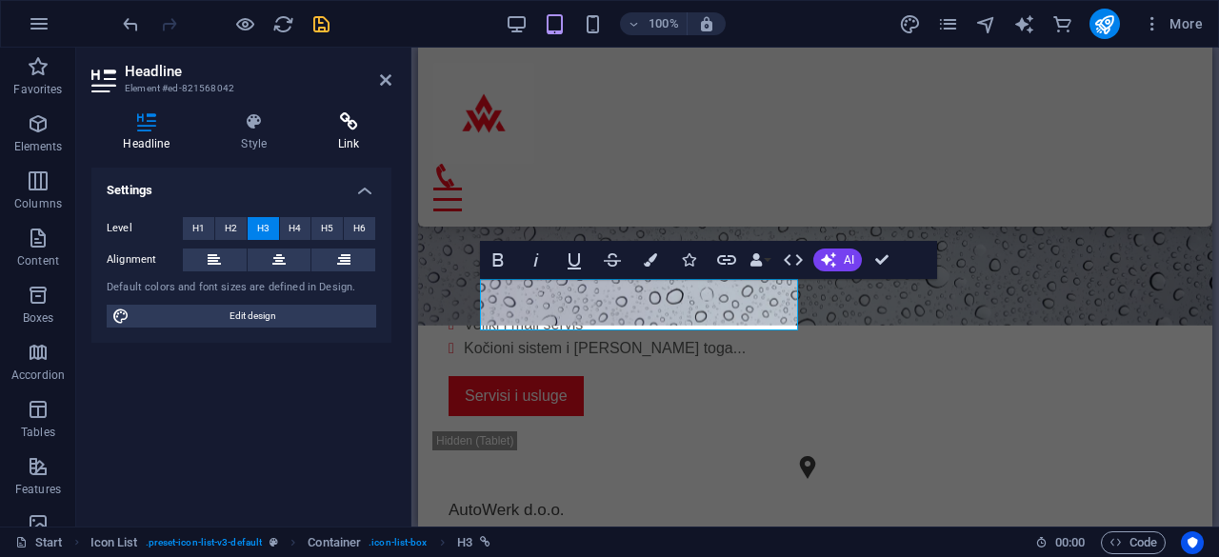
click at [331, 123] on icon at bounding box center [349, 121] width 85 height 19
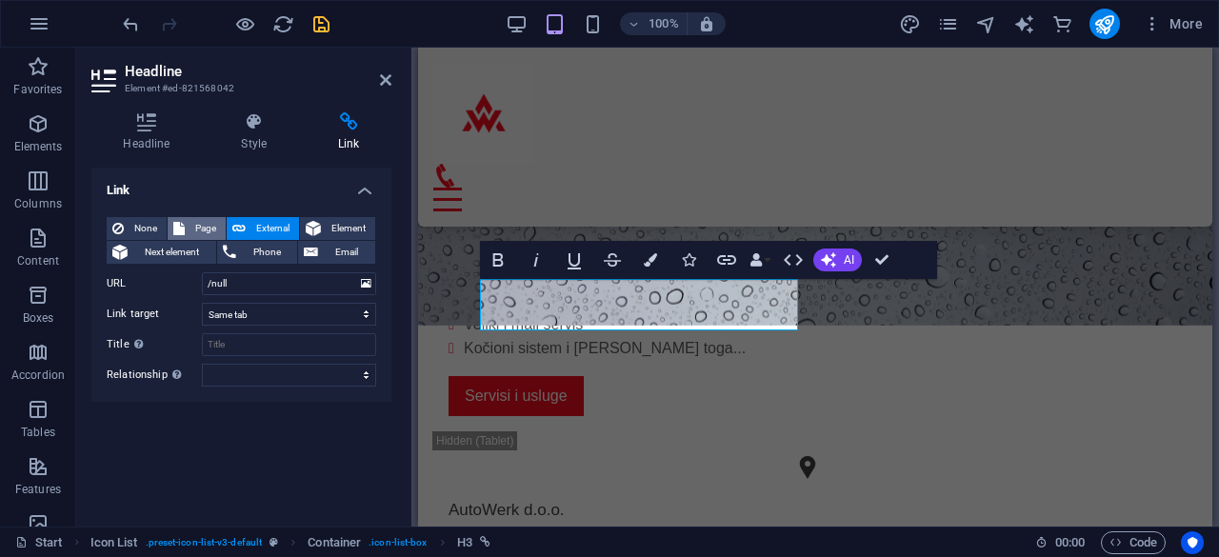
click at [209, 227] on span "Page" at bounding box center [205, 228] width 30 height 23
click at [232, 283] on select "Start -- Pregled -- MALI SERVIS ---- Brzi servis -- VELIKI SERVIS ---- Citroen …" at bounding box center [289, 283] width 174 height 23
select select "12"
click at [202, 272] on select "Start -- Pregled -- MALI SERVIS ---- Brzi servis -- VELIKI SERVIS ---- Citroen …" at bounding box center [289, 283] width 174 height 23
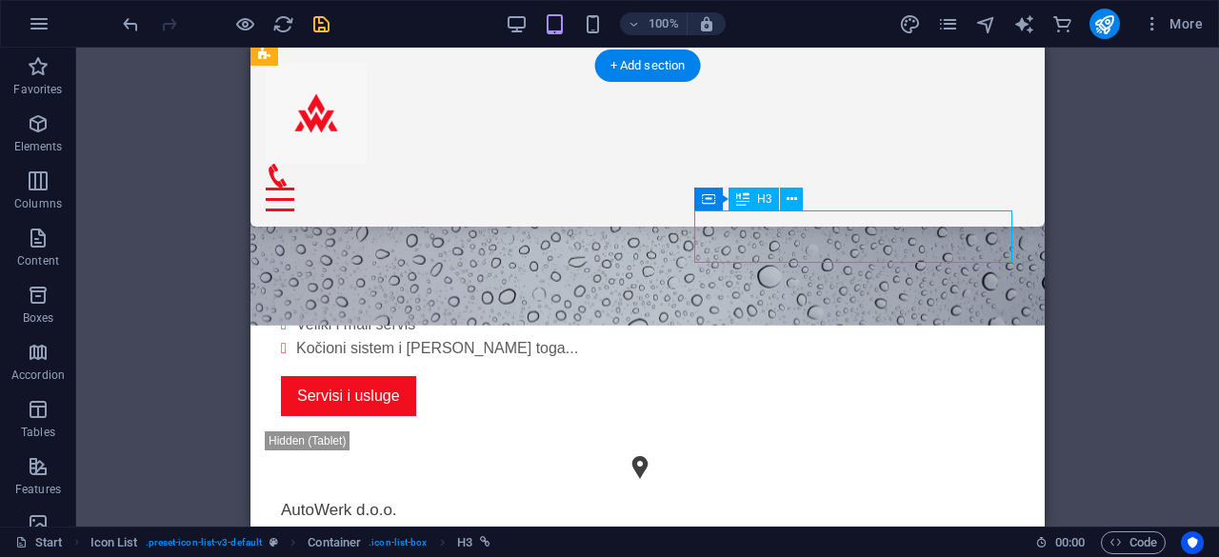
select select
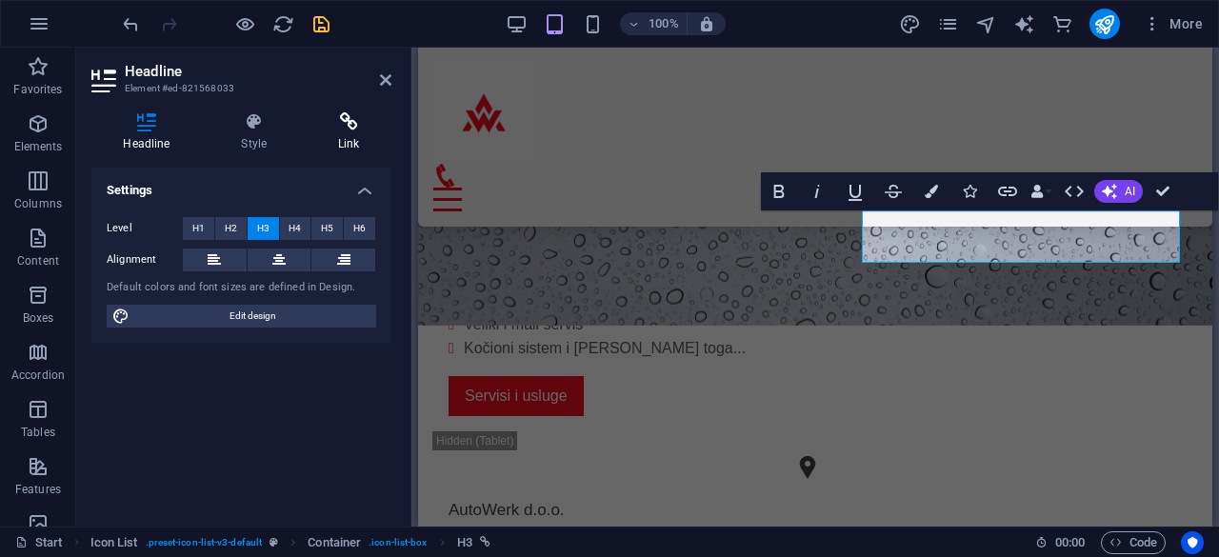
click at [338, 133] on h4 "Link" at bounding box center [349, 132] width 85 height 40
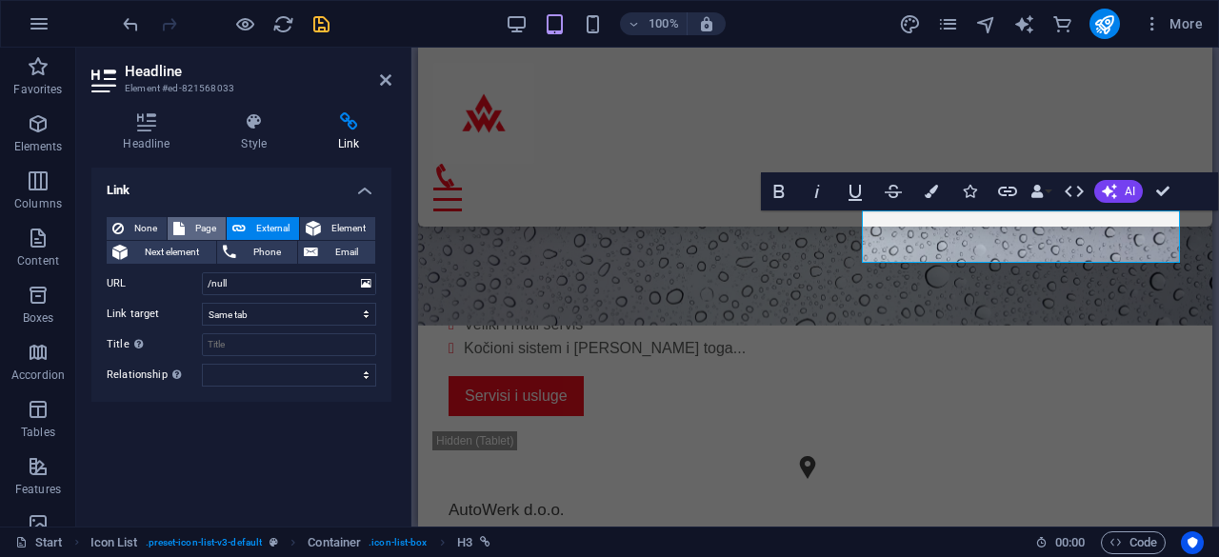
click at [202, 224] on span "Page" at bounding box center [205, 228] width 30 height 23
click at [246, 285] on select "Start -- Pregled -- MALI SERVIS ---- Brzi servis -- VELIKI SERVIS ---- Citroen …" at bounding box center [289, 283] width 174 height 23
select select "8"
click at [202, 272] on select "Start -- Pregled -- MALI SERVIS ---- Brzi servis -- VELIKI SERVIS ---- Citroen …" at bounding box center [289, 283] width 174 height 23
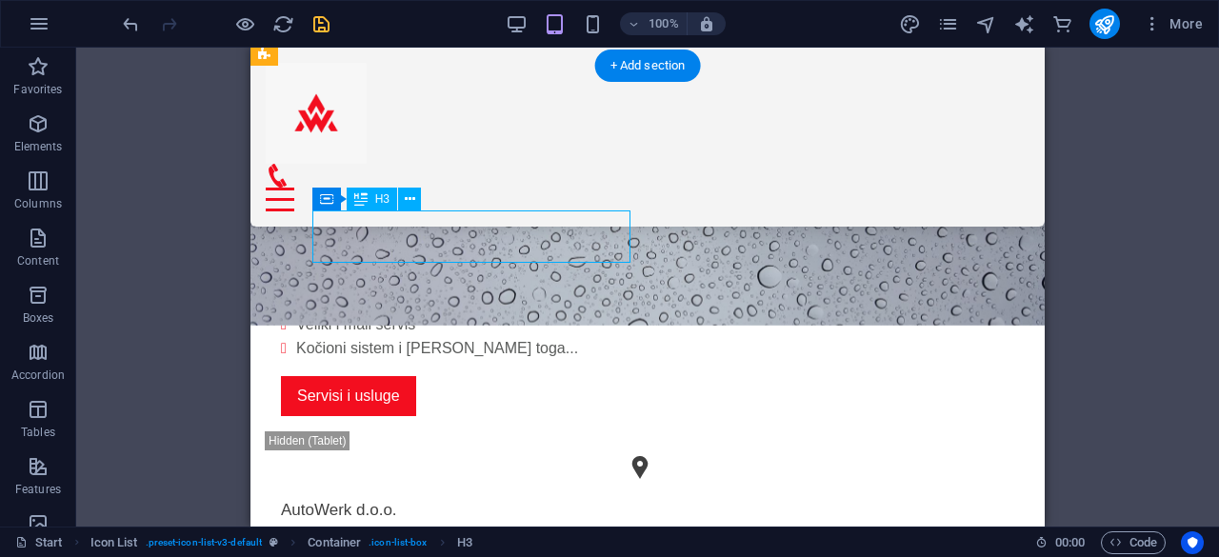
select select "4"
select select
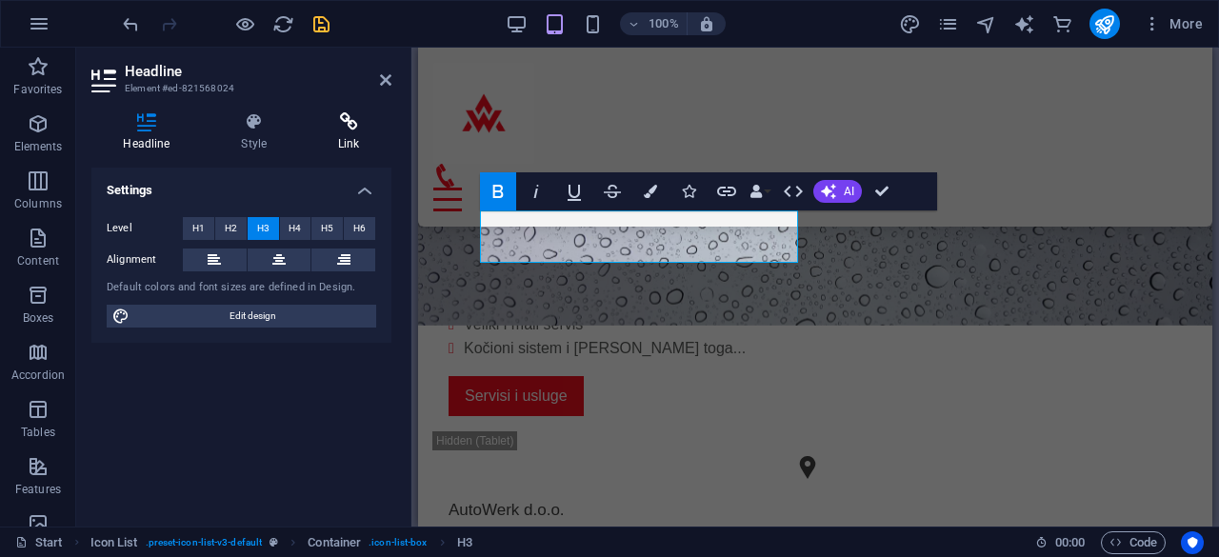
click at [358, 131] on h4 "Link" at bounding box center [349, 132] width 85 height 40
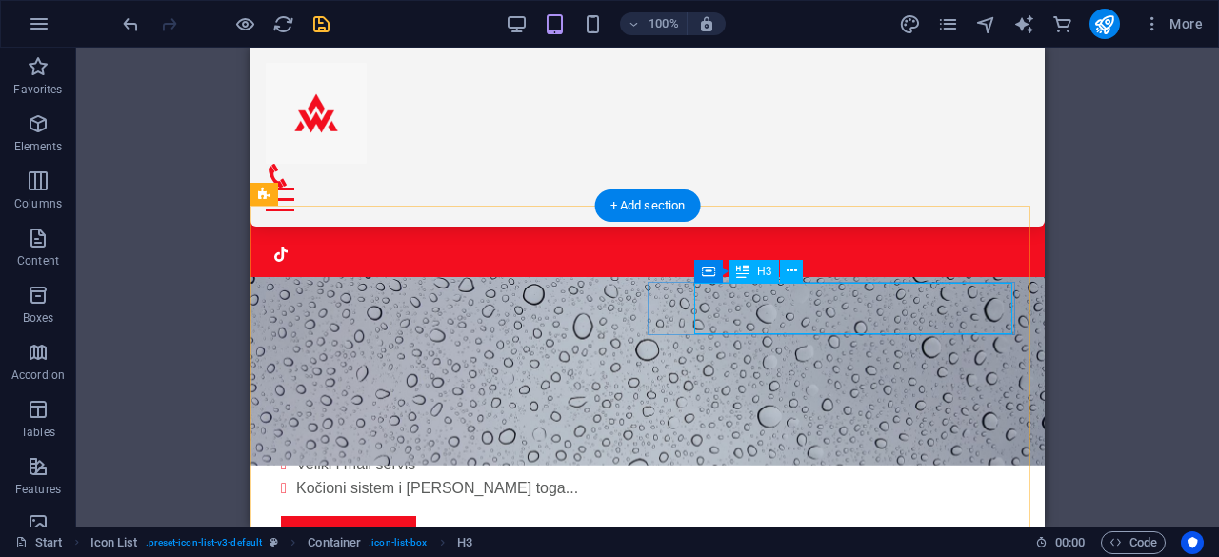
scroll to position [409, 0]
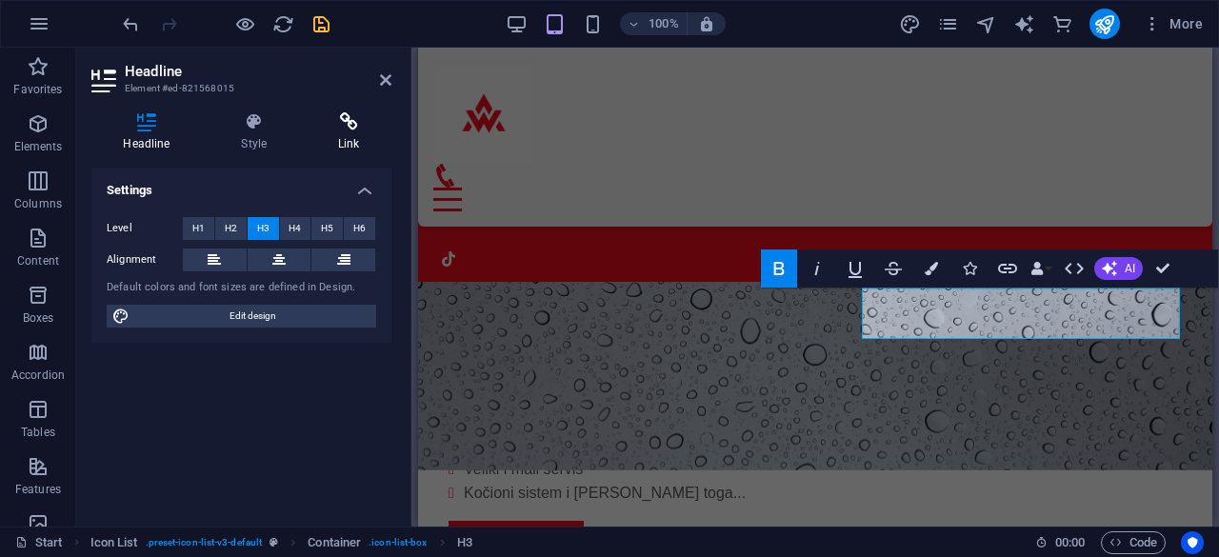
click at [341, 146] on h4 "Link" at bounding box center [349, 132] width 85 height 40
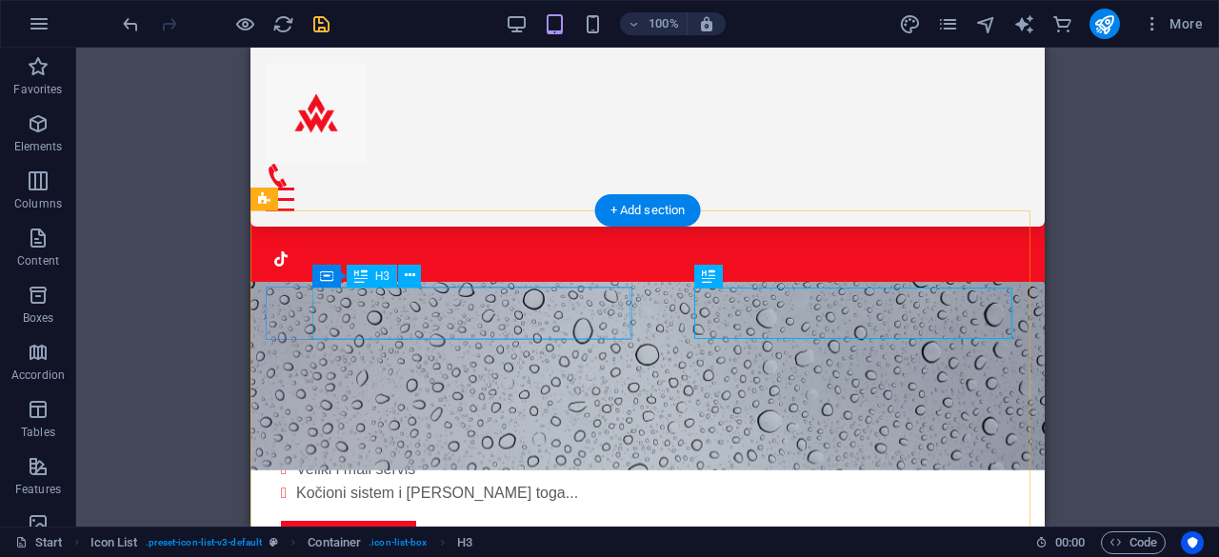
select select "1"
select select
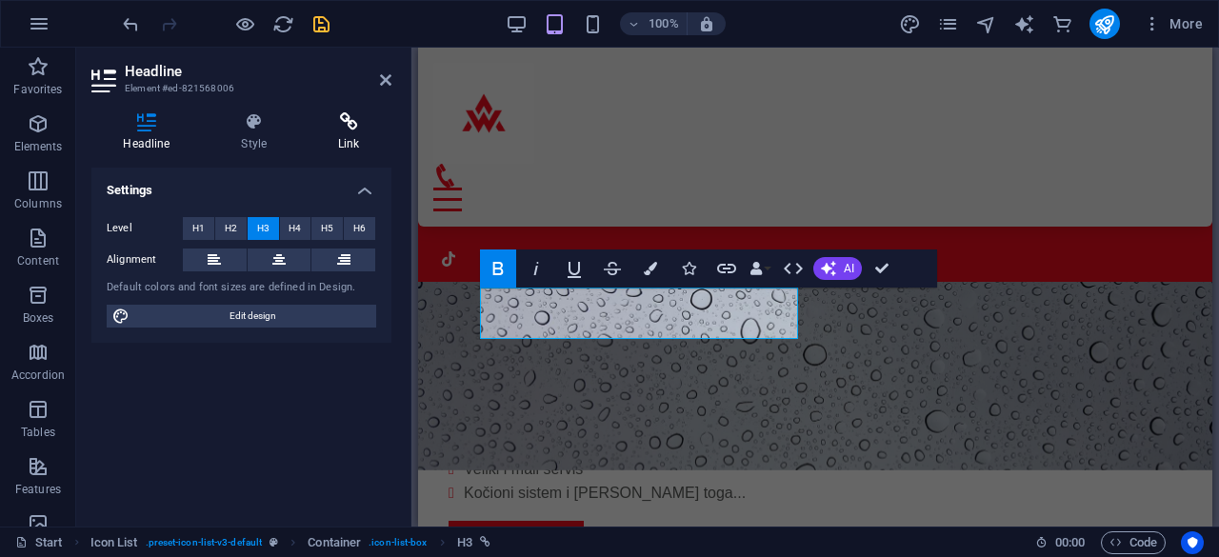
click at [353, 121] on icon at bounding box center [349, 121] width 85 height 19
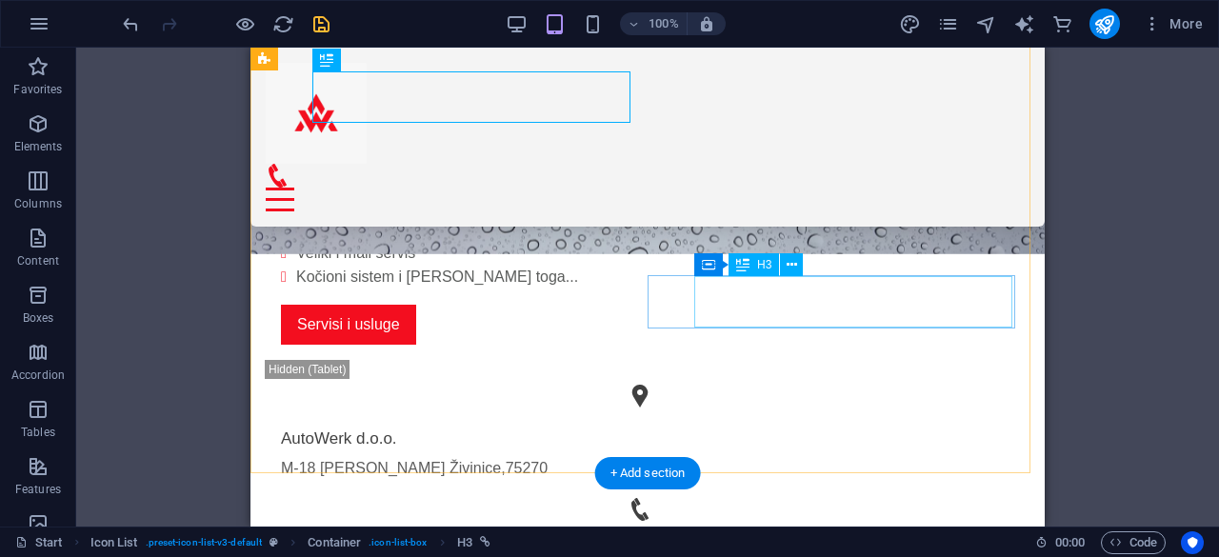
scroll to position [626, 0]
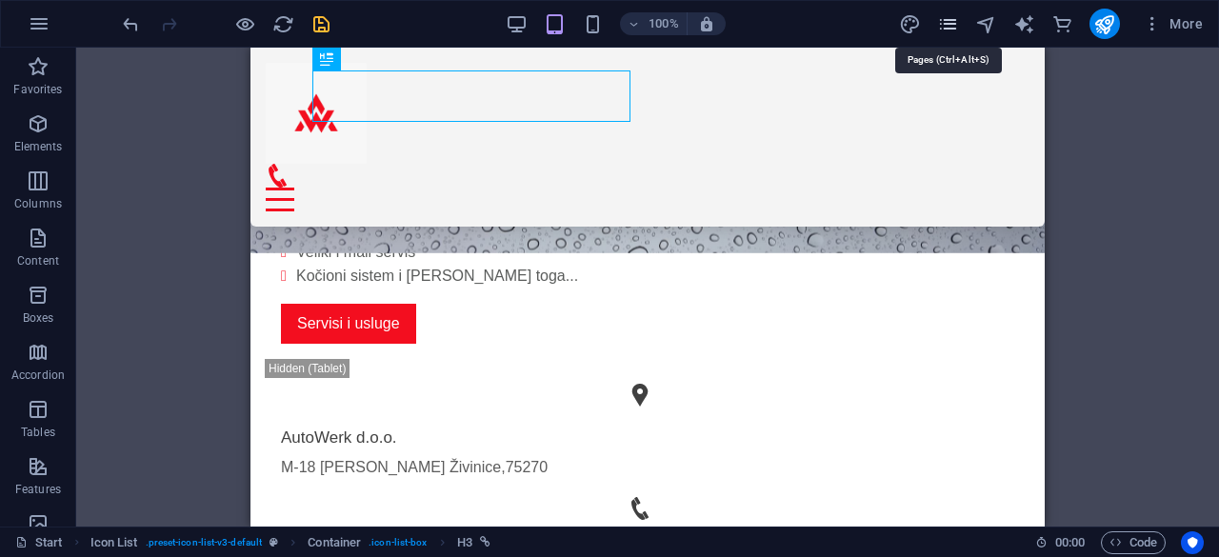
click at [945, 23] on icon "pages" at bounding box center [948, 24] width 22 height 22
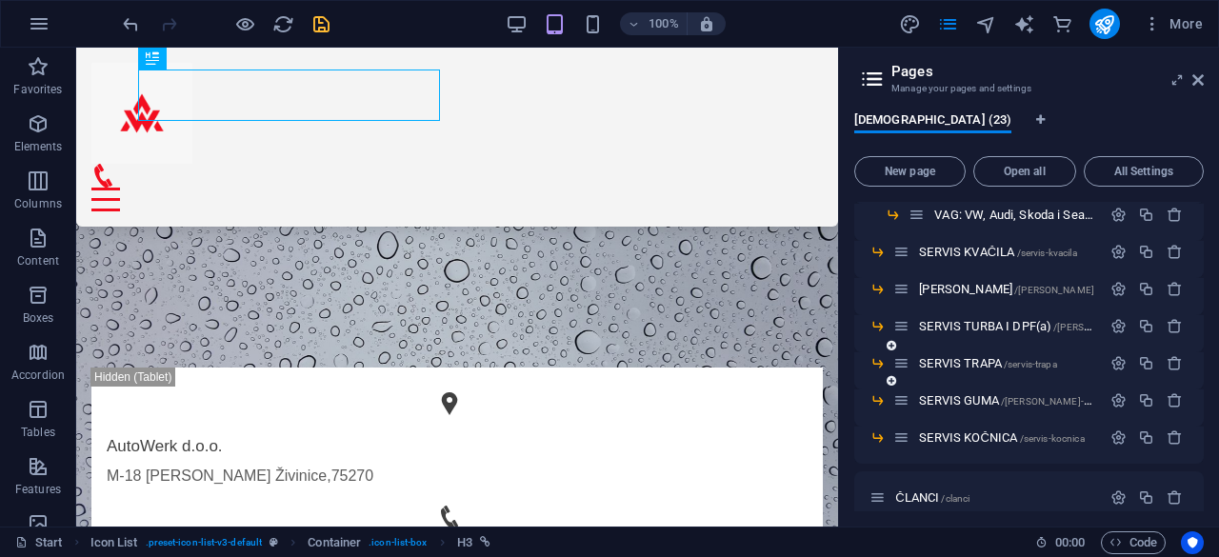
scroll to position [234, 0]
click at [961, 394] on div "SERVIS GUMA /[PERSON_NAME]-24" at bounding box center [997, 402] width 208 height 22
click at [961, 402] on span "SERVIS GUMA /[PERSON_NAME]-24" at bounding box center [1007, 402] width 176 height 14
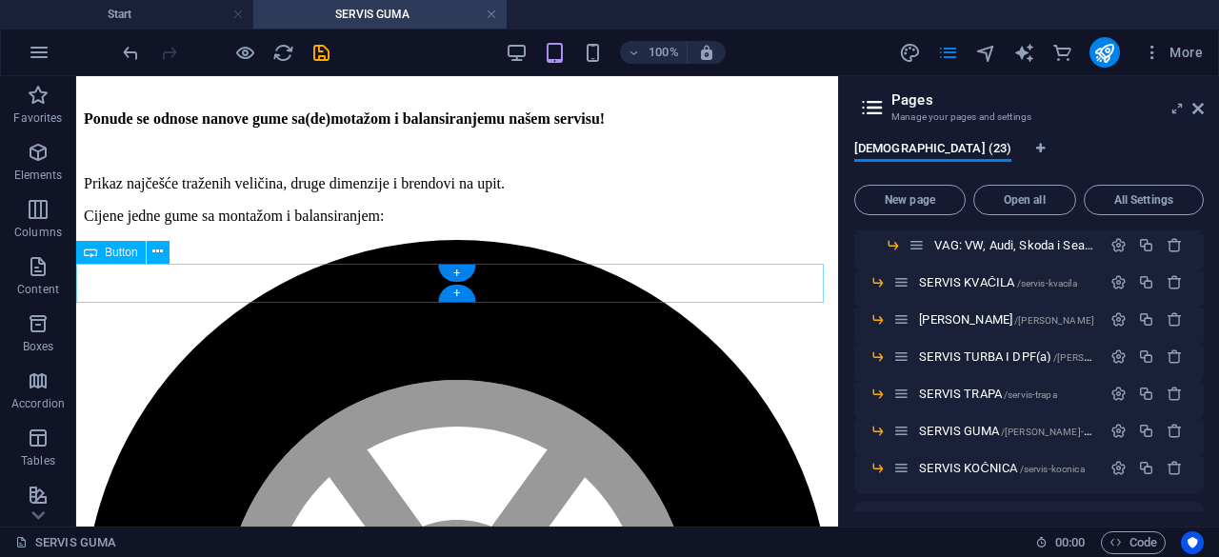
scroll to position [1216, 0]
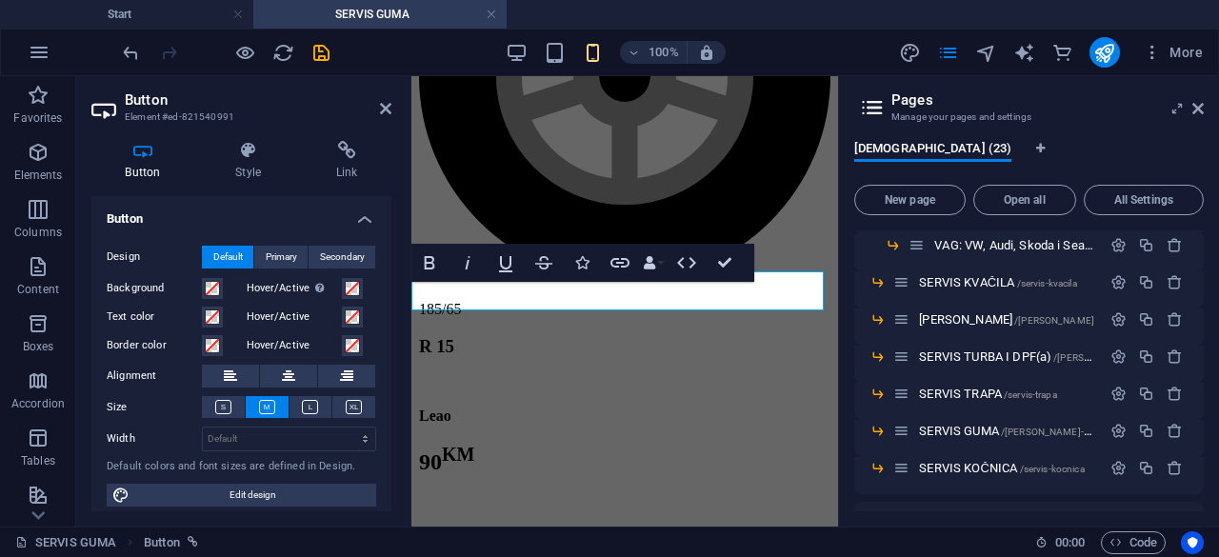
scroll to position [2375, 0]
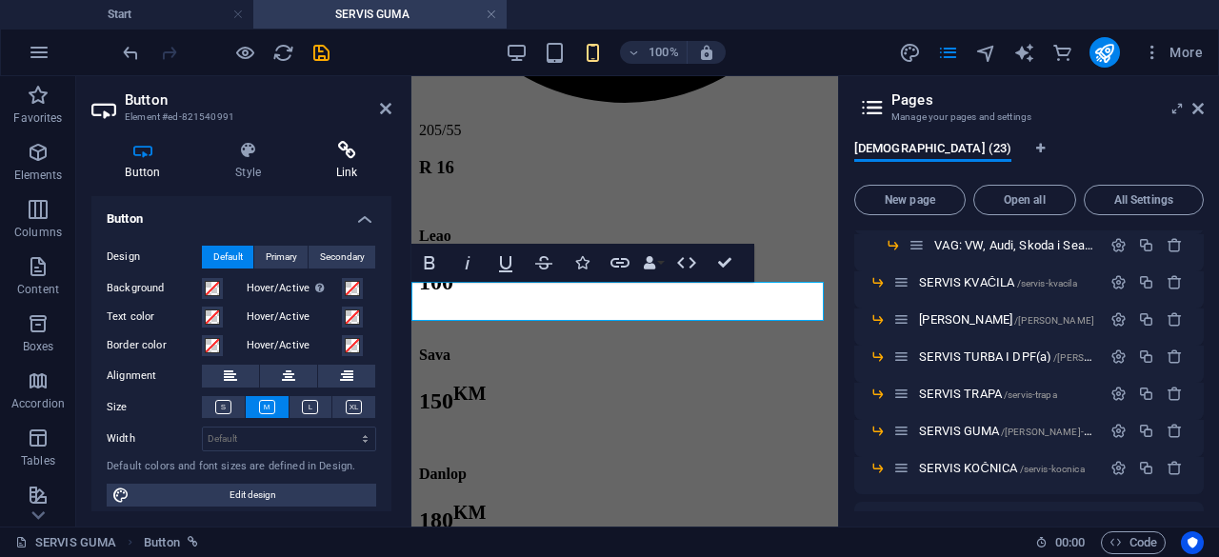
click at [347, 156] on icon at bounding box center [347, 150] width 90 height 19
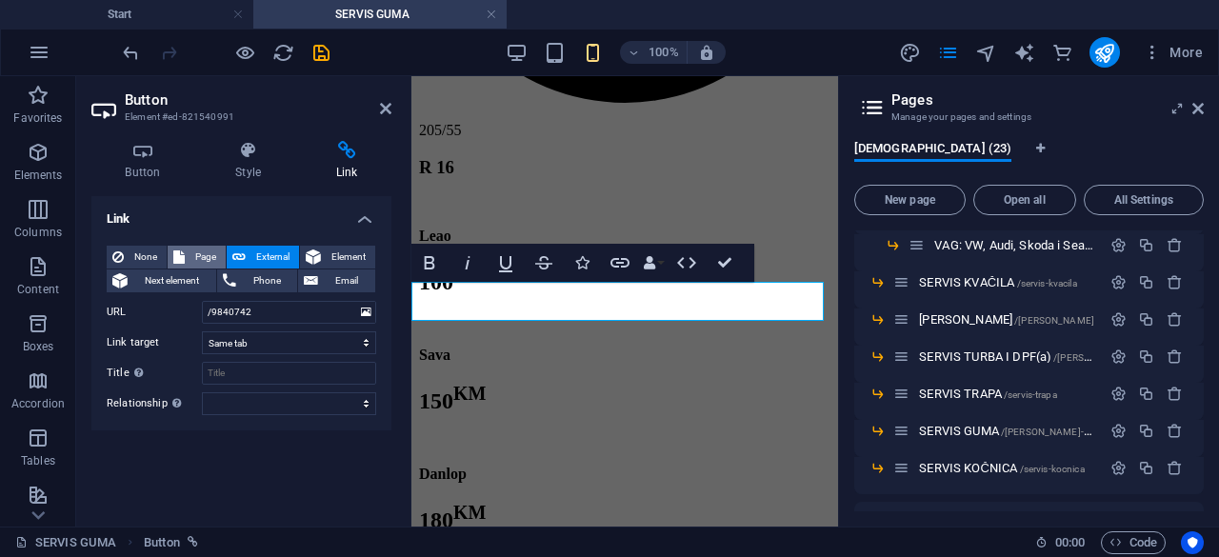
click at [198, 249] on span "Page" at bounding box center [205, 257] width 30 height 23
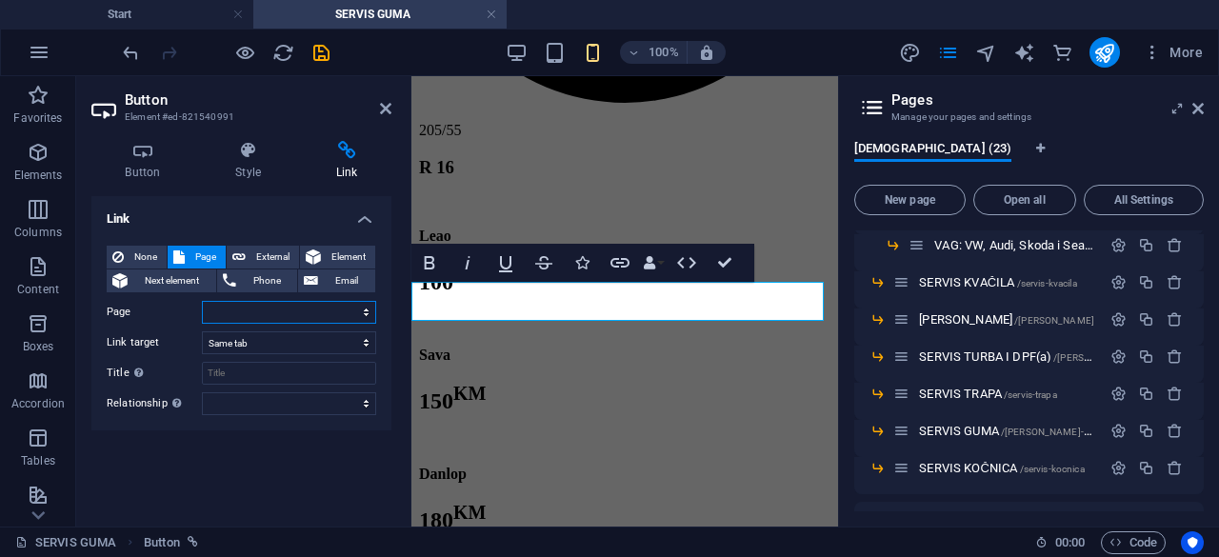
click at [225, 306] on select "Start -- Pregled -- MALI SERVIS ---- Brzi servis -- VELIKI SERVIS ---- Citroen …" at bounding box center [289, 312] width 174 height 23
select select "0"
click at [202, 301] on select "Start -- Pregled -- MALI SERVIS ---- Brzi servis -- VELIKI SERVIS ---- Citroen …" at bounding box center [289, 312] width 174 height 23
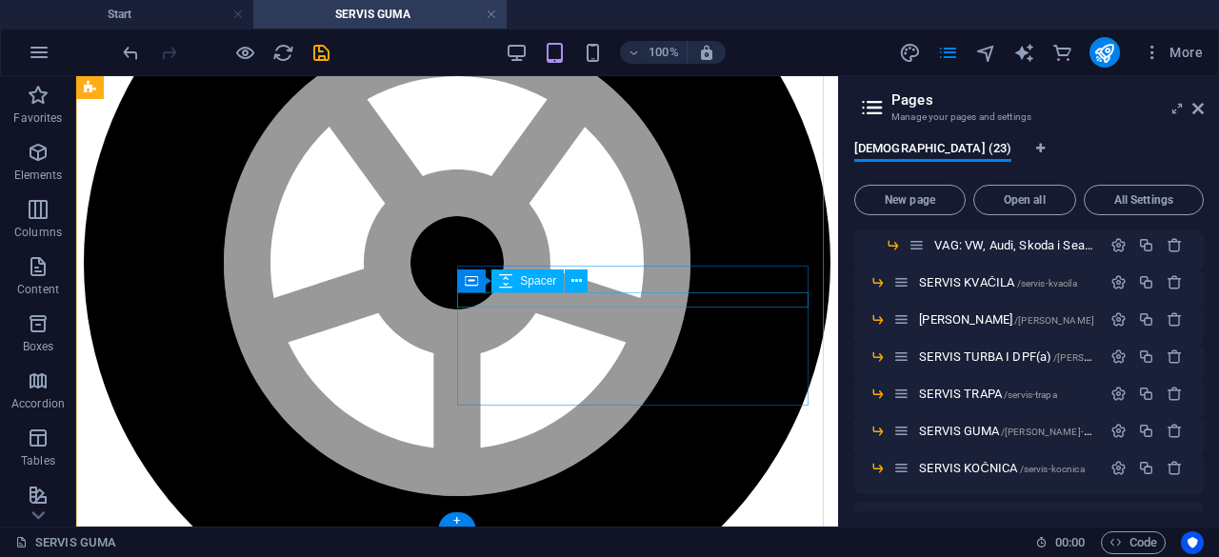
scroll to position [1598, 0]
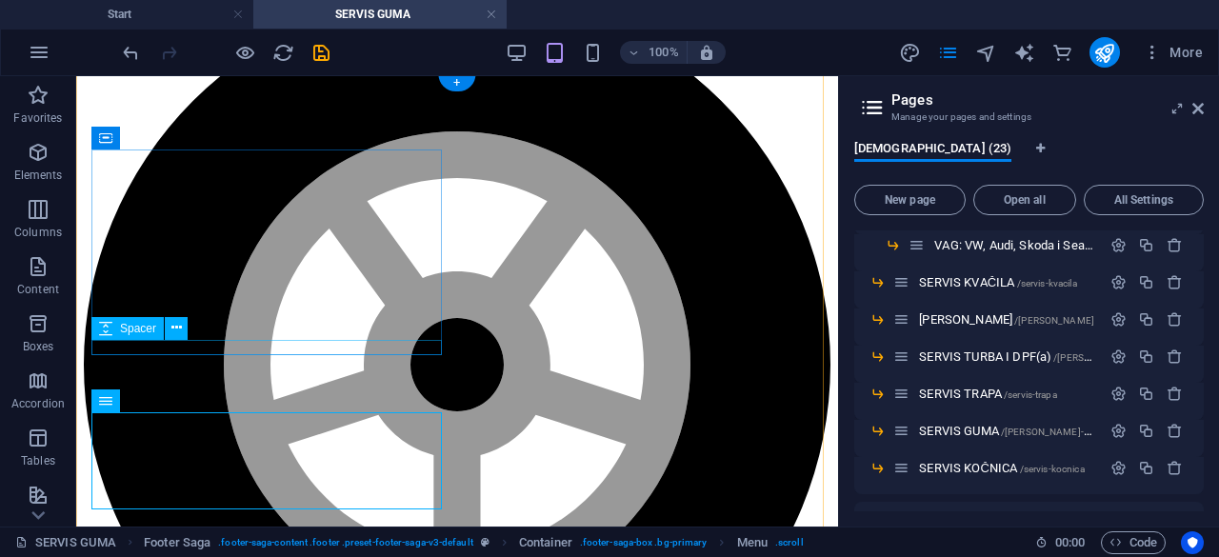
scroll to position [1495, 0]
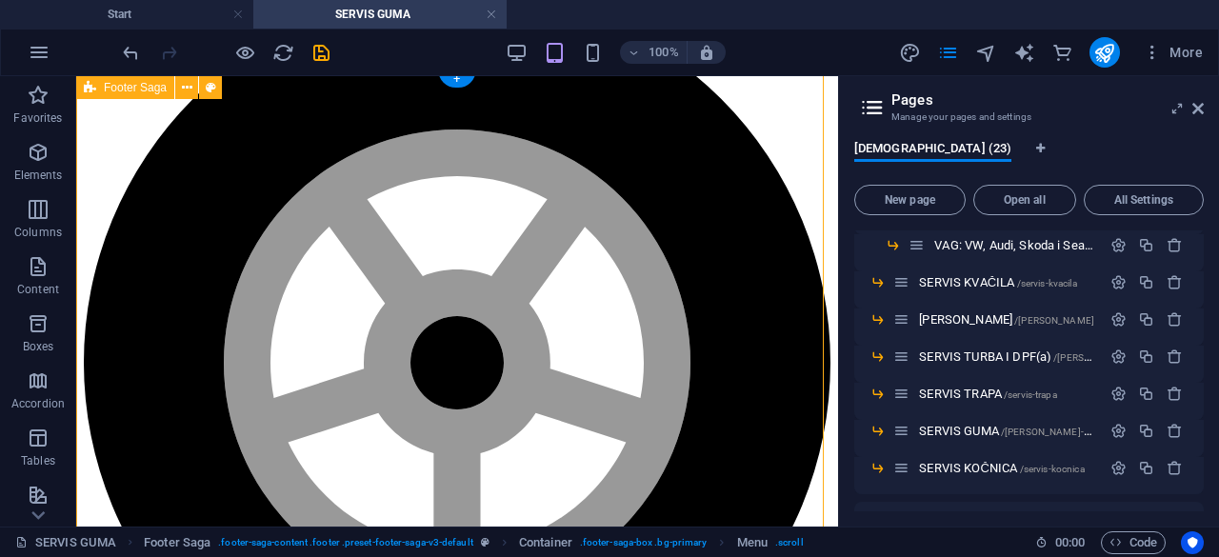
drag, startPoint x: 180, startPoint y: 359, endPoint x: 169, endPoint y: 386, distance: 28.6
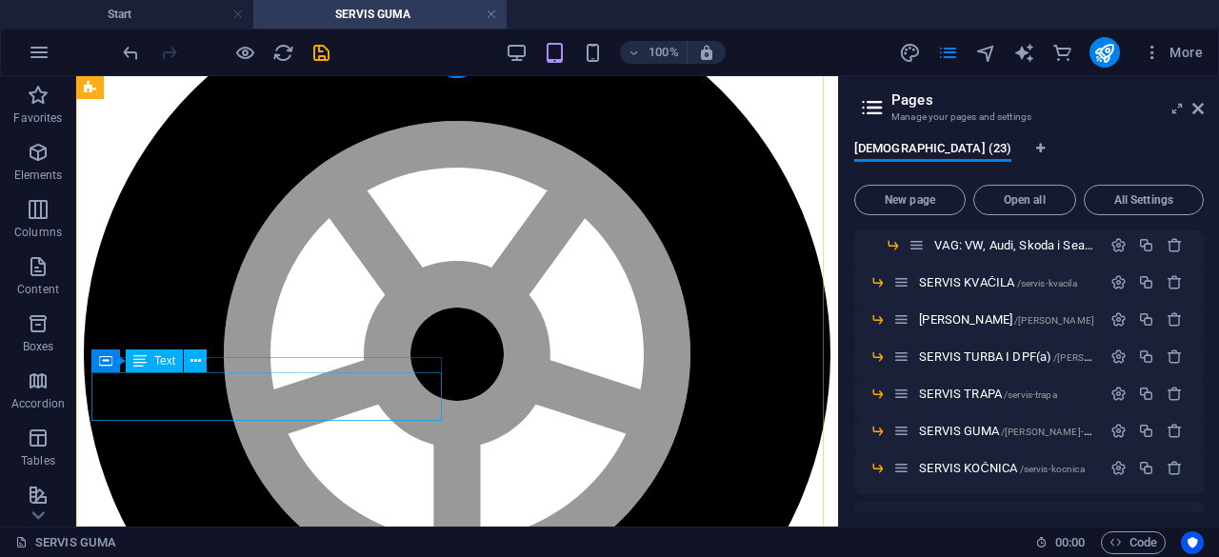
scroll to position [1549, 0]
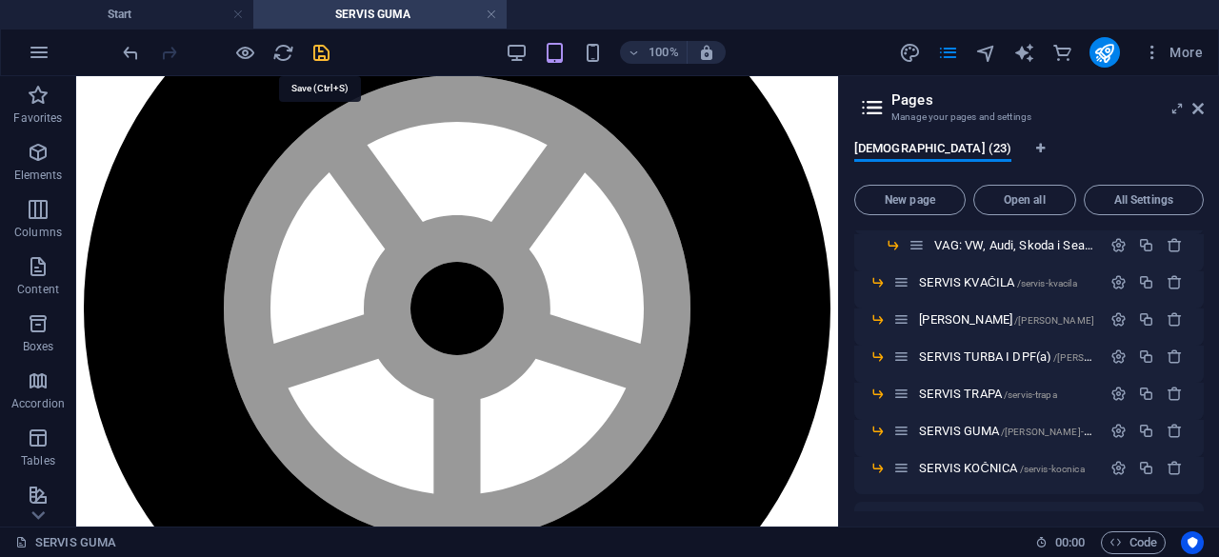
click at [320, 57] on icon "save" at bounding box center [321, 53] width 22 height 22
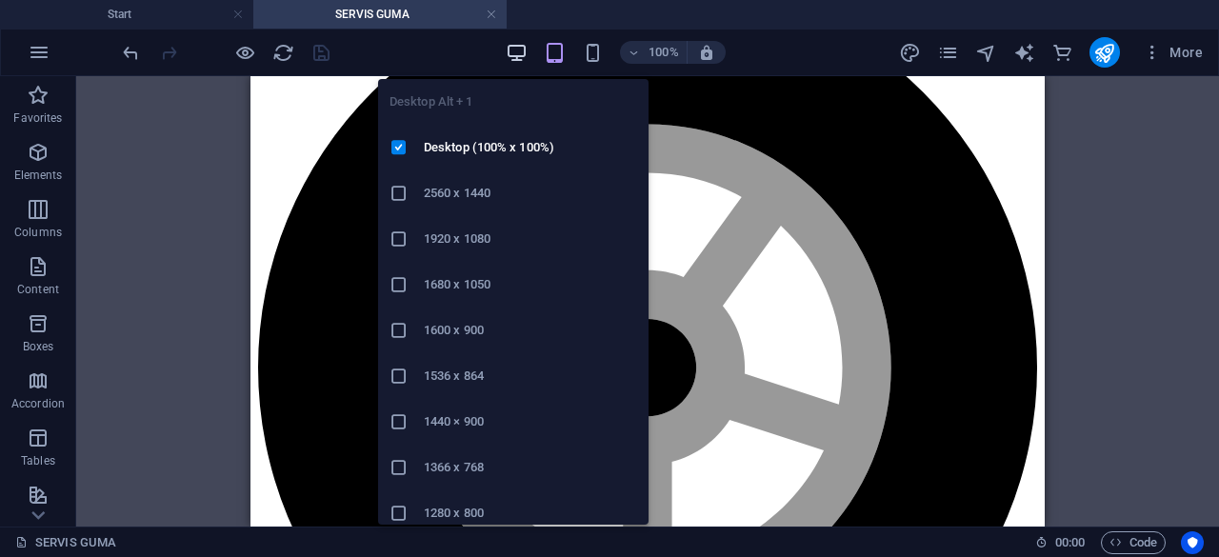
click at [518, 52] on icon "button" at bounding box center [517, 53] width 22 height 22
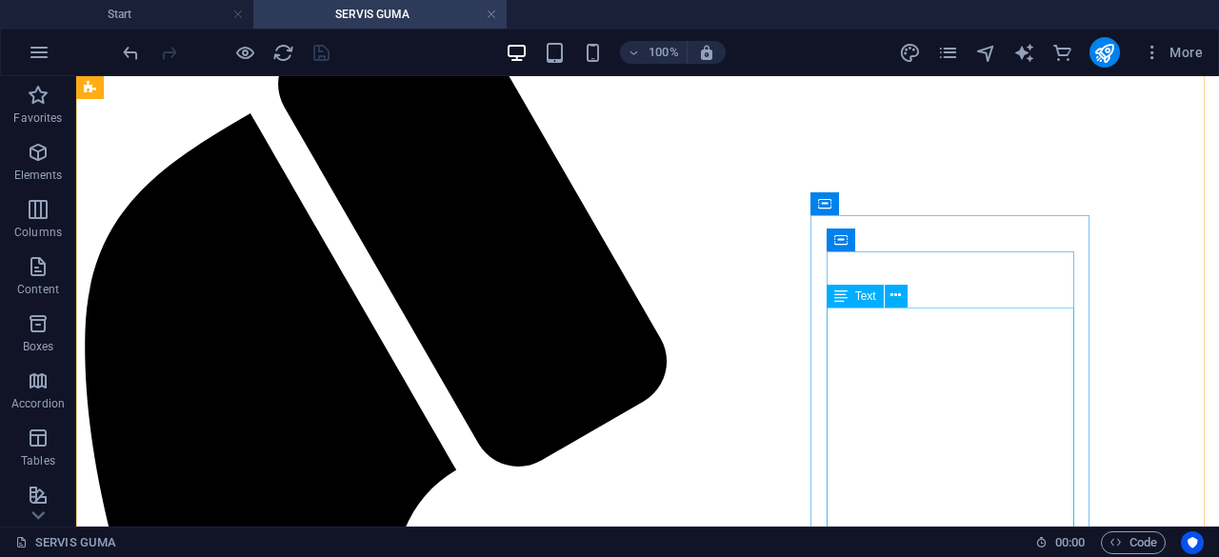
scroll to position [281, 0]
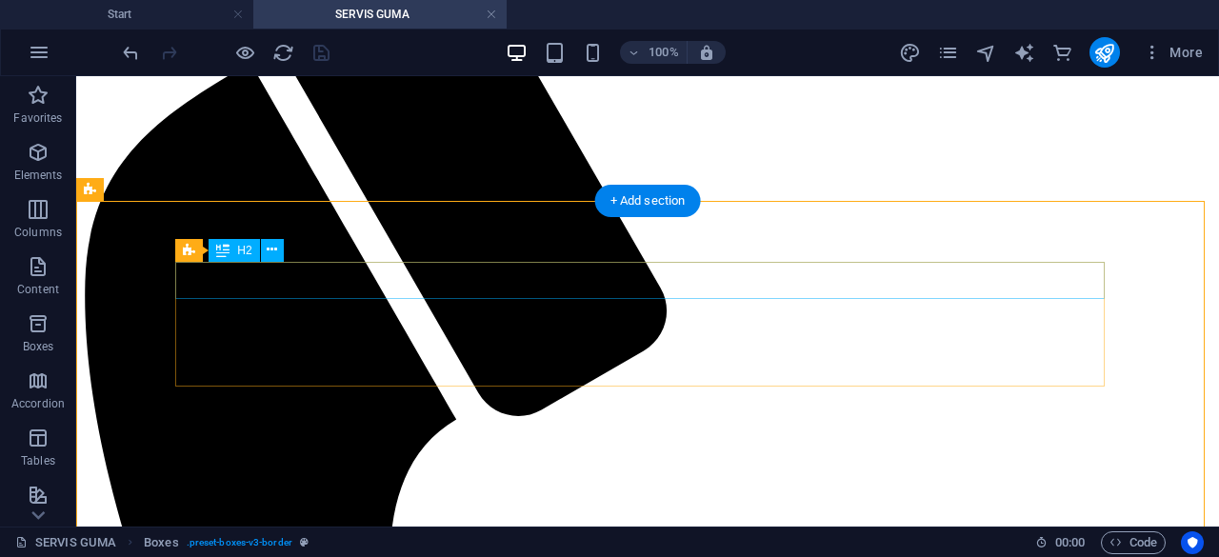
scroll to position [0, 0]
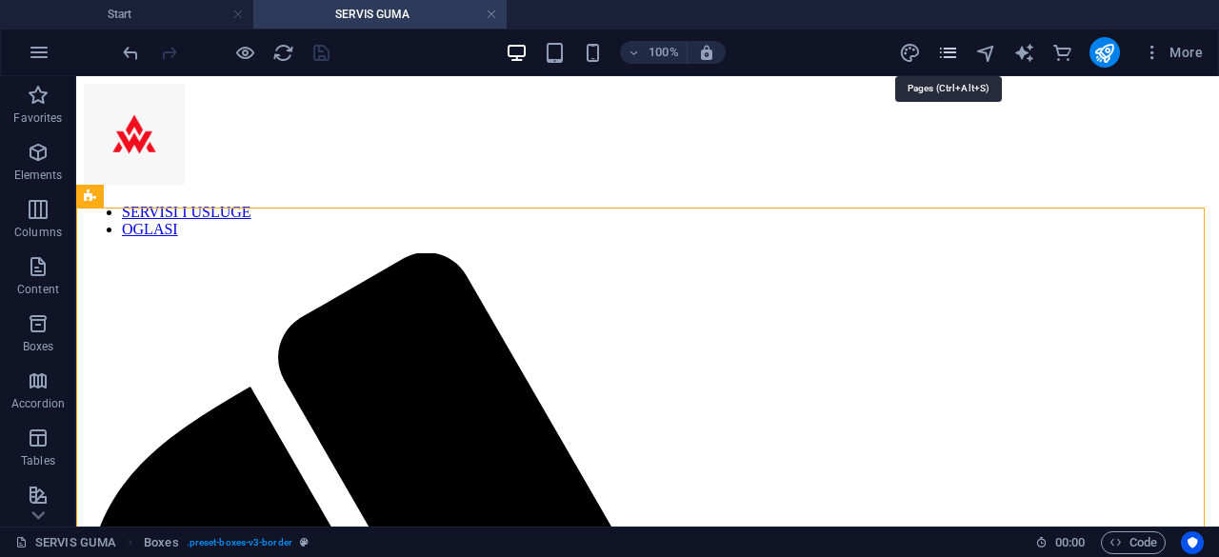
click at [954, 53] on icon "pages" at bounding box center [948, 53] width 22 height 22
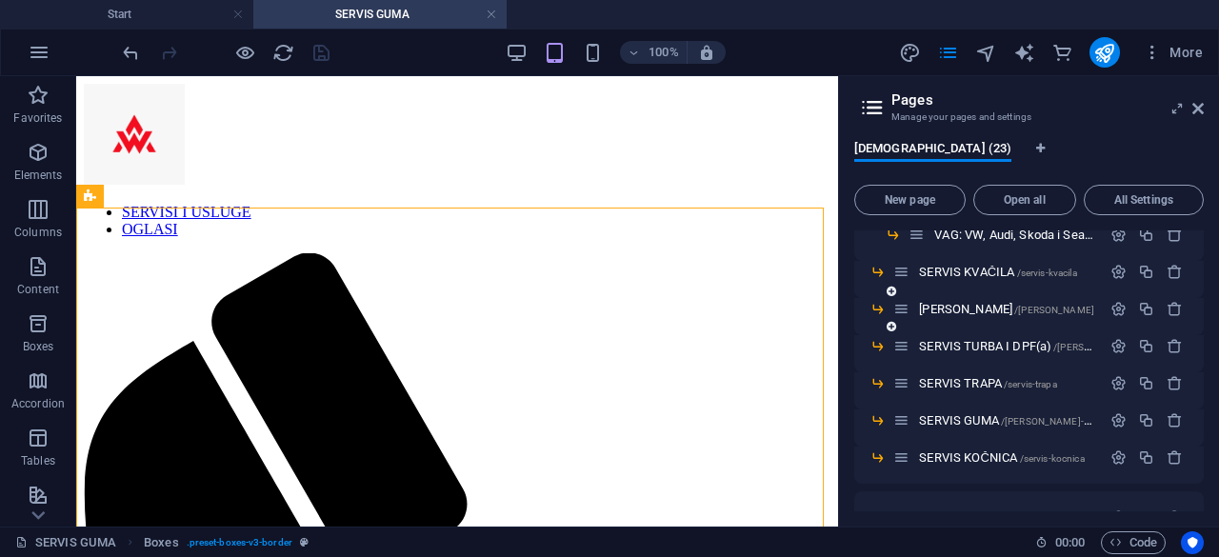
scroll to position [246, 0]
click at [966, 416] on span "SERVIS GUMA /[PERSON_NAME]-24" at bounding box center [1007, 419] width 176 height 14
click at [1110, 424] on icon "button" at bounding box center [1118, 419] width 16 height 16
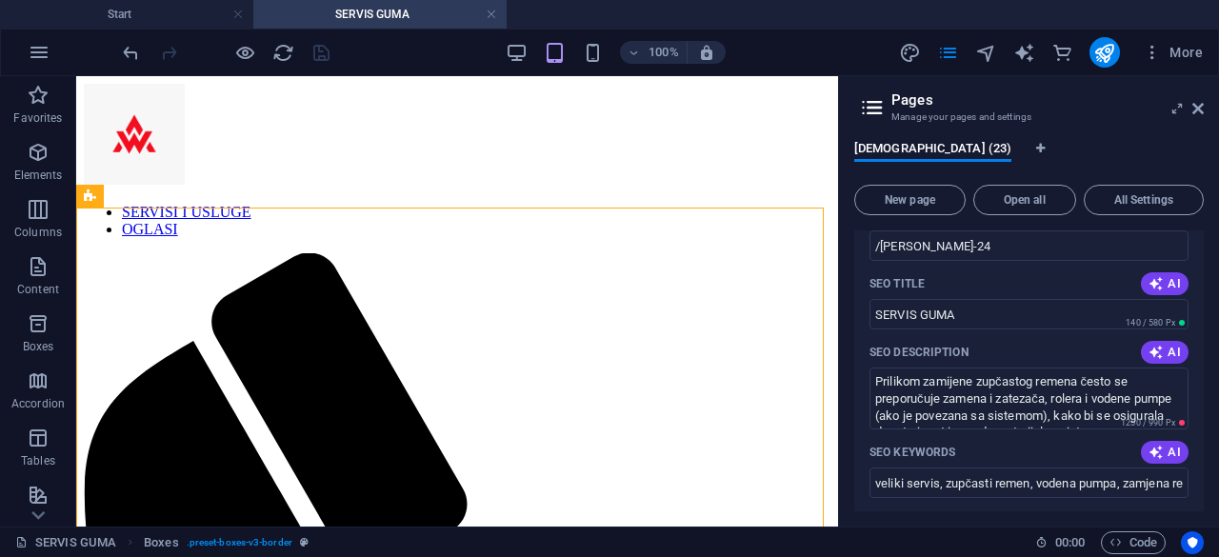
scroll to position [562, 0]
click at [1057, 389] on textarea "Prilikom zamijene zupčastog remena često se preporučuje zamena i zatezača, role…" at bounding box center [1028, 397] width 319 height 62
click at [1151, 355] on icon "button" at bounding box center [1155, 350] width 15 height 15
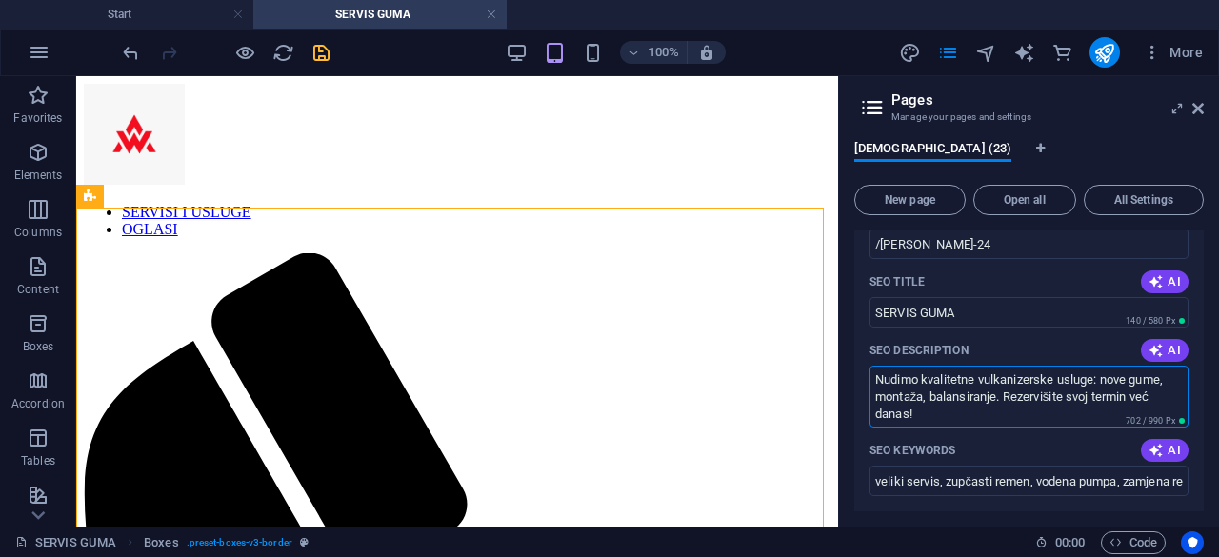
click at [969, 383] on textarea "Nudimo kvalitetne vulkanizerske usluge: nove gume, montaža, balansiranje. Rezer…" at bounding box center [1028, 397] width 319 height 62
click at [1027, 410] on textarea "Nudimo vulkanizerske usluge: nove gume, montaža, balansiranje. Rezervišite svoj…" at bounding box center [1028, 397] width 319 height 62
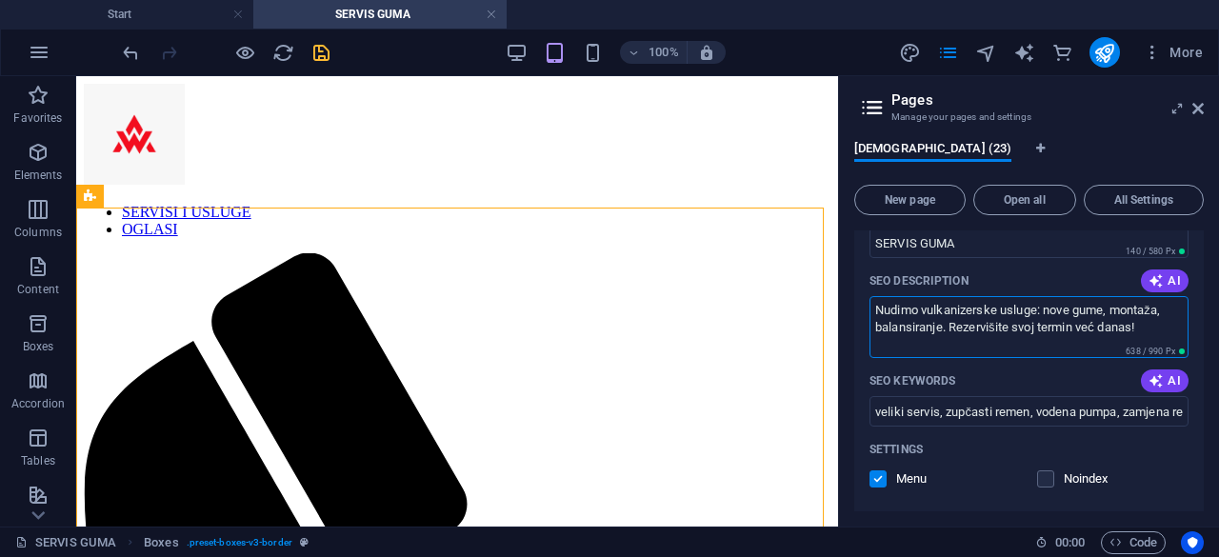
scroll to position [641, 0]
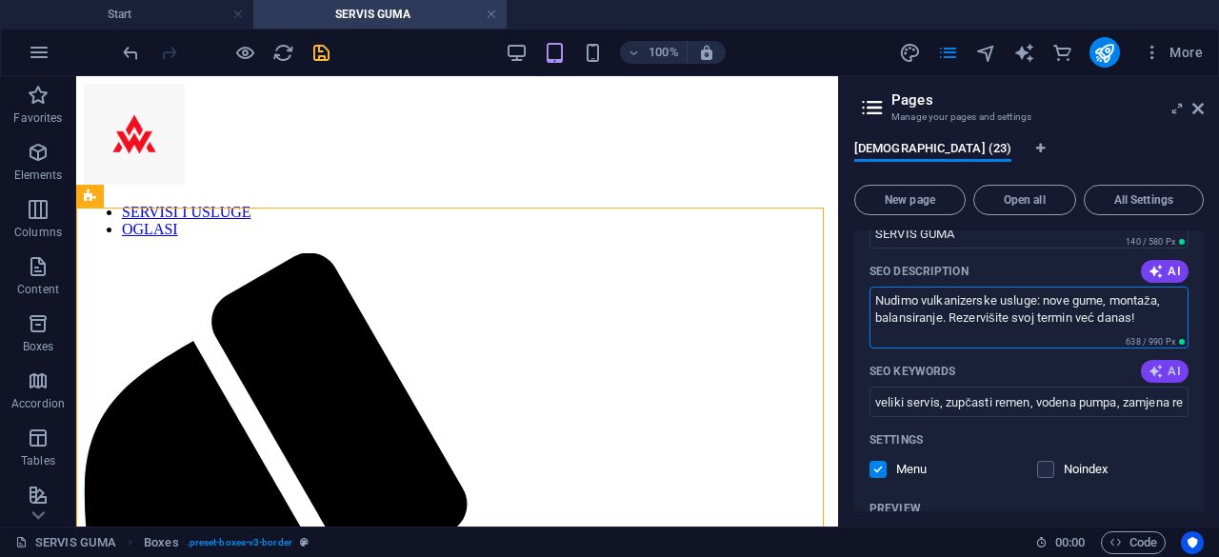
type textarea "Nudimo vulkanizerske usluge: nove gume, montaža, balansiranje. Rezervišite svoj…"
click at [1148, 370] on icon "button" at bounding box center [1155, 371] width 15 height 15
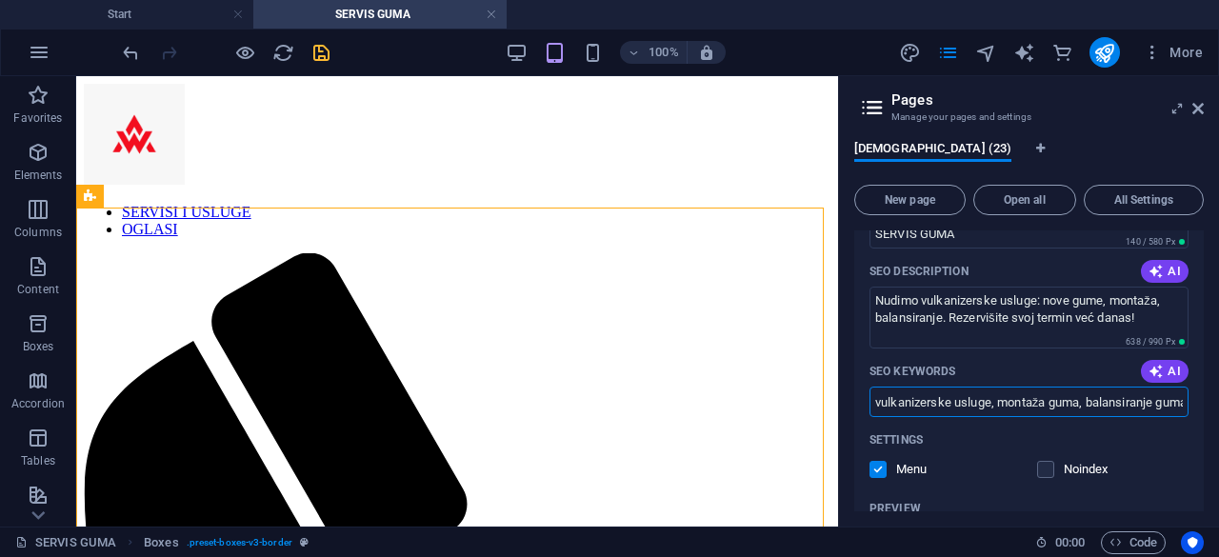
click at [1120, 393] on input "vulkanizerske usluge, montaža guma, balansiranje guma, zamjena sezonskih guma, …" at bounding box center [1028, 402] width 319 height 30
click at [1110, 400] on input "vulkanizerske usluge, montaža guma, balansiranje guma, zamjena sezonskih guma, …" at bounding box center [1028, 402] width 319 height 30
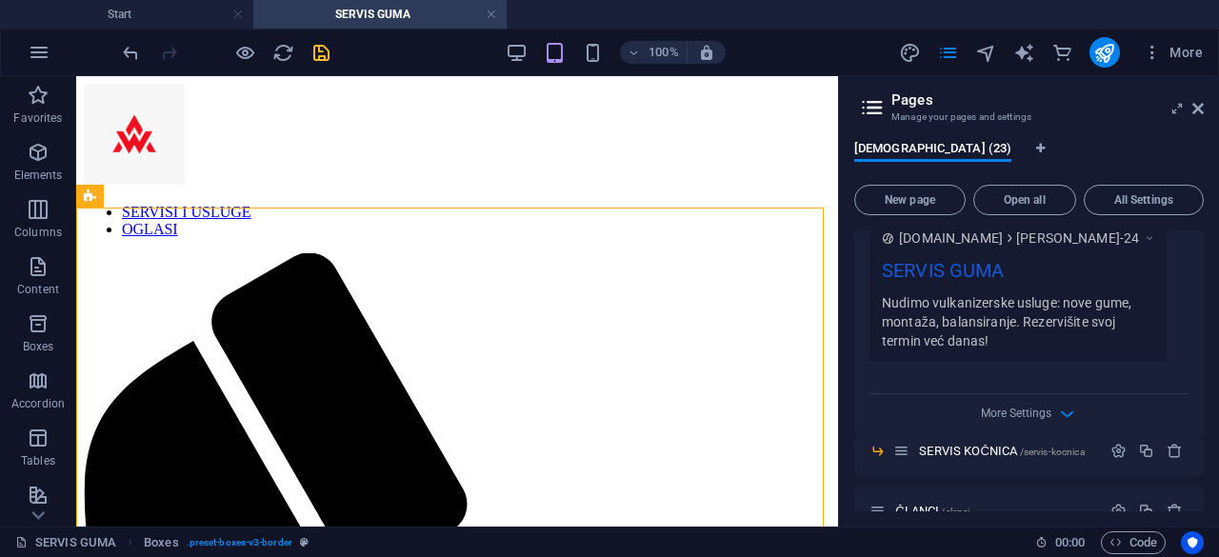
scroll to position [1010, 0]
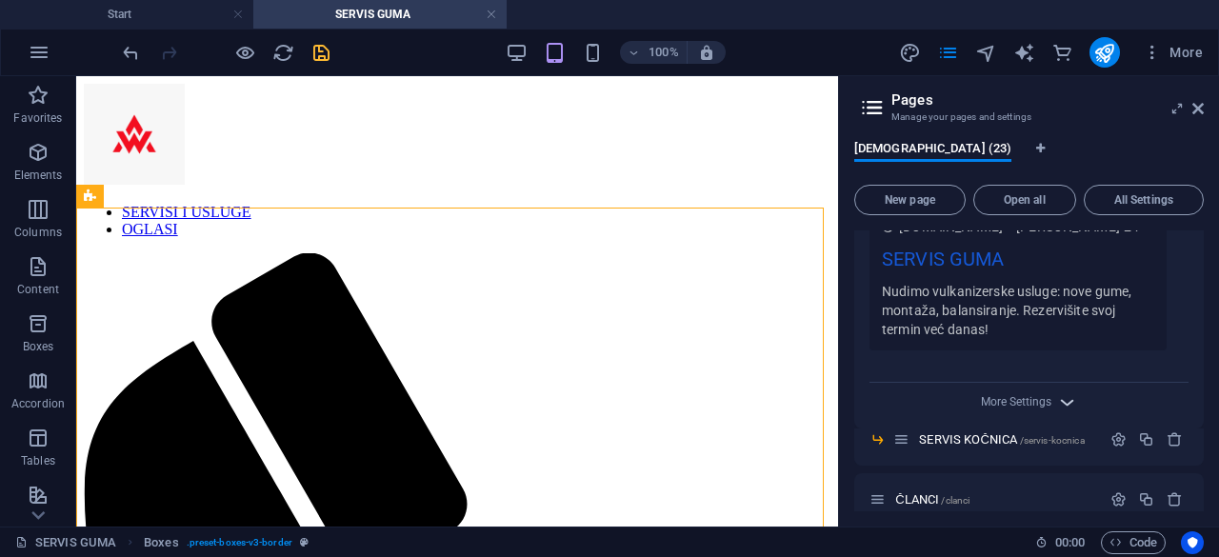
type input "vulkanizerske usluge, montaža guma, balansiranje guma, zamjena sezonskih guma, …"
click at [1056, 399] on icon "button" at bounding box center [1067, 402] width 22 height 22
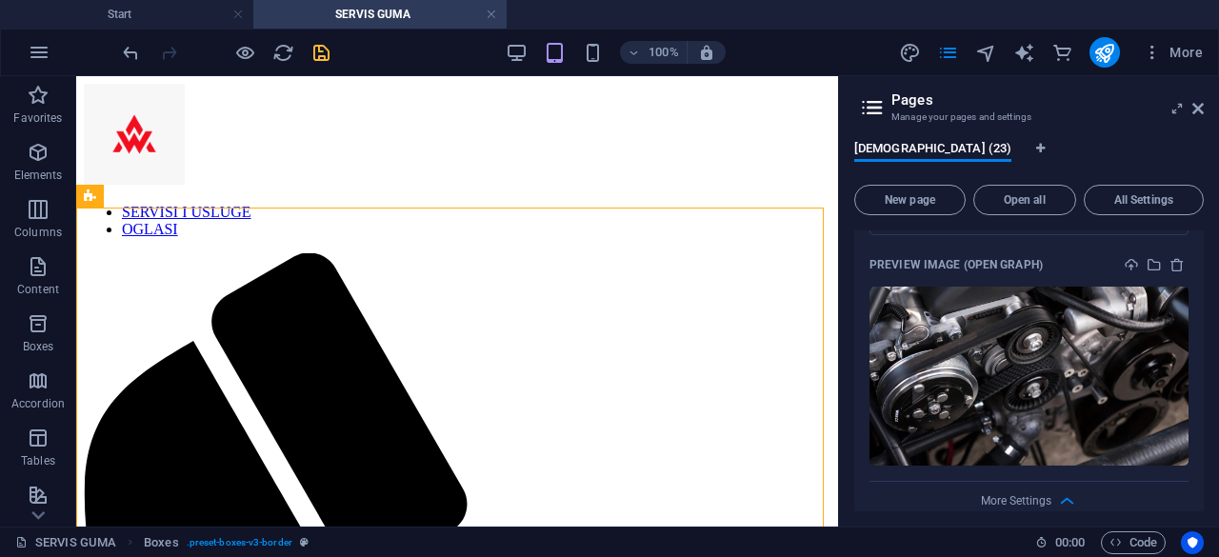
scroll to position [1244, 0]
click at [1129, 264] on icon "upload" at bounding box center [1131, 263] width 15 height 15
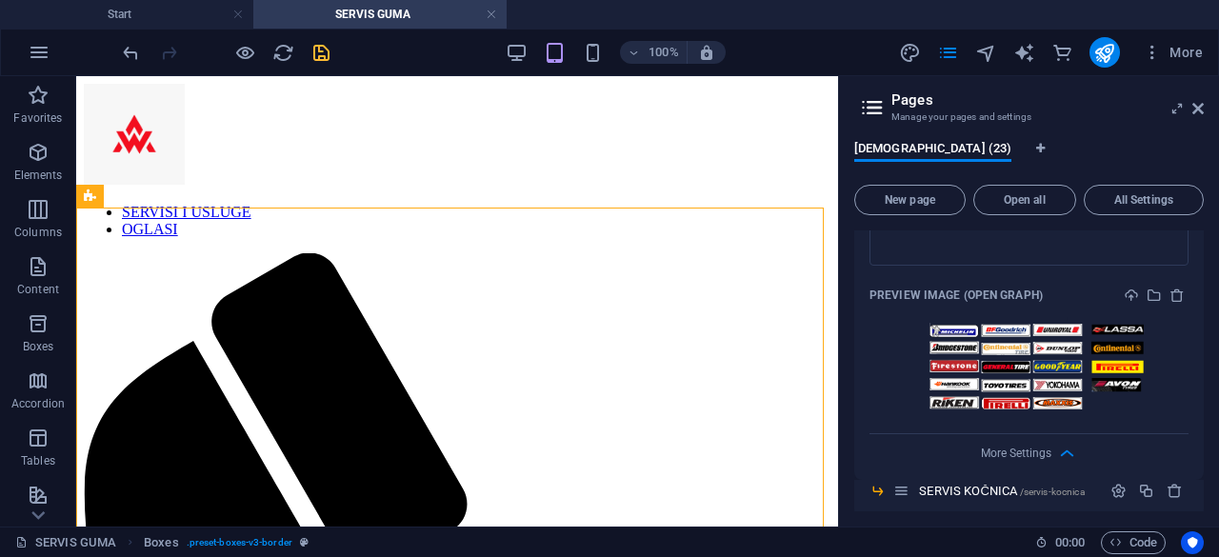
scroll to position [1204, 0]
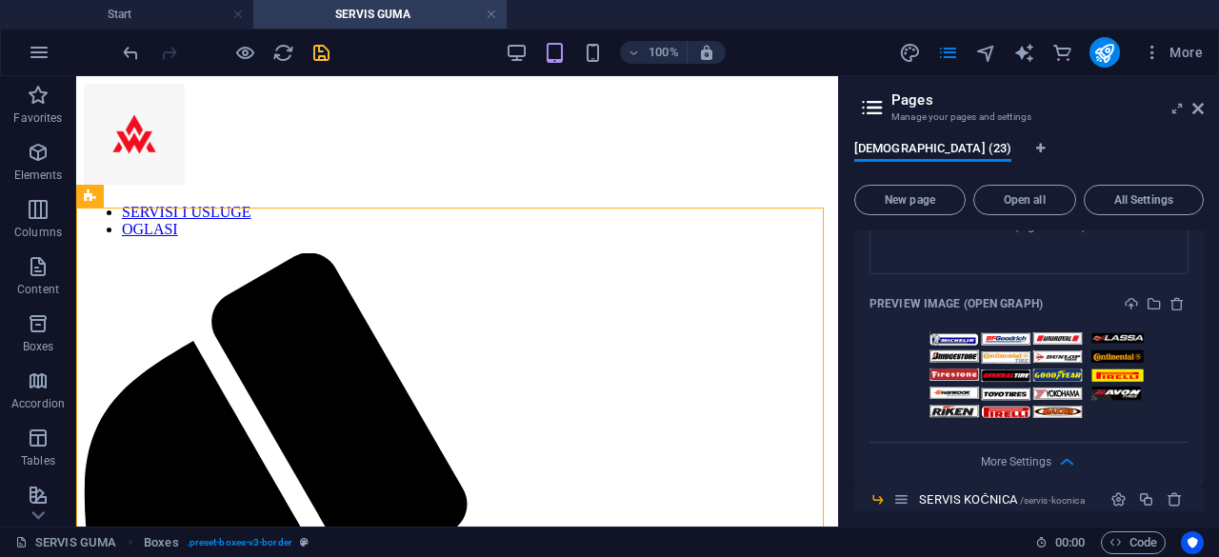
click at [309, 52] on div at bounding box center [225, 52] width 213 height 30
click at [320, 52] on icon "save" at bounding box center [321, 53] width 22 height 22
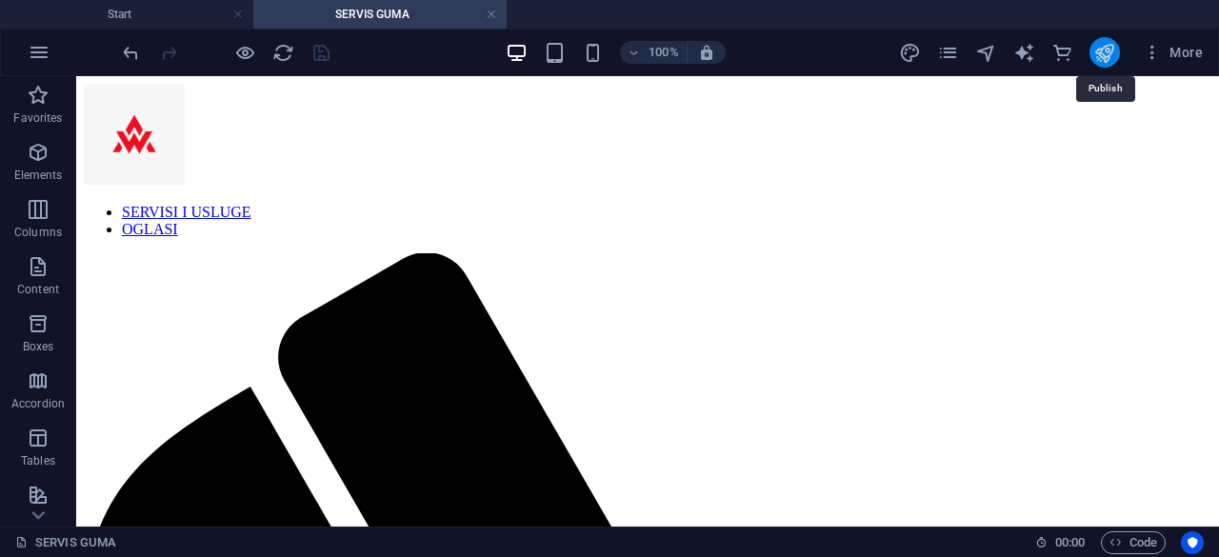
click at [1106, 58] on icon "publish" at bounding box center [1104, 53] width 22 height 22
